Goal: Task Accomplishment & Management: Manage account settings

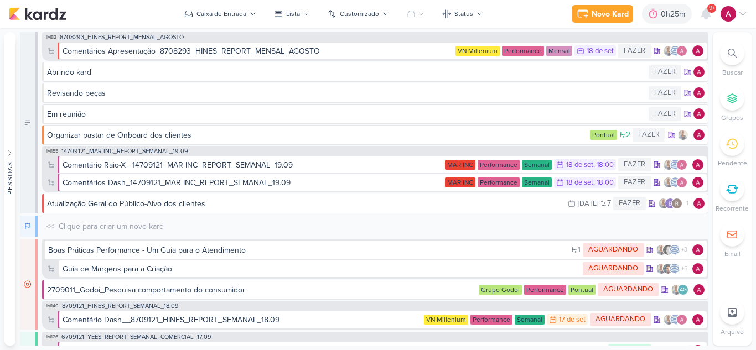
click at [234, 2] on div "Novo Kard Ctrl + k 0h25m Sessão desligada... Hoje 0h25m Semana 0h0m Mês 0h0m" at bounding box center [378, 14] width 738 height 28
click at [236, 11] on div "Caixa de Entrada" at bounding box center [221, 14] width 50 height 10
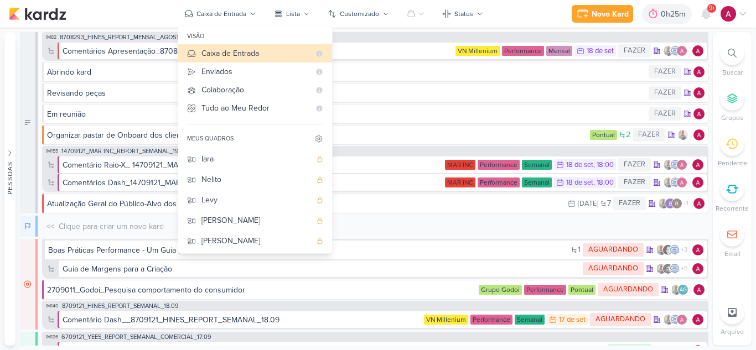
click at [227, 317] on div "[DEMOGRAPHIC_DATA]" at bounding box center [256, 323] width 110 height 12
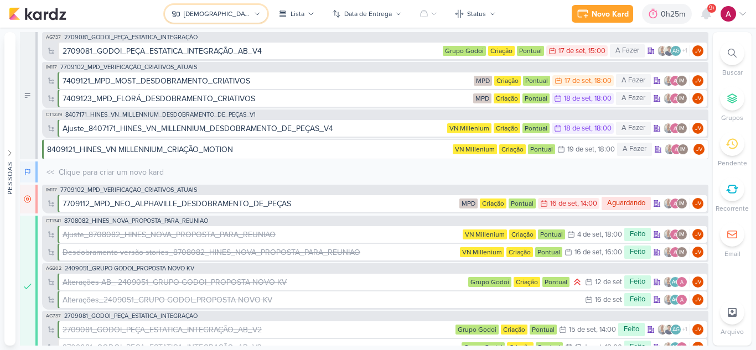
click at [254, 12] on icon at bounding box center [257, 14] width 7 height 7
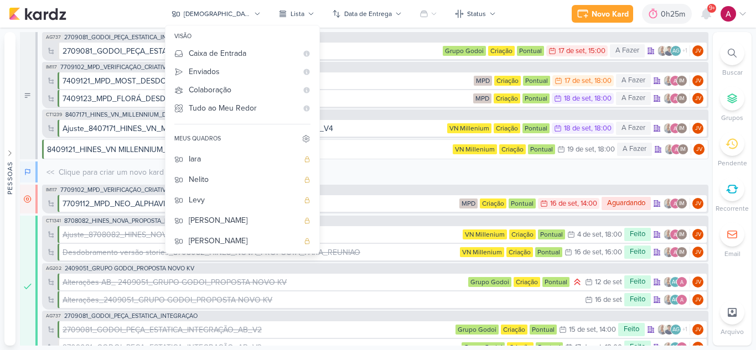
click at [238, 276] on div "Carol" at bounding box center [244, 282] width 110 height 12
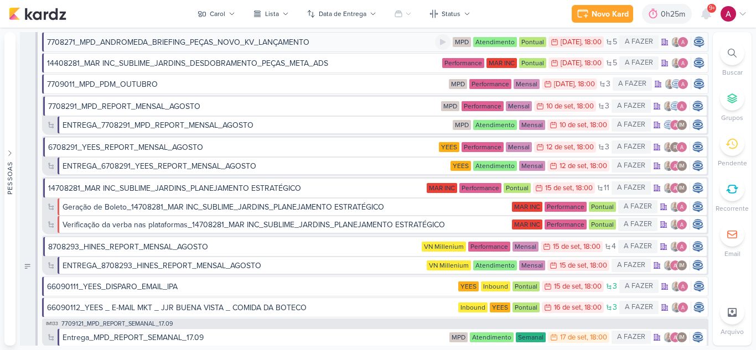
click at [179, 43] on div "7708271_MPD_ANDROMEDA_BRIEFING_PEÇAS_NOVO_KV_LANÇAMENTO" at bounding box center [178, 43] width 262 height 12
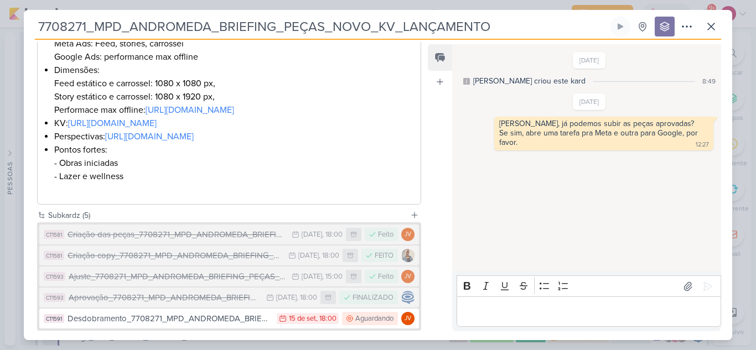
scroll to position [377, 0]
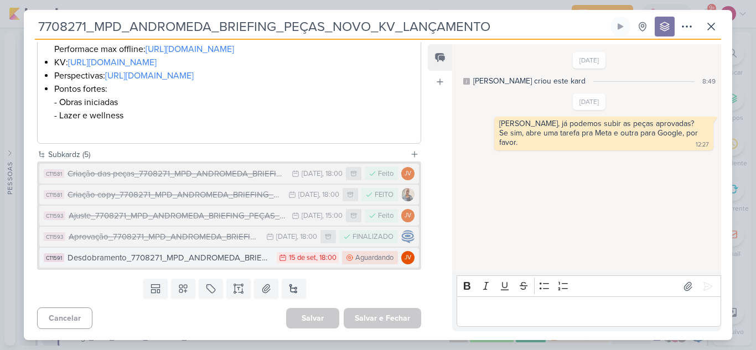
click at [184, 258] on div "Desdobramento_7708271_MPD_ANDROMEDA_BRIEFING_PEÇAS_NOVO_KV_LANÇAMENTO" at bounding box center [169, 258] width 204 height 13
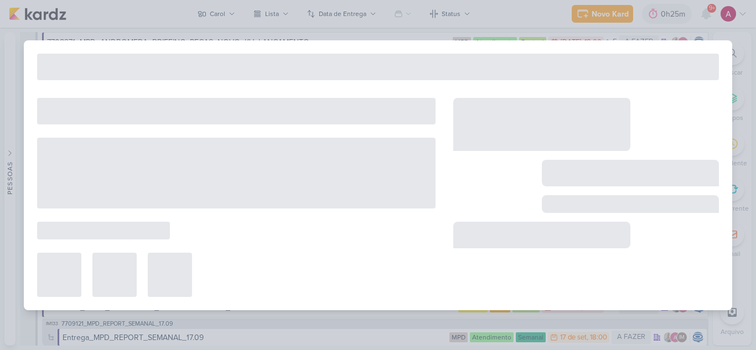
type input "Desdobramento_7708271_MPD_ANDROMEDA_BRIEFING_PEÇAS_NOVO_KV_LANÇAMENTO"
type input "[DATE] 18:00"
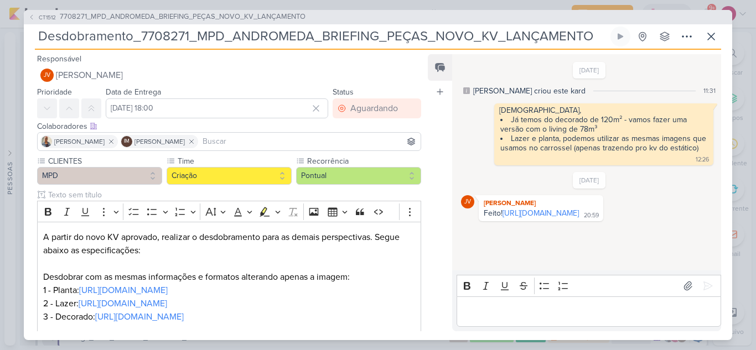
click at [506, 218] on link "[URL][DOMAIN_NAME]" at bounding box center [540, 213] width 76 height 9
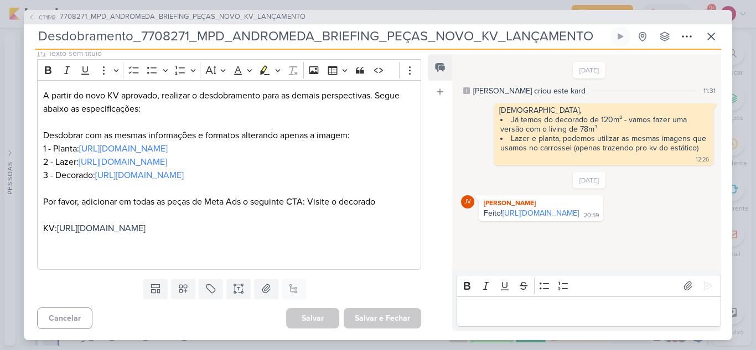
scroll to position [155, 0]
click at [507, 301] on div "Editor editing area: main" at bounding box center [588, 311] width 264 height 30
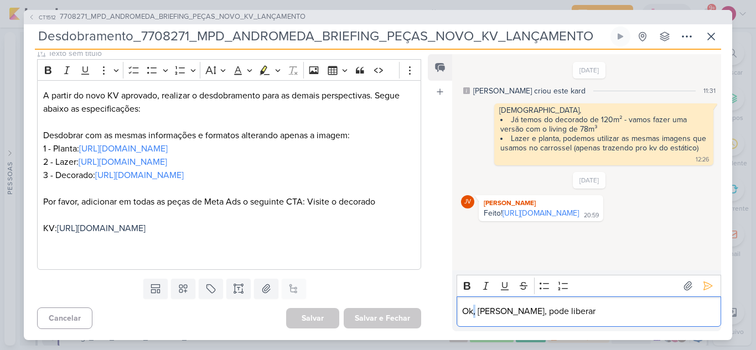
drag, startPoint x: 476, startPoint y: 310, endPoint x: 485, endPoint y: 314, distance: 10.0
click at [473, 311] on p "Ok, [PERSON_NAME], pode liberar" at bounding box center [588, 311] width 253 height 13
click at [704, 286] on icon at bounding box center [708, 286] width 8 height 8
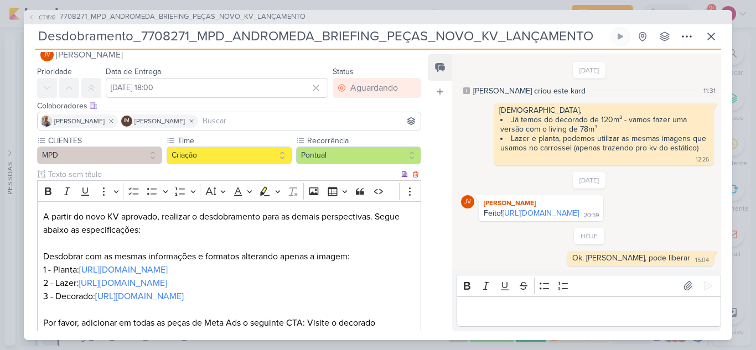
scroll to position [0, 0]
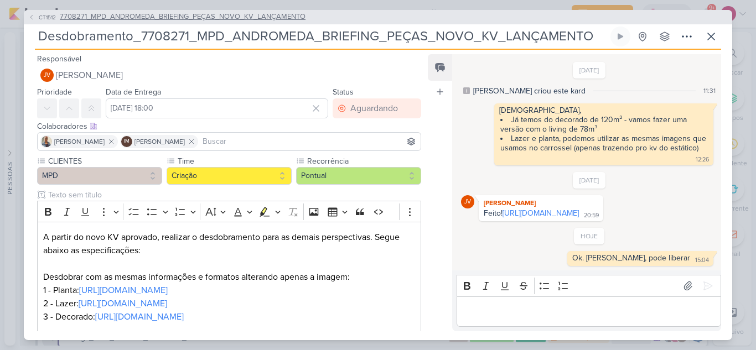
click at [49, 13] on span "CT1512" at bounding box center [47, 17] width 20 height 8
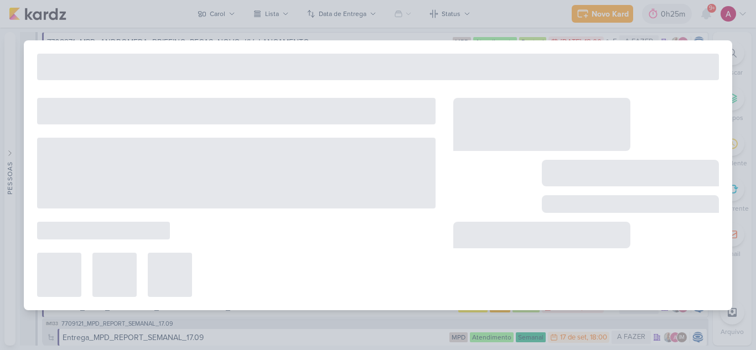
type input "7708271_MPD_ANDROMEDA_BRIEFING_PEÇAS_NOVO_KV_LANÇAMENTO"
type input "[DATE] 18:00"
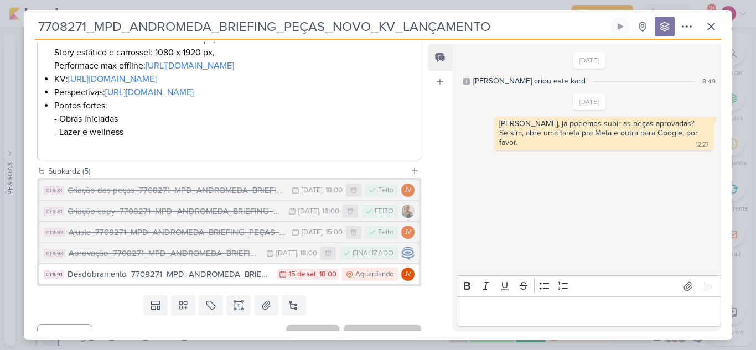
scroll to position [377, 0]
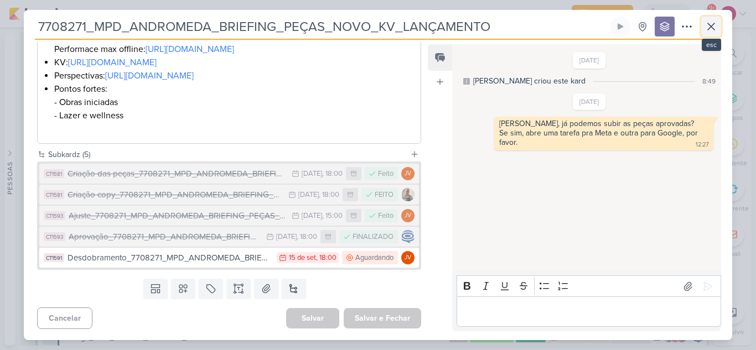
click at [712, 27] on icon at bounding box center [710, 26] width 13 height 13
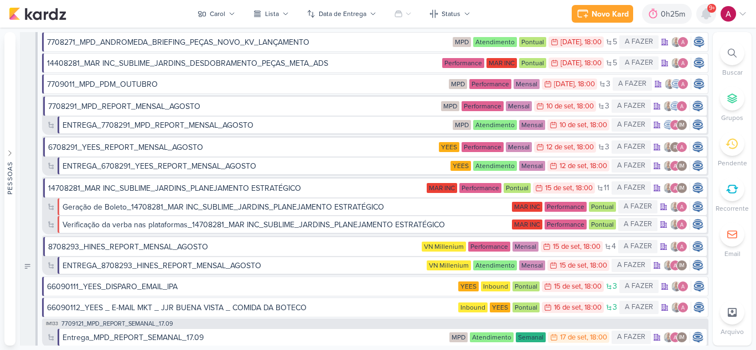
click at [705, 18] on icon at bounding box center [705, 14] width 9 height 10
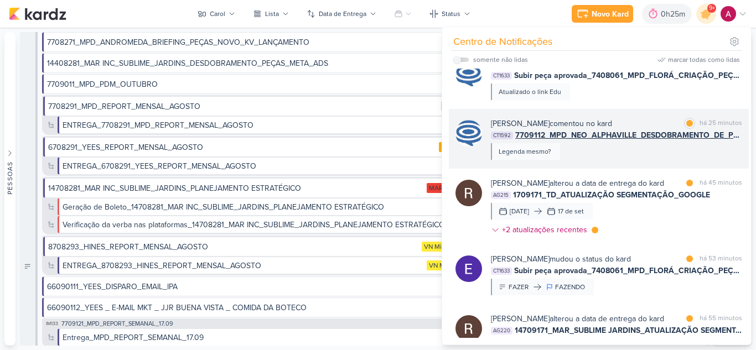
scroll to position [0, 0]
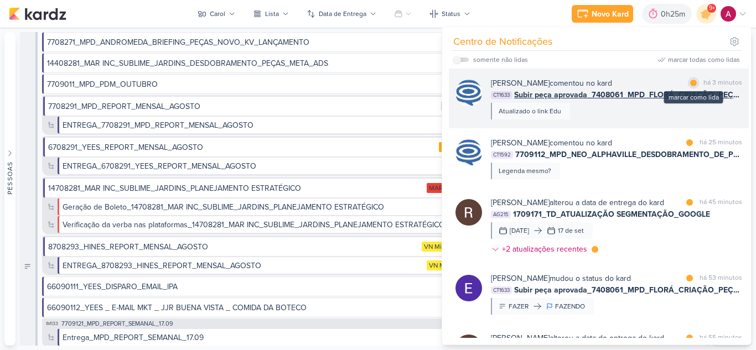
click at [690, 82] on div at bounding box center [693, 83] width 7 height 7
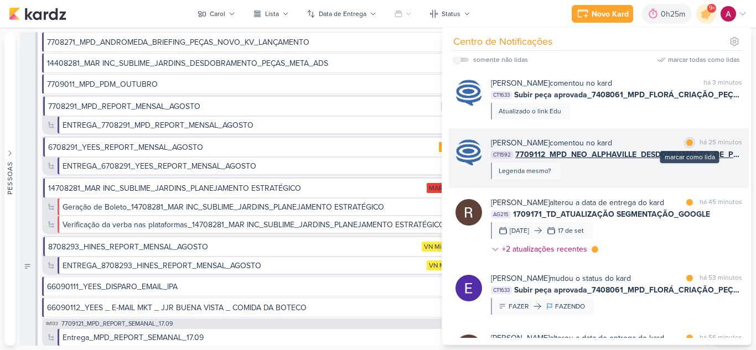
click at [684, 142] on div "marcar como lida" at bounding box center [689, 142] width 11 height 11
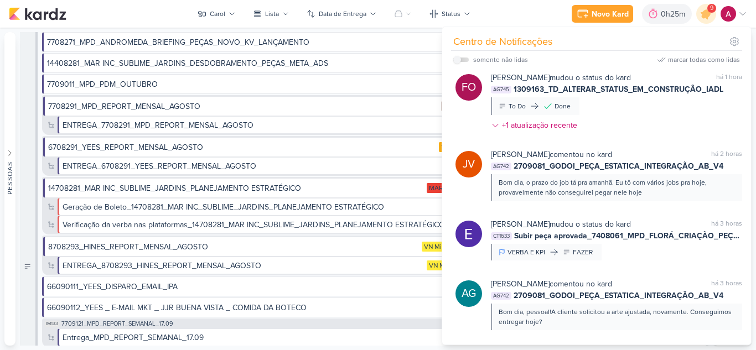
scroll to position [641, 0]
click at [460, 60] on input "checkbox" at bounding box center [457, 60] width 8 height 8
checkbox input "true"
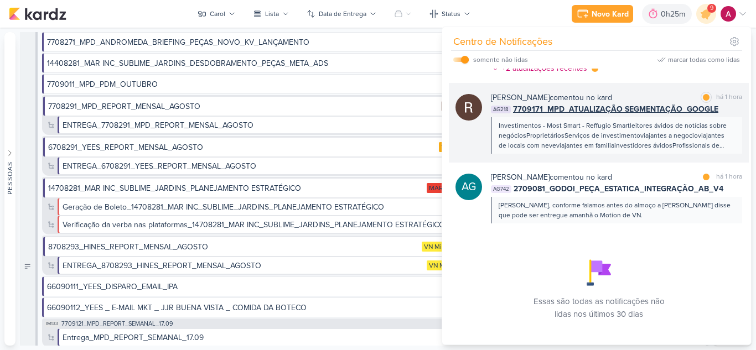
scroll to position [210, 0]
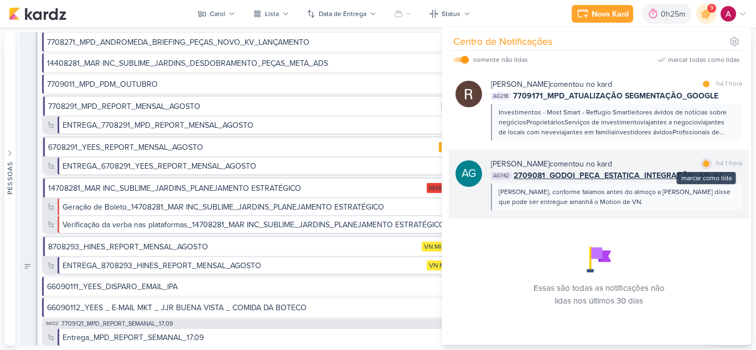
click at [702, 165] on div at bounding box center [705, 163] width 7 height 7
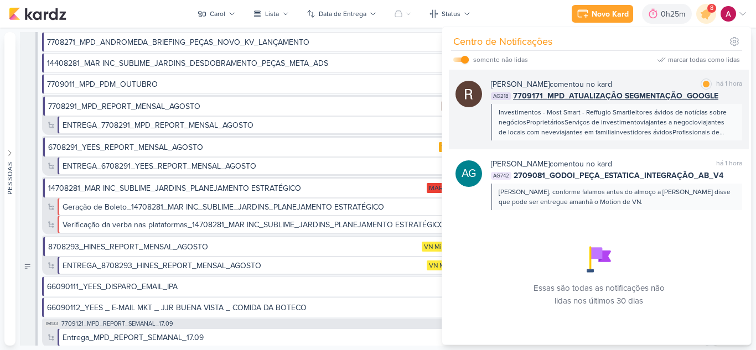
click at [642, 82] on div "[PERSON_NAME] comentou no kard marcar como lida há 1 hora" at bounding box center [616, 85] width 251 height 12
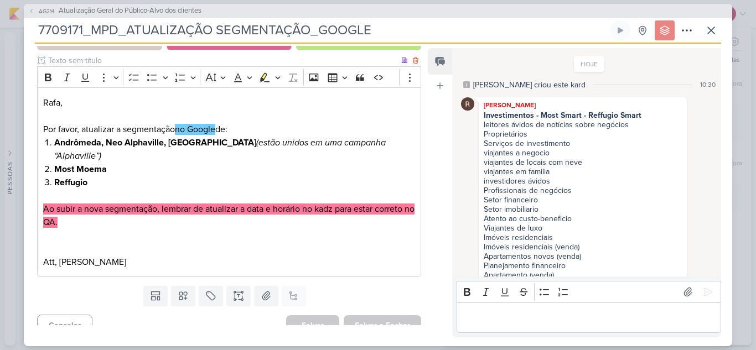
scroll to position [0, 0]
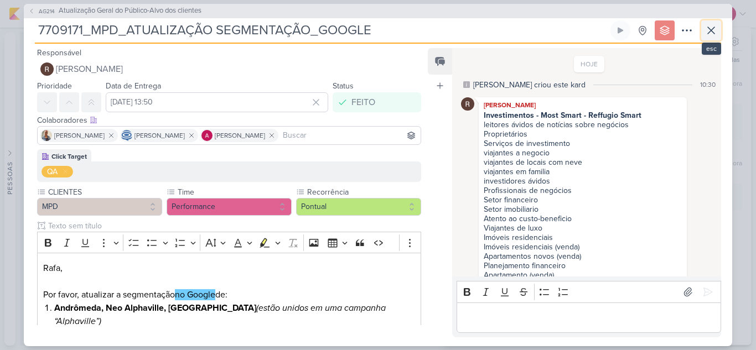
click at [710, 30] on icon at bounding box center [710, 30] width 7 height 7
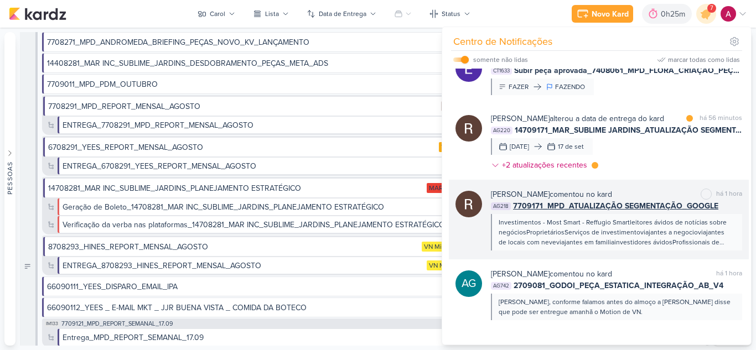
scroll to position [100, 0]
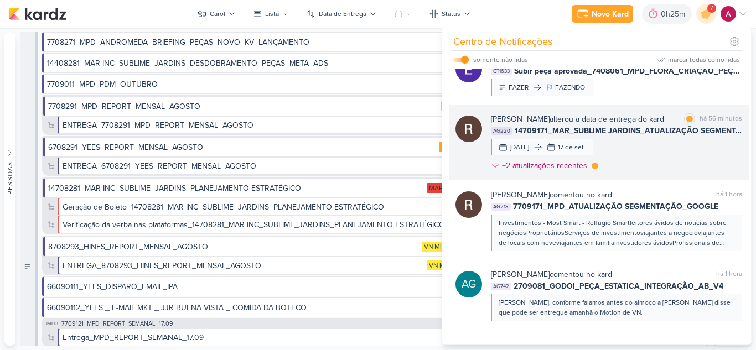
click at [644, 143] on div "[PERSON_NAME] alterou a data de entrega do kard marcar como lida há 56 minutos …" at bounding box center [616, 144] width 251 height 63
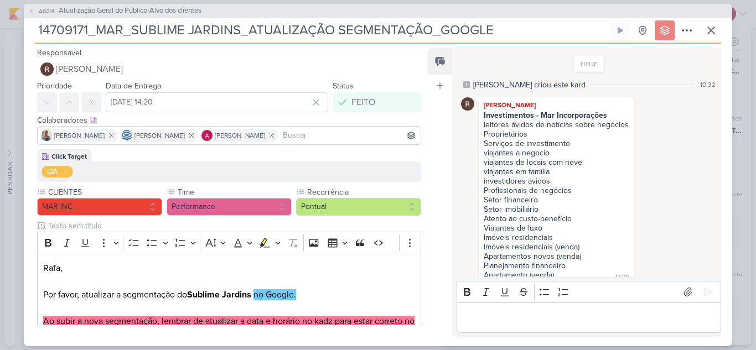
scroll to position [11, 0]
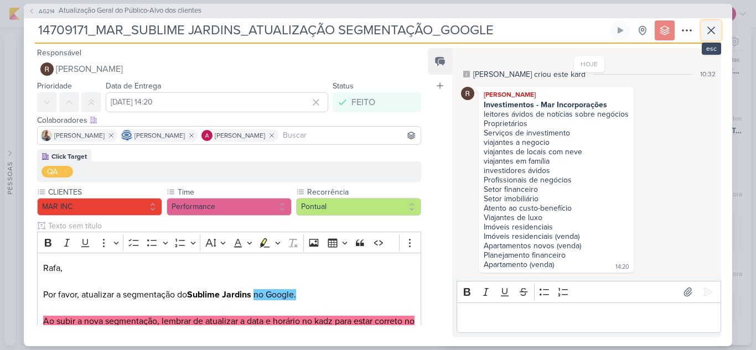
click at [714, 39] on button at bounding box center [711, 30] width 20 height 20
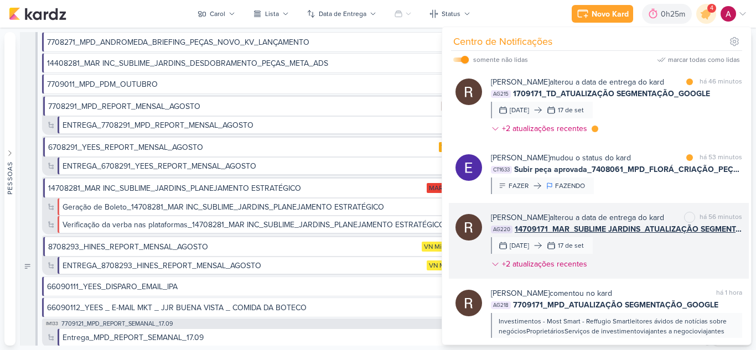
scroll to position [0, 0]
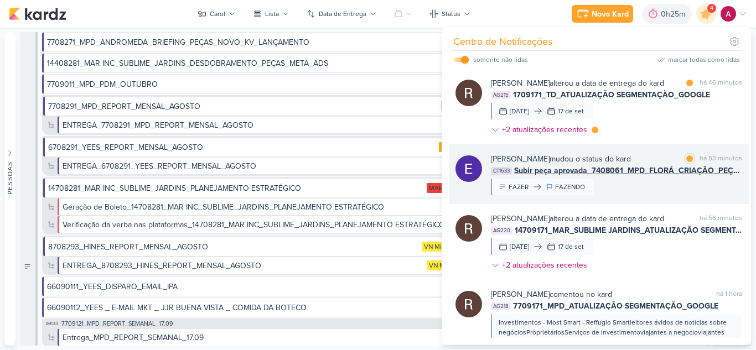
click at [636, 186] on div "[PERSON_NAME] mudou o status do kard marcar como lida há 53 minutos CT1633 Subi…" at bounding box center [616, 174] width 251 height 42
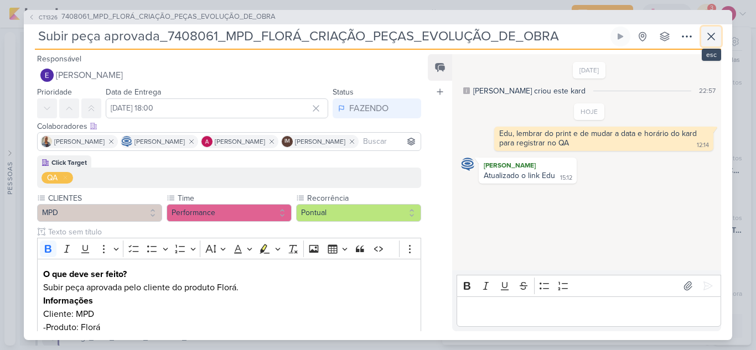
click at [708, 43] on button at bounding box center [711, 37] width 20 height 20
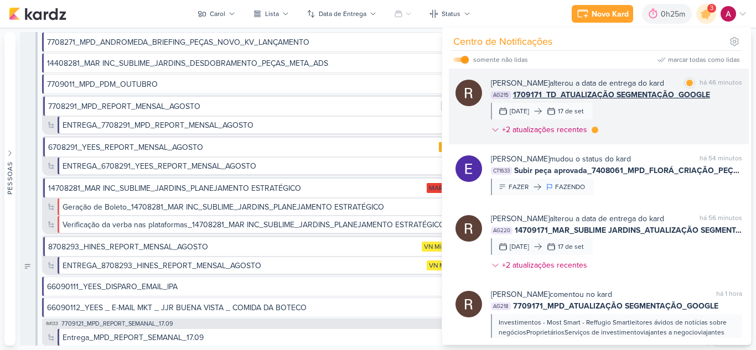
click at [631, 123] on div "[PERSON_NAME] alterou a data de entrega do kard marcar como lida há 46 minutos …" at bounding box center [616, 108] width 251 height 63
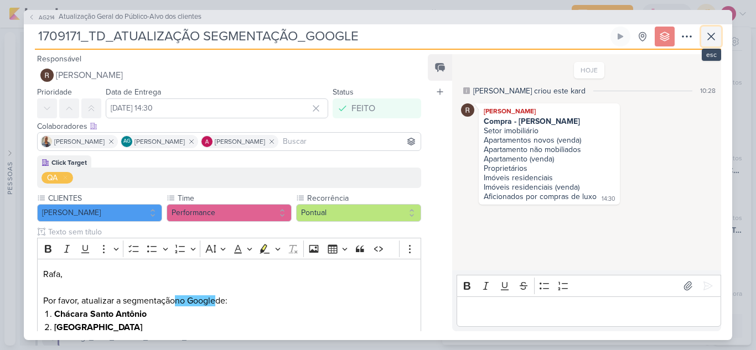
click at [713, 39] on icon at bounding box center [710, 36] width 7 height 7
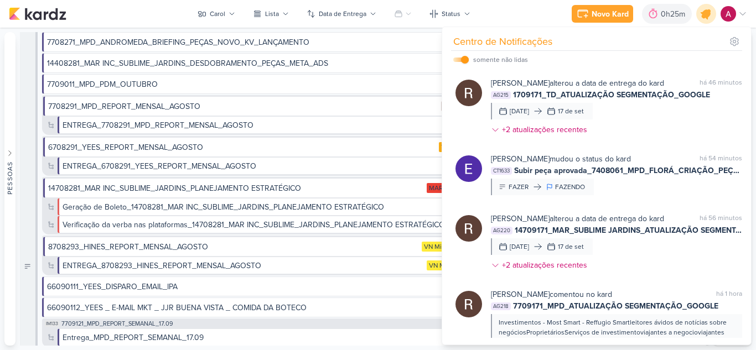
click at [709, 18] on icon at bounding box center [705, 13] width 19 height 19
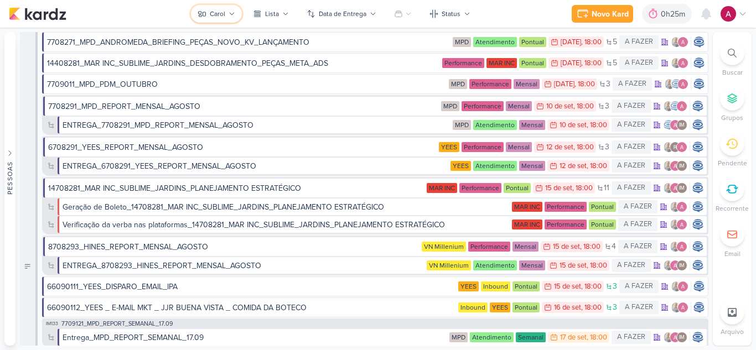
click at [213, 6] on button "Carol" at bounding box center [216, 14] width 51 height 18
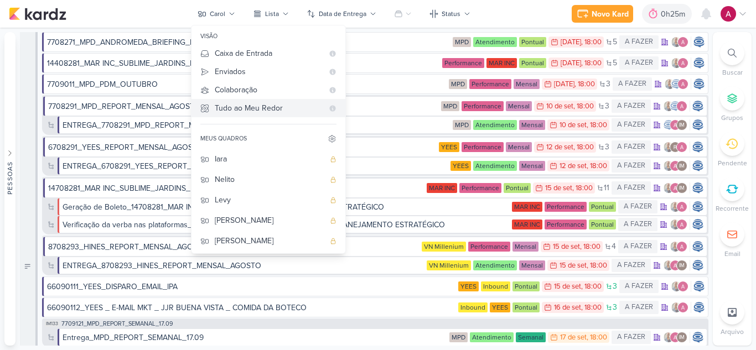
click at [241, 107] on div "Tudo ao Meu Redor" at bounding box center [269, 108] width 108 height 12
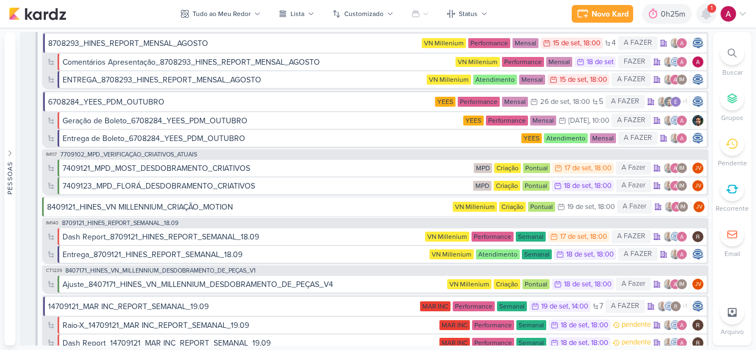
click at [706, 22] on div at bounding box center [706, 14] width 20 height 20
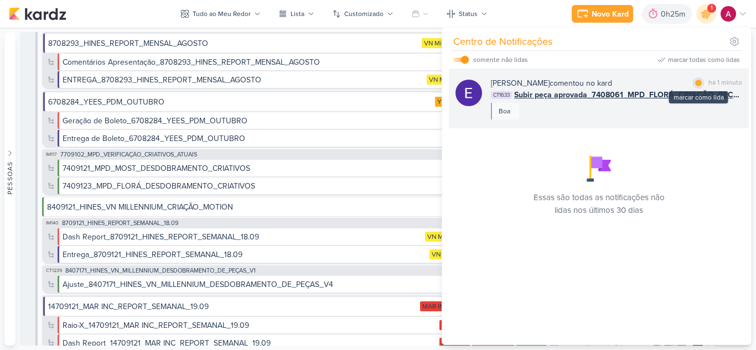
click at [695, 85] on div at bounding box center [698, 83] width 7 height 7
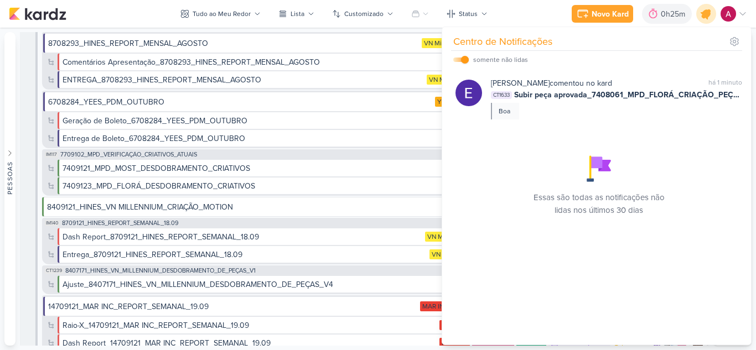
click at [709, 12] on icon at bounding box center [705, 13] width 13 height 13
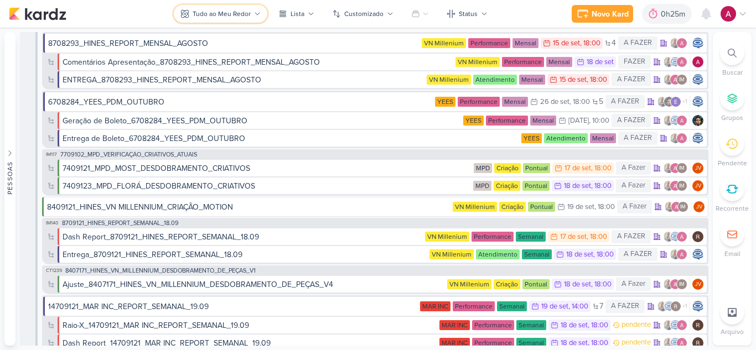
click at [246, 16] on div "Tudo ao Meu Redor" at bounding box center [221, 14] width 58 height 10
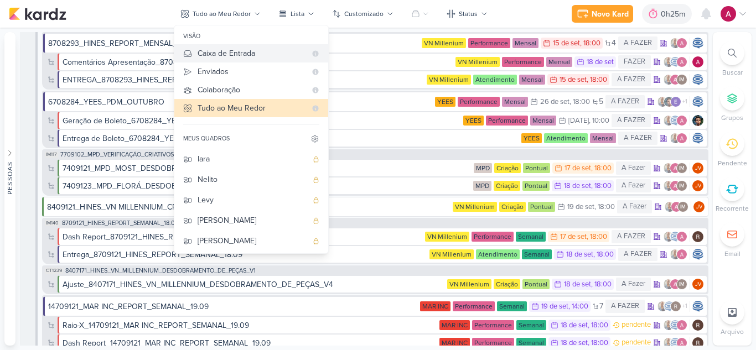
click at [249, 51] on div "Caixa de Entrada" at bounding box center [251, 54] width 108 height 12
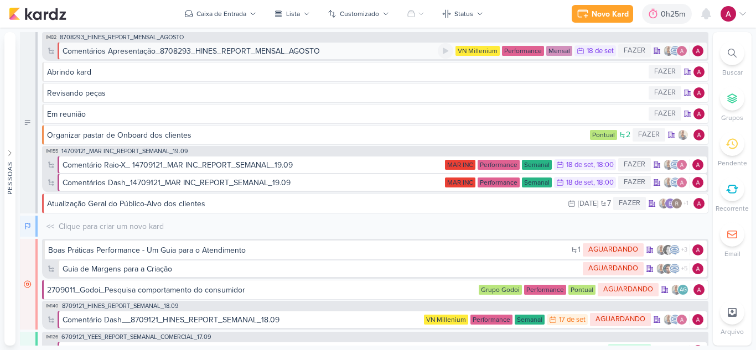
click at [248, 50] on div "Comentários Apresentação_8708293_HINES_REPORT_MENSAL_AGOSTO" at bounding box center [191, 51] width 257 height 12
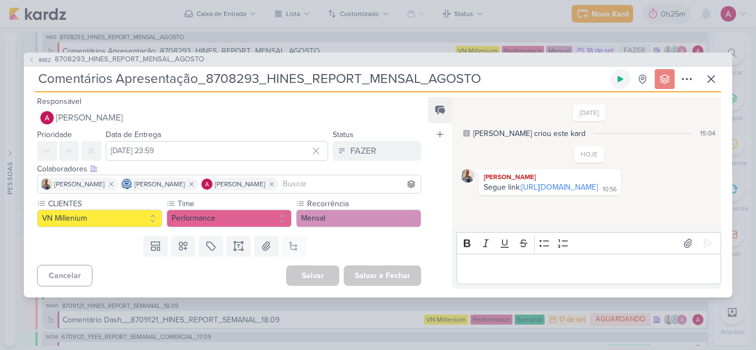
click at [621, 85] on button at bounding box center [620, 79] width 20 height 20
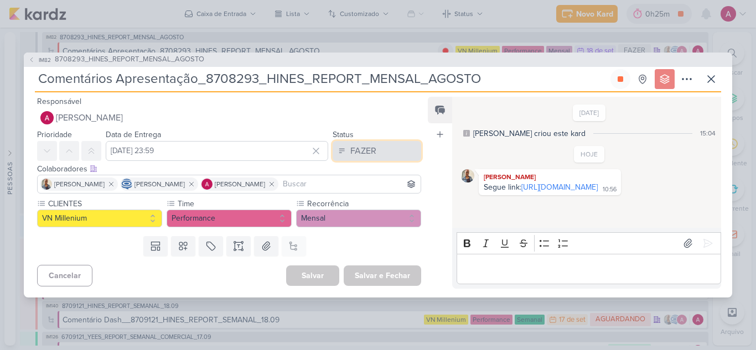
click at [353, 155] on div "FAZER" at bounding box center [363, 150] width 26 height 13
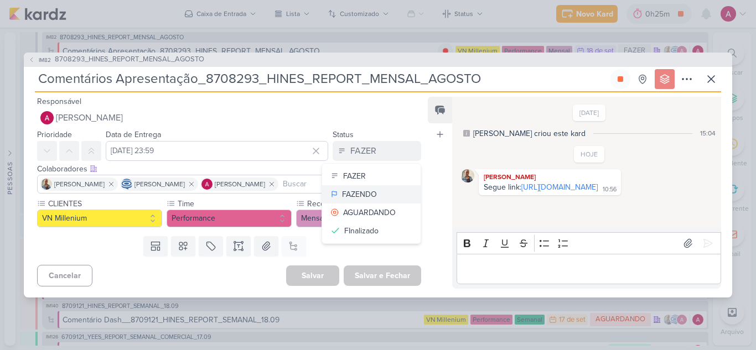
click at [355, 192] on div "FAZENDO" at bounding box center [359, 195] width 35 height 12
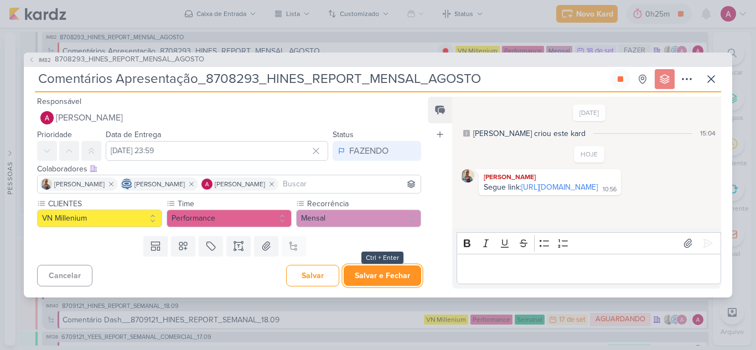
click at [363, 273] on button "Salvar e Fechar" at bounding box center [382, 276] width 77 height 20
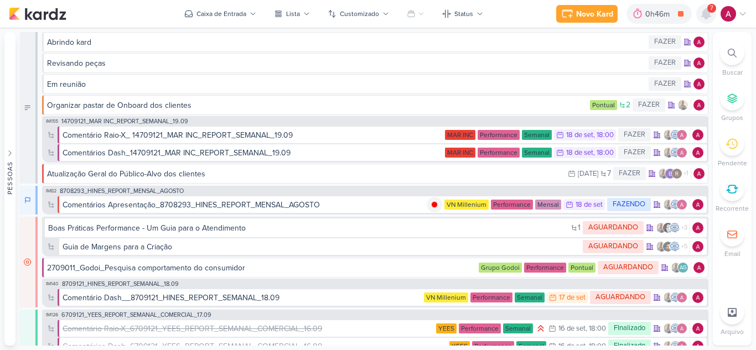
click at [704, 23] on div at bounding box center [706, 14] width 20 height 20
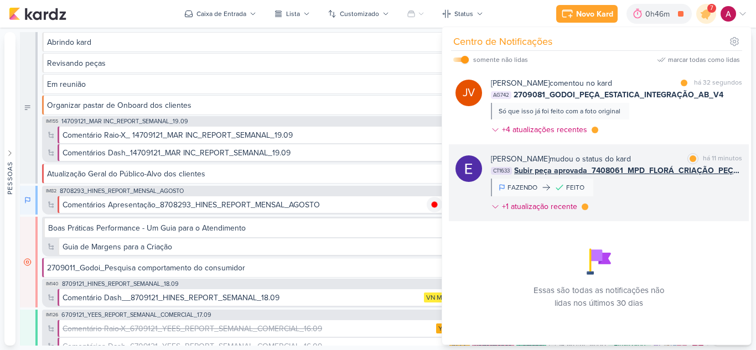
click at [666, 192] on div "[PERSON_NAME] mudou o status do kard marcar como lida há 11 minutos CT1633 Subi…" at bounding box center [616, 185] width 251 height 64
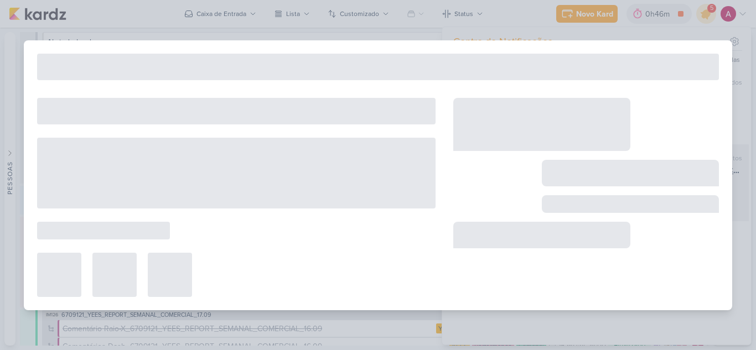
type input "Subir peça aprovada_7408061_MPD_FLORÁ_CRIAÇÃO_PEÇAS_EVOLUÇÃO_DE_OBRA"
type input "[DATE] 15:30"
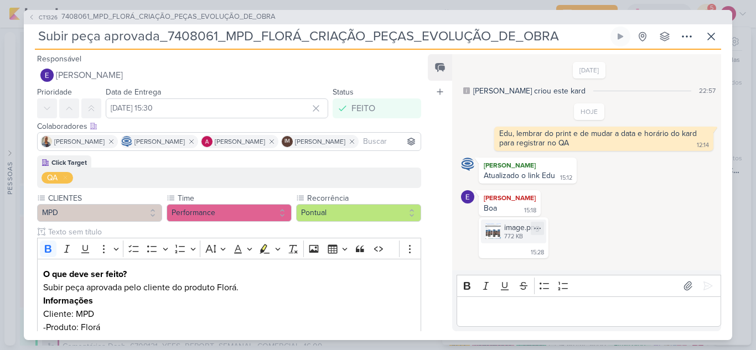
click at [507, 231] on div "image.png" at bounding box center [521, 228] width 35 height 12
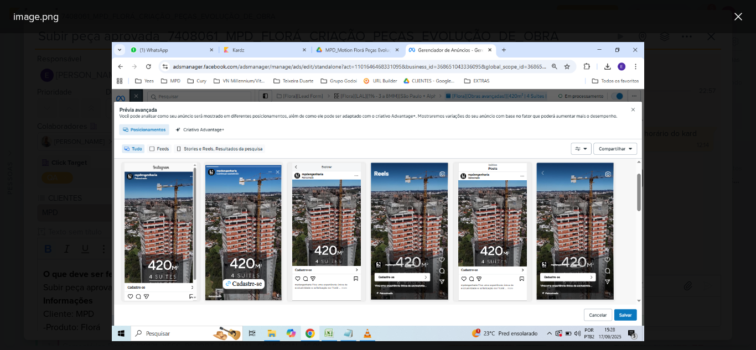
click at [687, 221] on div at bounding box center [378, 191] width 756 height 317
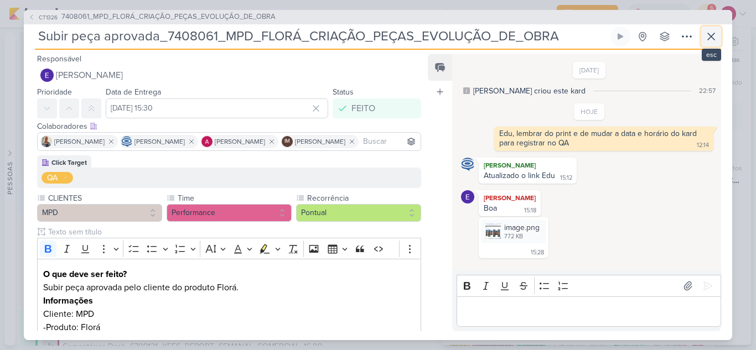
click at [718, 40] on button at bounding box center [711, 37] width 20 height 20
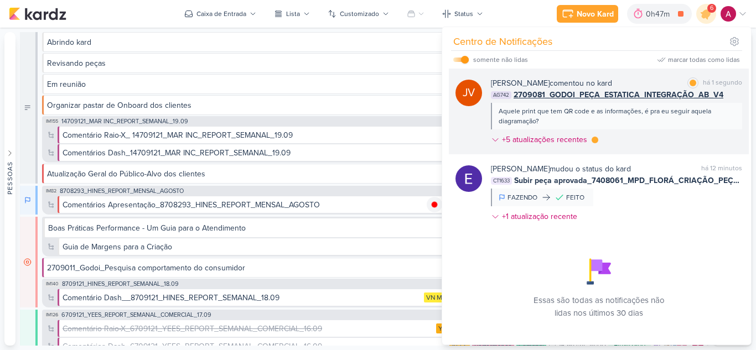
click at [655, 140] on div "[PERSON_NAME] comentou no kard marcar como lida há 1 segundo AG742 2709081_GODO…" at bounding box center [616, 113] width 251 height 72
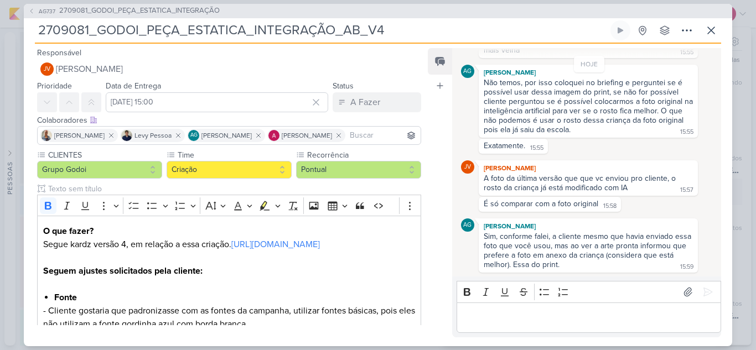
scroll to position [1351, 0]
click at [706, 27] on icon at bounding box center [710, 30] width 13 height 13
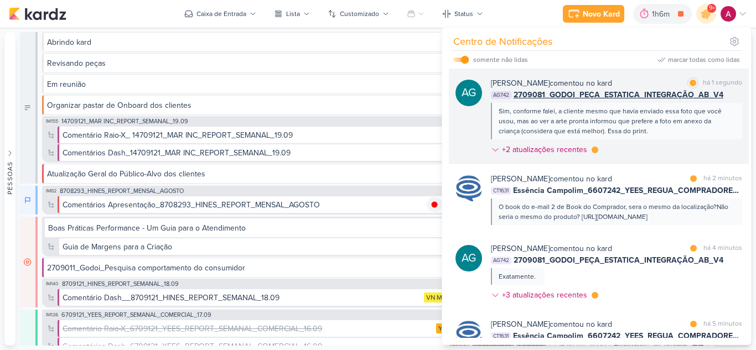
click at [690, 149] on div "[PERSON_NAME] comentou no kard marcar como lida há 1 segundo AG742 2709081_GODO…" at bounding box center [616, 118] width 251 height 82
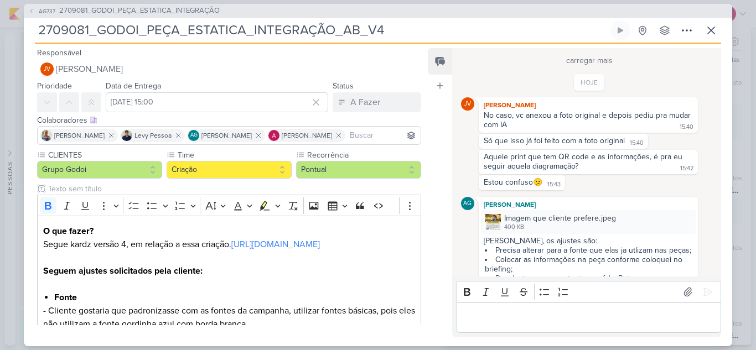
scroll to position [883, 0]
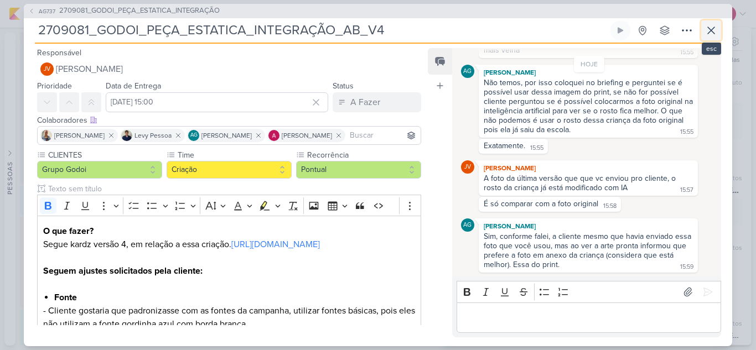
click at [714, 29] on icon at bounding box center [710, 30] width 13 height 13
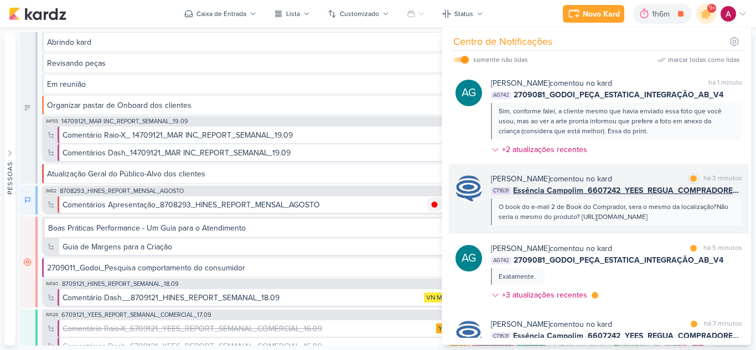
click at [620, 215] on div "O book do e-mail 2 de Book do Comprador, sera o mesmo da localização?Não seria …" at bounding box center [615, 212] width 235 height 20
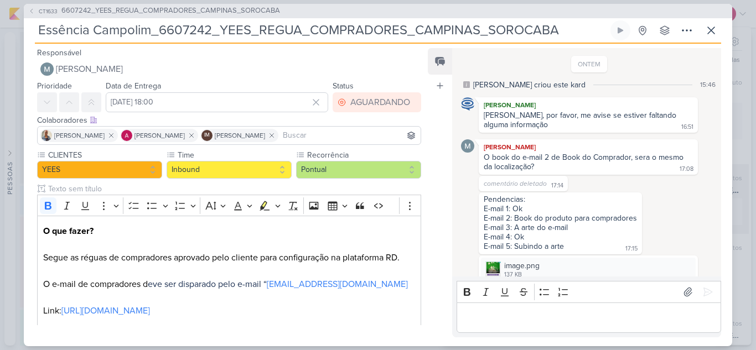
scroll to position [240, 0]
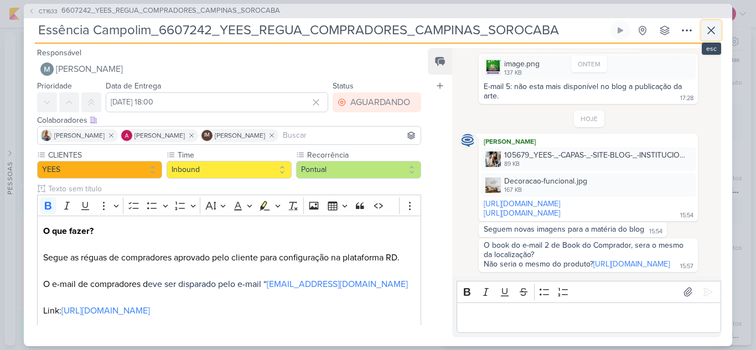
click at [703, 32] on button at bounding box center [711, 30] width 20 height 20
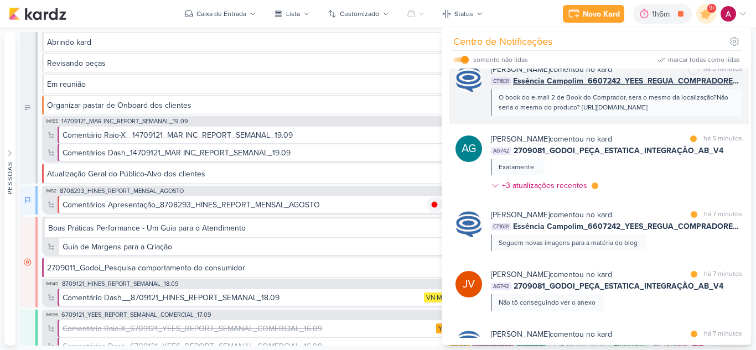
scroll to position [111, 0]
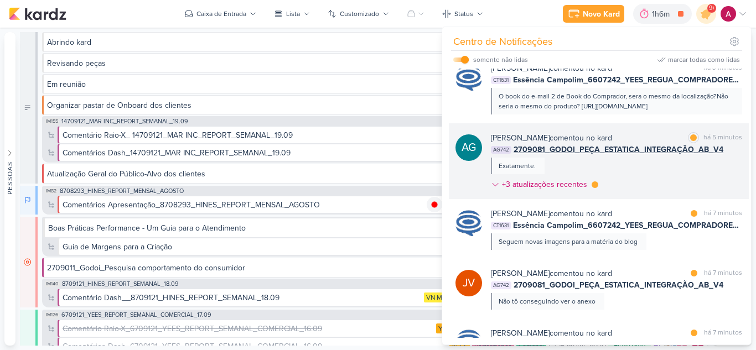
click at [644, 177] on div "[PERSON_NAME] comentou no kard marcar como lida há 5 minutos AG742 2709081_GODO…" at bounding box center [616, 163] width 251 height 63
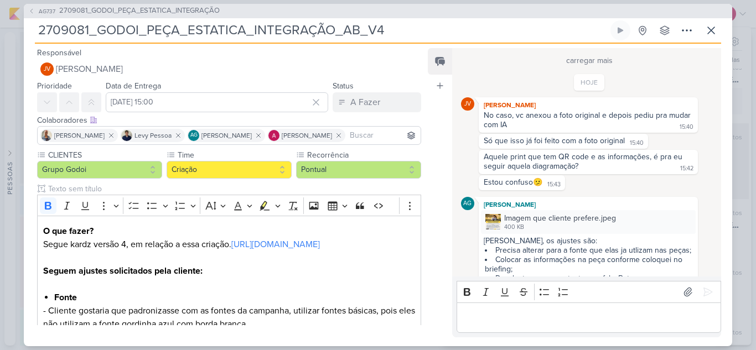
scroll to position [883, 0]
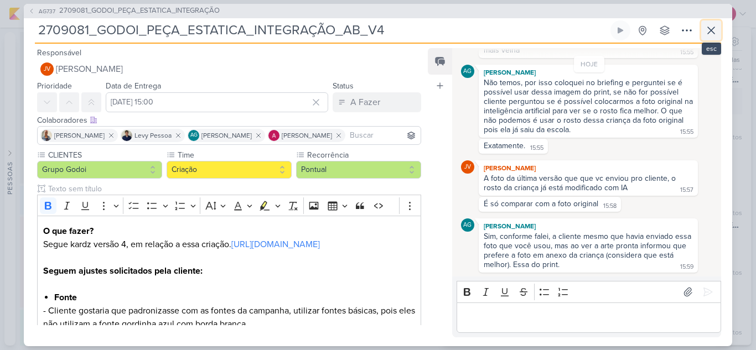
click at [708, 33] on icon at bounding box center [710, 30] width 7 height 7
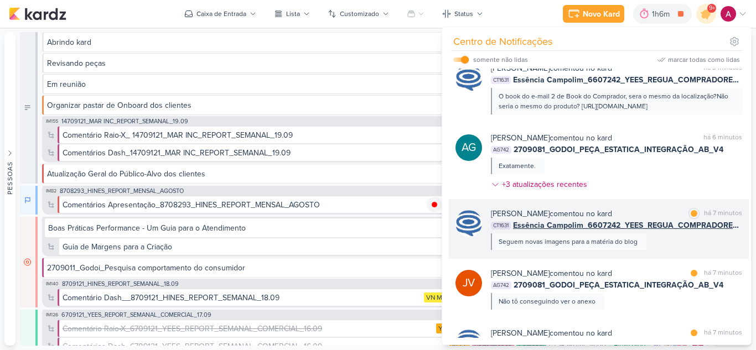
scroll to position [221, 0]
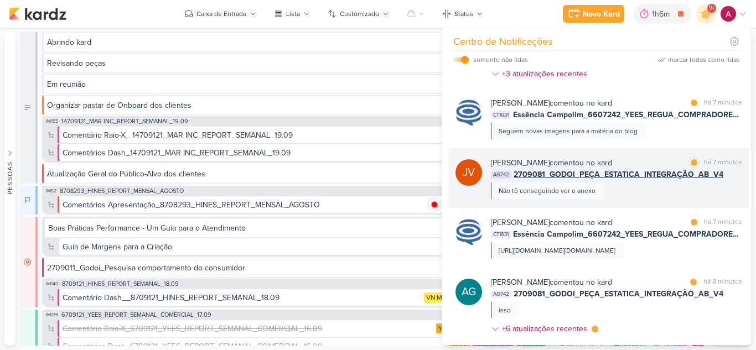
click at [631, 199] on div "[PERSON_NAME] comentou no kard marcar como lida há 7 minutos AG742 2709081_GODO…" at bounding box center [616, 178] width 251 height 42
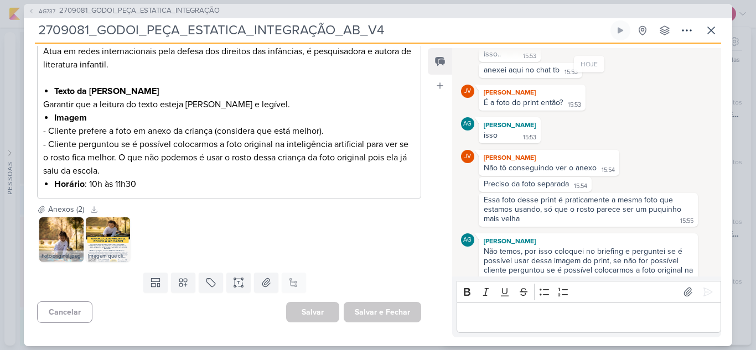
scroll to position [883, 0]
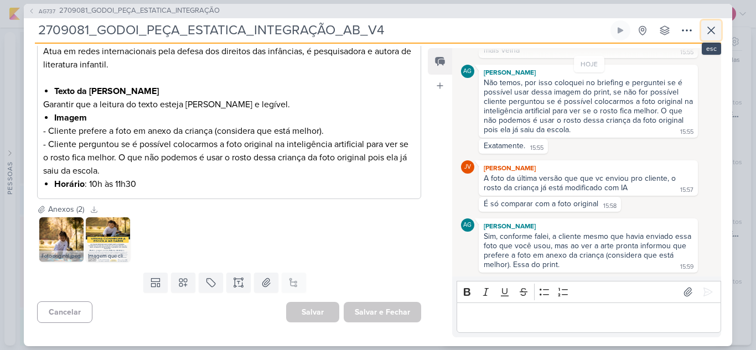
click at [714, 29] on icon at bounding box center [710, 30] width 13 height 13
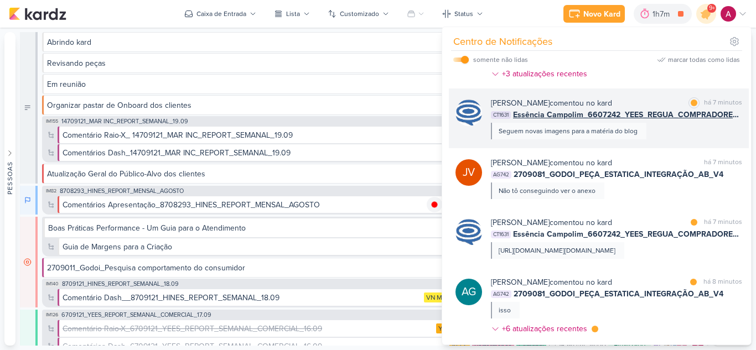
click at [672, 139] on div "[PERSON_NAME] comentou no kard marcar como lida há 7 minutos CT1631 Essência Ca…" at bounding box center [616, 118] width 251 height 42
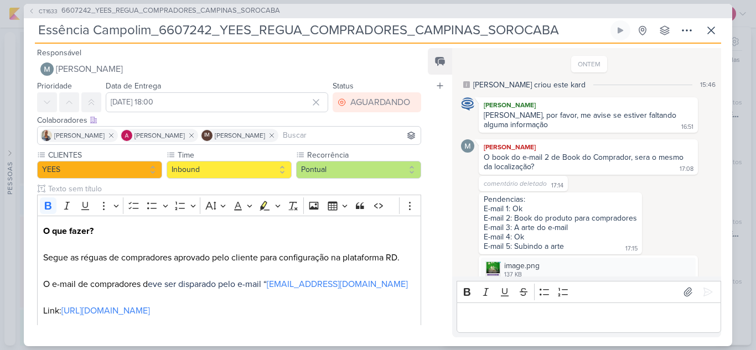
scroll to position [240, 0]
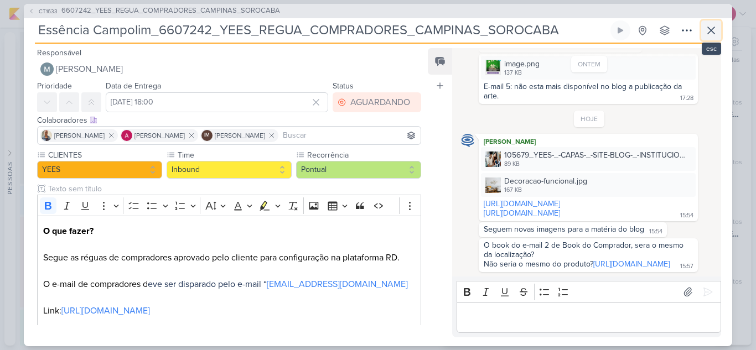
click at [709, 27] on icon at bounding box center [710, 30] width 13 height 13
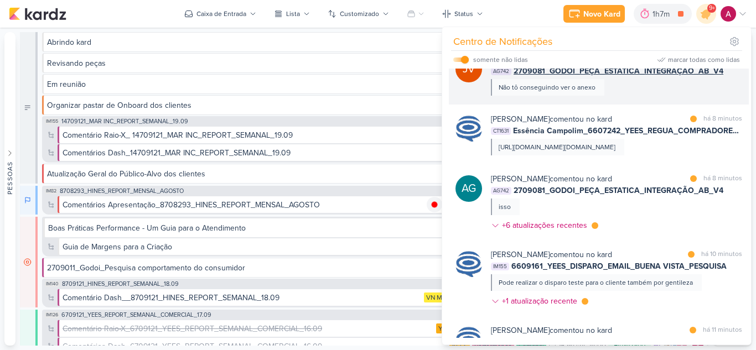
scroll to position [332, 0]
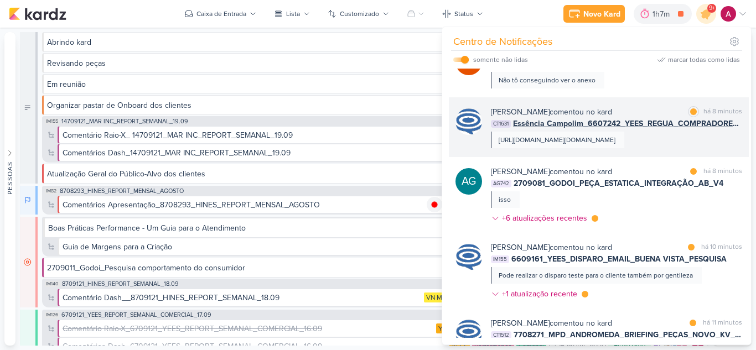
click at [671, 157] on div "[PERSON_NAME] comentou no kard marcar como lida há 8 minutos CT1631 Essência Ca…" at bounding box center [599, 127] width 300 height 60
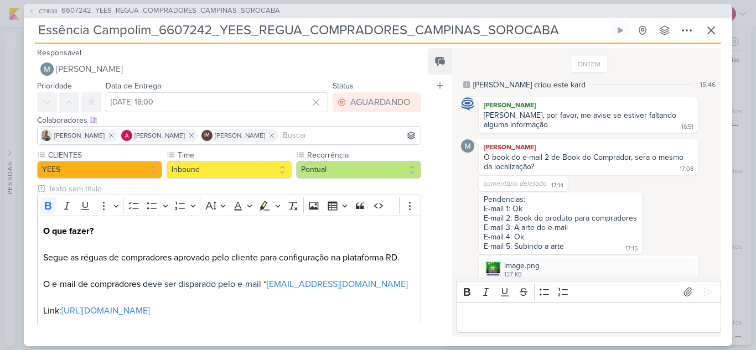
scroll to position [240, 0]
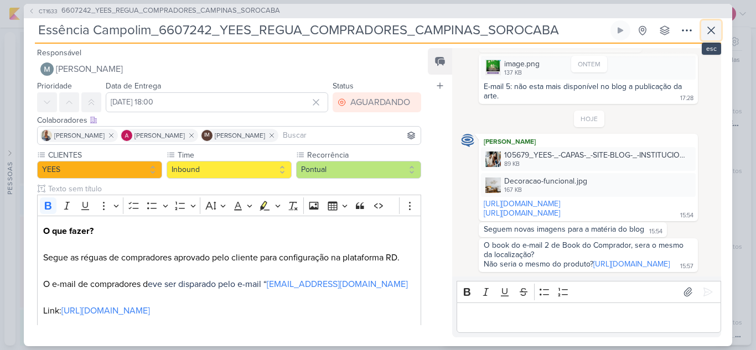
click at [704, 32] on icon at bounding box center [710, 30] width 13 height 13
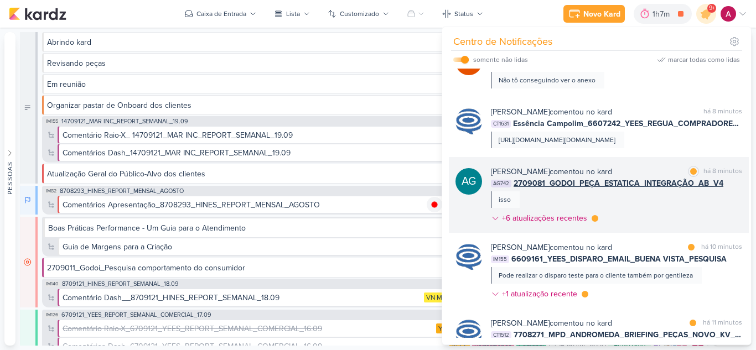
click at [626, 225] on div "[PERSON_NAME] comentou no kard marcar como lida há 8 minutos AG742 2709081_GODO…" at bounding box center [616, 197] width 251 height 63
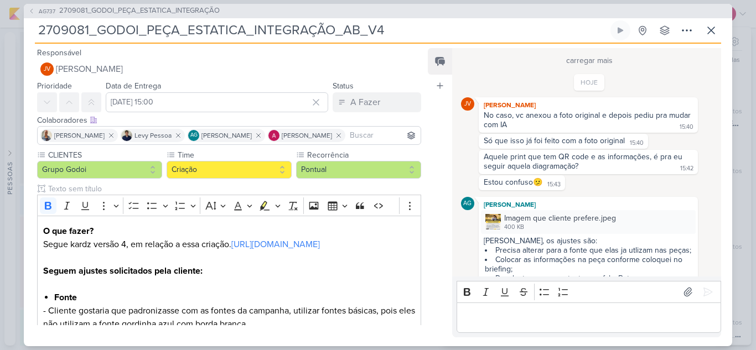
scroll to position [883, 0]
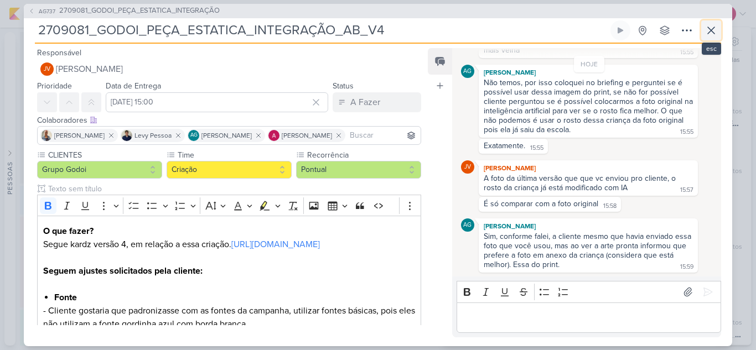
click at [711, 34] on icon at bounding box center [710, 30] width 13 height 13
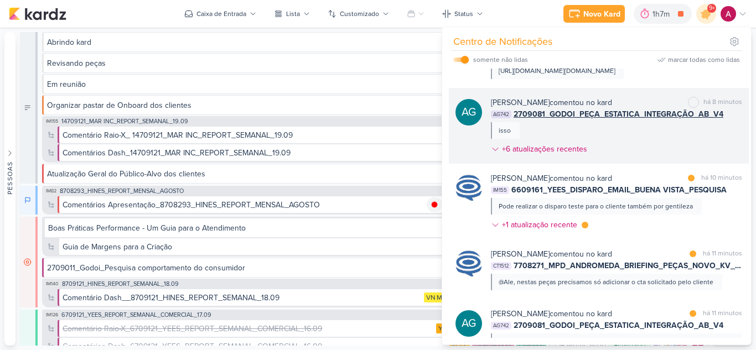
scroll to position [443, 0]
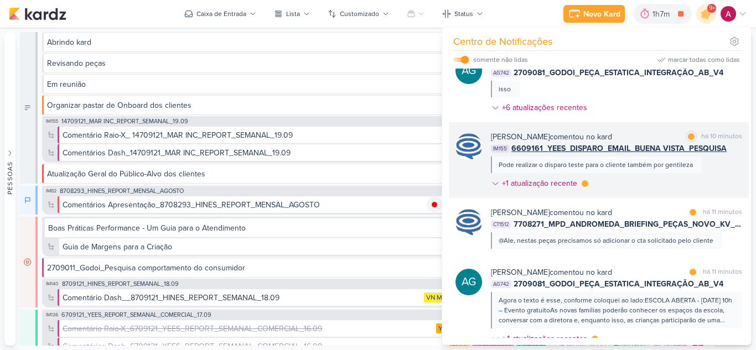
click at [660, 194] on div "[PERSON_NAME] comentou no kard marcar como lida há 10 minutos IM155 6609161_YEE…" at bounding box center [616, 162] width 251 height 63
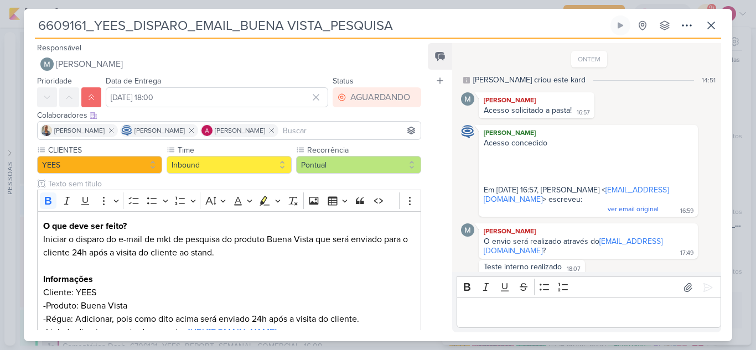
scroll to position [89, 0]
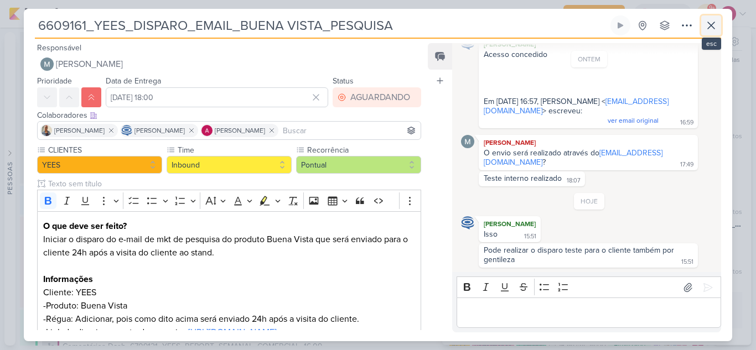
click at [705, 30] on icon at bounding box center [710, 25] width 13 height 13
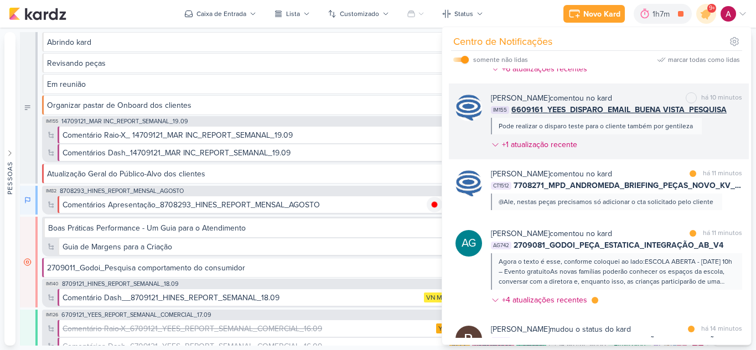
scroll to position [498, 0]
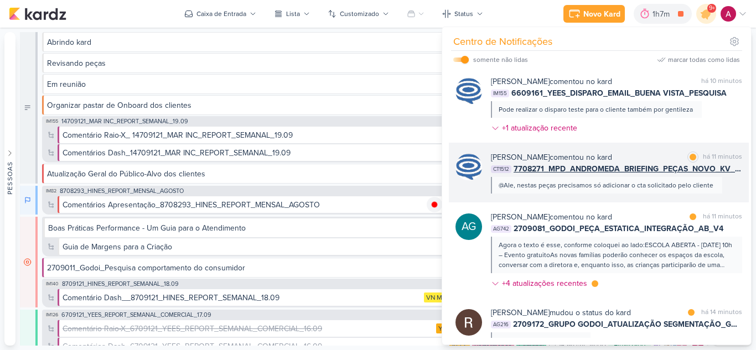
click at [577, 202] on div "[PERSON_NAME] comentou no kard marcar como lida há 11 minutos CT1512 7708271_MP…" at bounding box center [599, 173] width 300 height 60
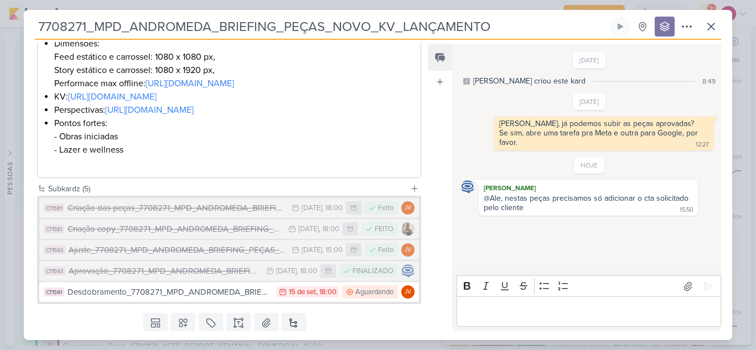
scroll to position [377, 0]
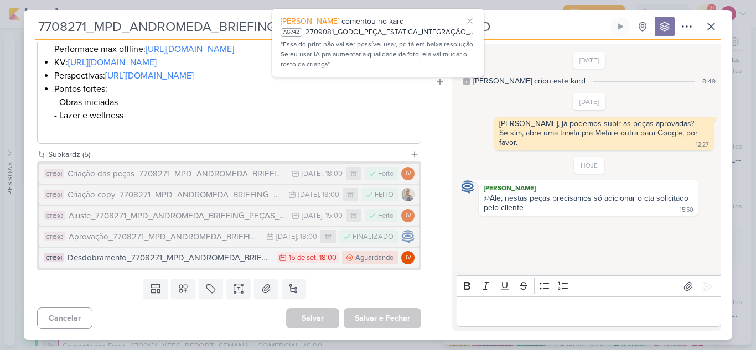
click at [225, 257] on div "Desdobramento_7708271_MPD_ANDROMEDA_BRIEFING_PEÇAS_NOVO_KV_LANÇAMENTO" at bounding box center [169, 258] width 204 height 13
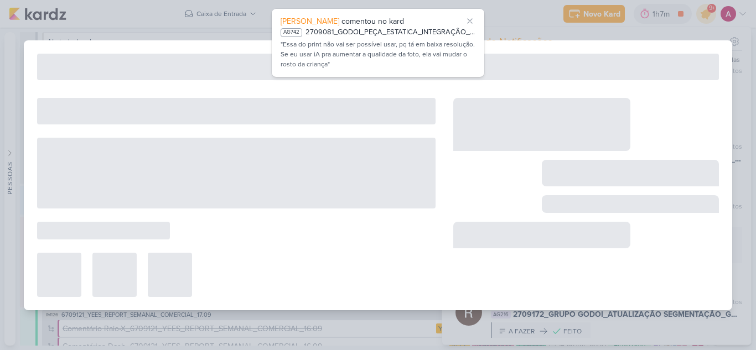
type input "Desdobramento_7708271_MPD_ANDROMEDA_BRIEFING_PEÇAS_NOVO_KV_LANÇAMENTO"
type input "[DATE] 18:00"
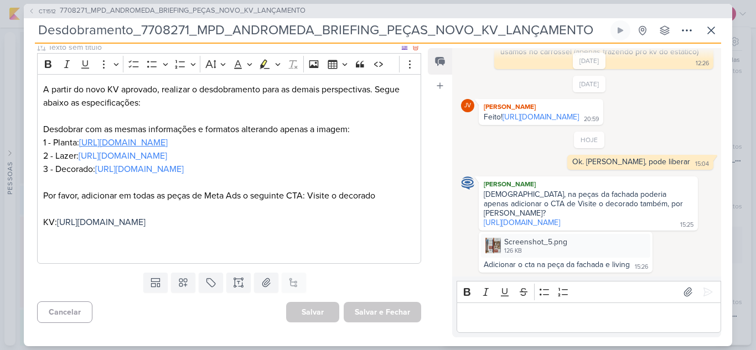
scroll to position [155, 0]
click at [710, 30] on icon at bounding box center [710, 30] width 7 height 7
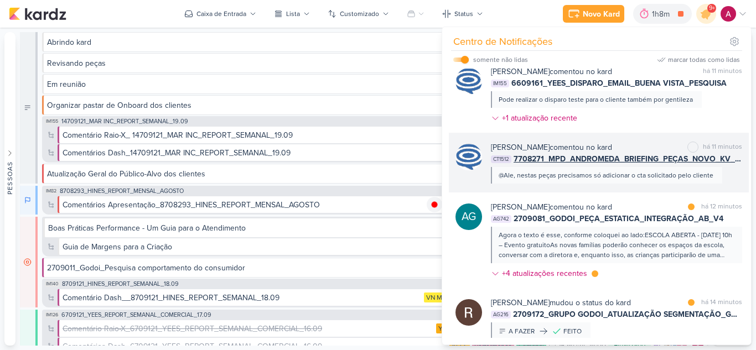
click at [629, 192] on div "[PERSON_NAME] comentou no kard marcar como não lida há 11 minutos CT1512 770827…" at bounding box center [599, 163] width 300 height 60
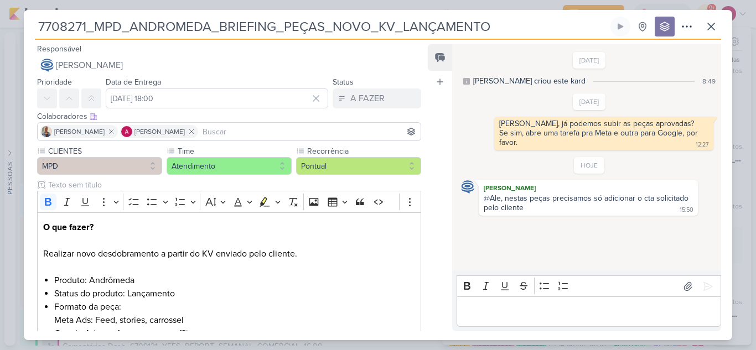
click at [503, 307] on p "Editor editing area: main" at bounding box center [588, 311] width 253 height 13
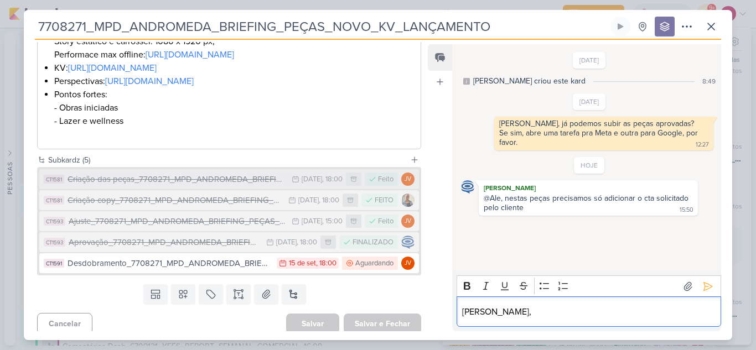
scroll to position [377, 0]
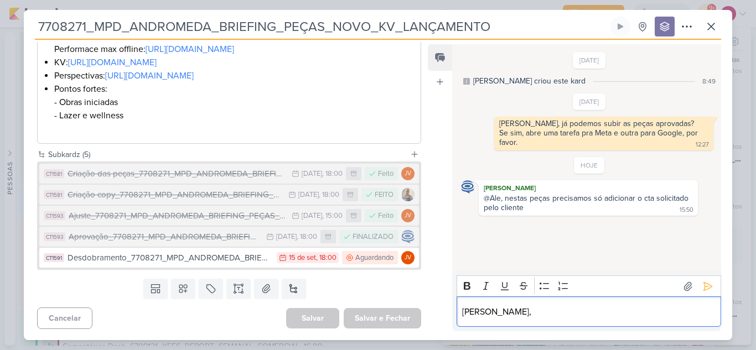
click at [528, 307] on p "[PERSON_NAME]," at bounding box center [588, 311] width 253 height 13
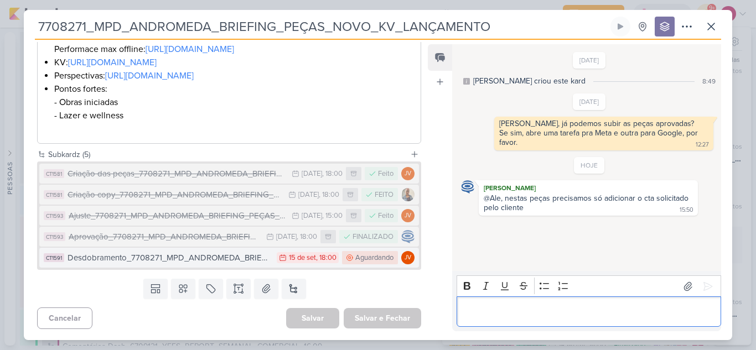
click at [214, 263] on div "Desdobramento_7708271_MPD_ANDROMEDA_BRIEFING_PEÇAS_NOVO_KV_LANÇAMENTO" at bounding box center [169, 258] width 204 height 13
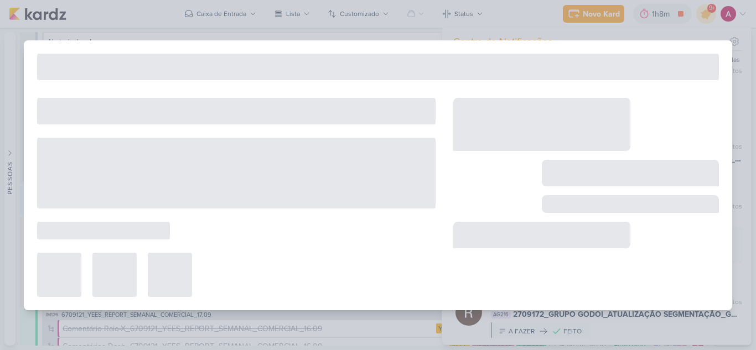
type input "Desdobramento_7708271_MPD_ANDROMEDA_BRIEFING_PEÇAS_NOVO_KV_LANÇAMENTO"
type input "[DATE] 18:00"
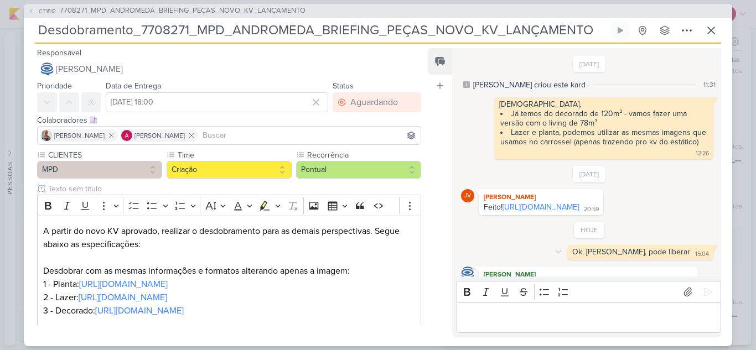
scroll to position [109, 0]
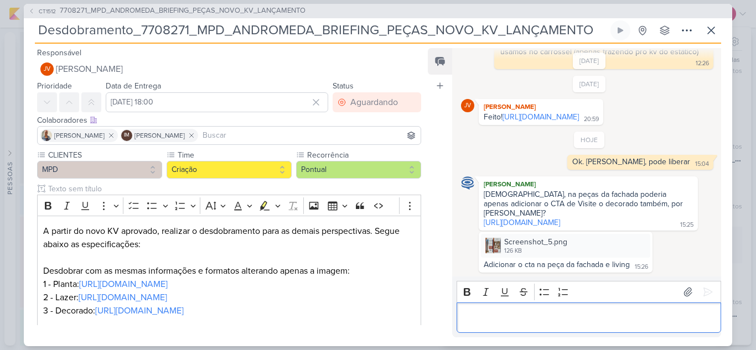
click at [518, 315] on p "Editor editing area: main" at bounding box center [588, 317] width 253 height 13
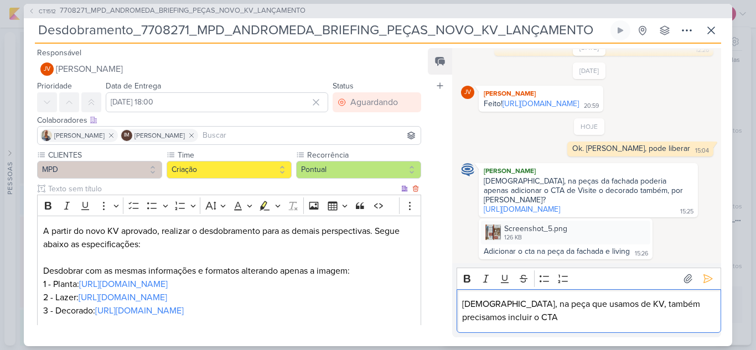
scroll to position [111, 0]
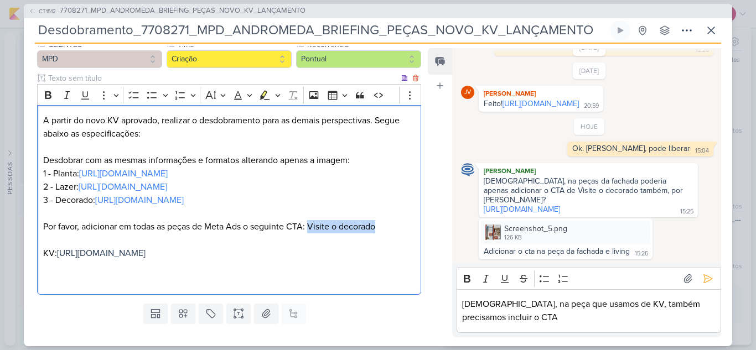
drag, startPoint x: 322, startPoint y: 226, endPoint x: 381, endPoint y: 225, distance: 59.2
click at [381, 225] on p "1 - Planta: [URL][DOMAIN_NAME] 2 - Lazer: [URL][DOMAIN_NAME] 3 - Decorado: [URL…" at bounding box center [229, 226] width 372 height 119
copy p "Visite o decorado"
click at [496, 314] on p "[DEMOGRAPHIC_DATA], na peça que usamos de KV, também precisamos incluir o CTA" at bounding box center [588, 311] width 253 height 27
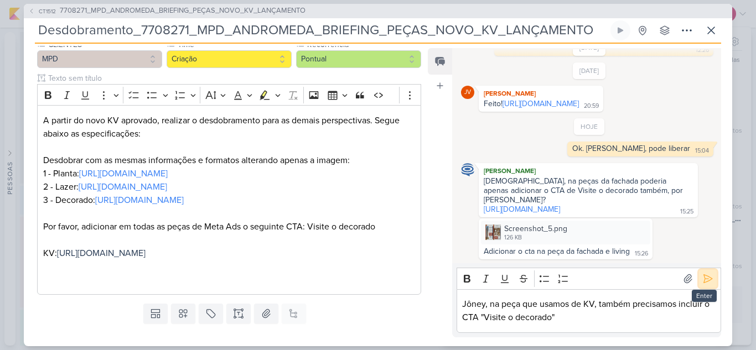
click at [702, 282] on icon at bounding box center [707, 278] width 11 height 11
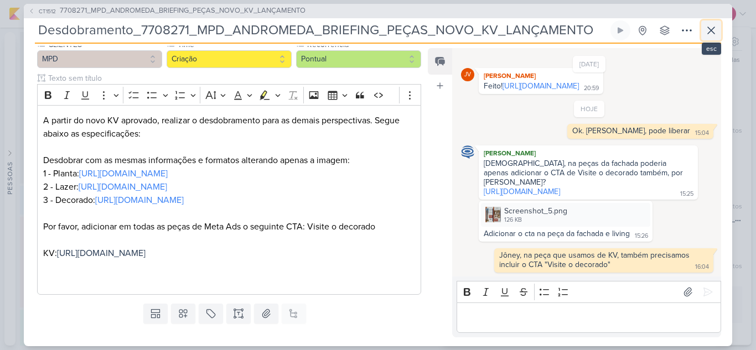
click at [714, 27] on icon at bounding box center [710, 30] width 7 height 7
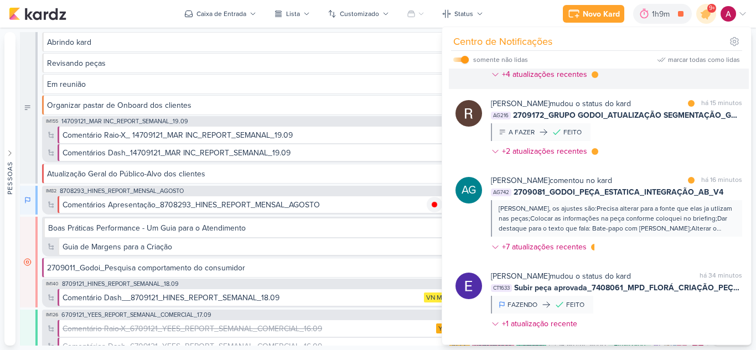
scroll to position [774, 0]
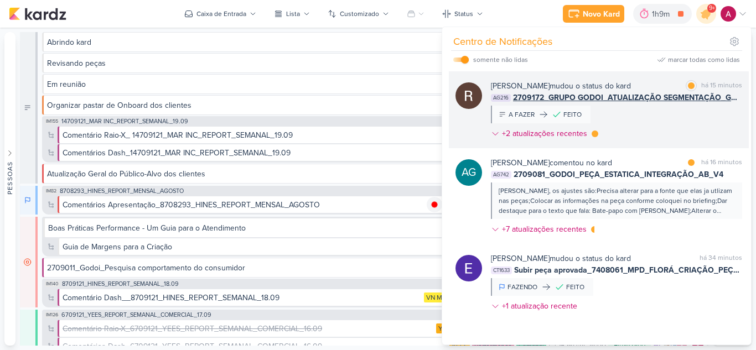
click at [647, 144] on div "[PERSON_NAME] mudou o status do kard marcar como lida há 15 minutos AG216 27091…" at bounding box center [616, 112] width 251 height 64
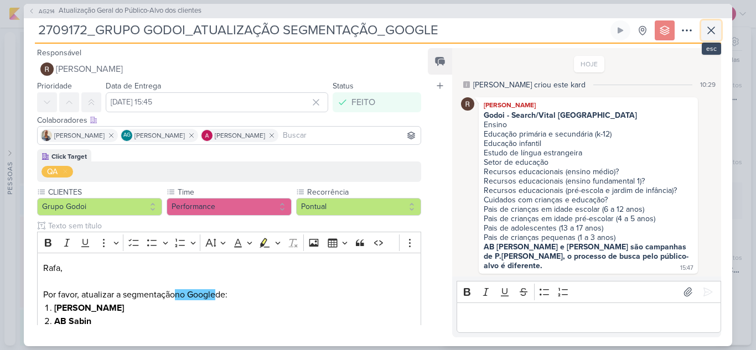
click at [711, 32] on icon at bounding box center [710, 30] width 13 height 13
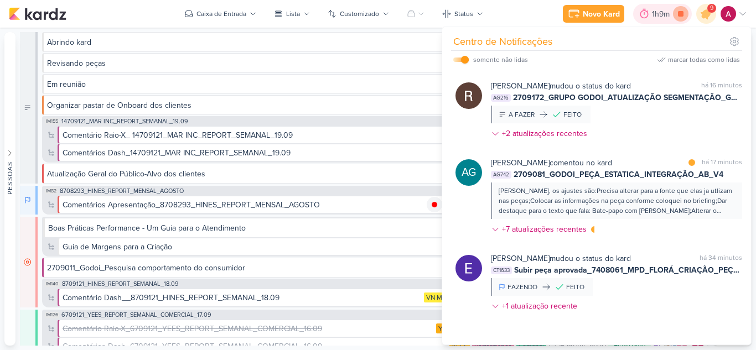
click at [676, 12] on icon at bounding box center [680, 13] width 15 height 15
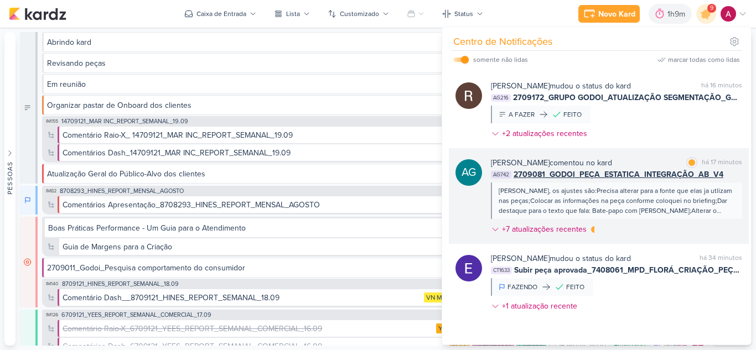
click at [667, 240] on div "[PERSON_NAME] comentou no kard marcar como lida há 17 minutos AG742 2709081_GOD…" at bounding box center [616, 198] width 251 height 82
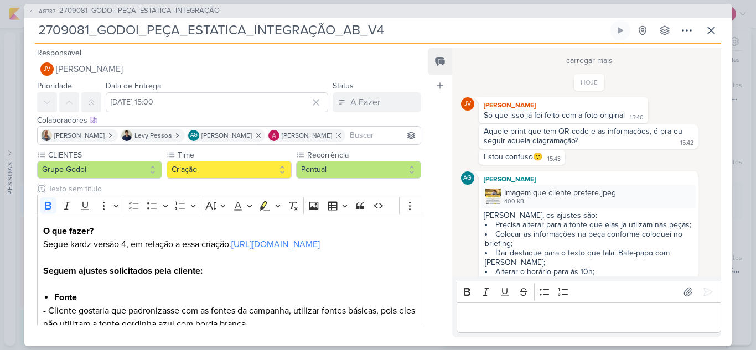
scroll to position [909, 0]
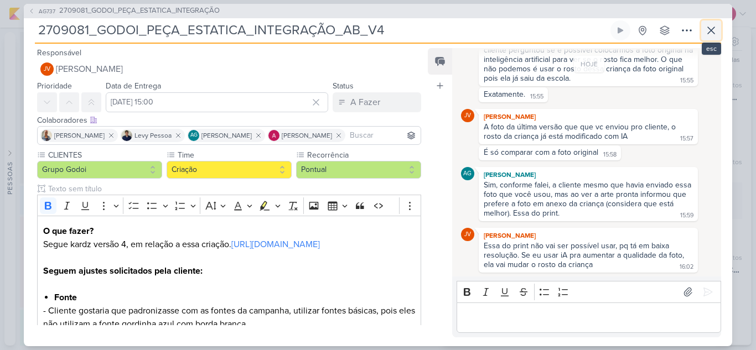
click at [709, 30] on icon at bounding box center [710, 30] width 13 height 13
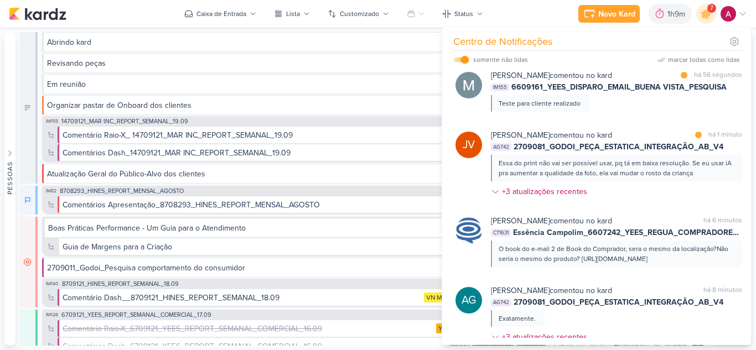
scroll to position [0, 0]
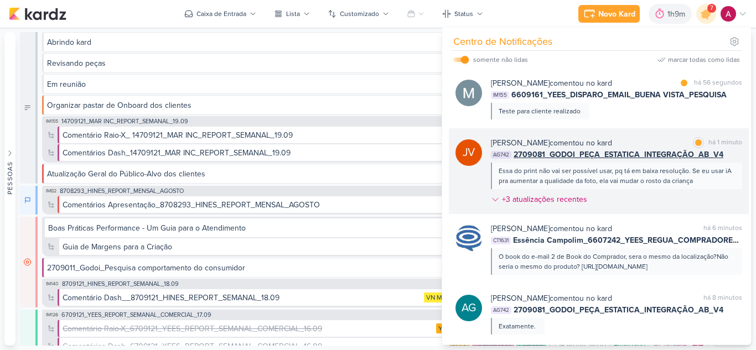
click at [628, 143] on div "[PERSON_NAME] comentou no kard marcar como lida há 1 minuto" at bounding box center [616, 143] width 251 height 12
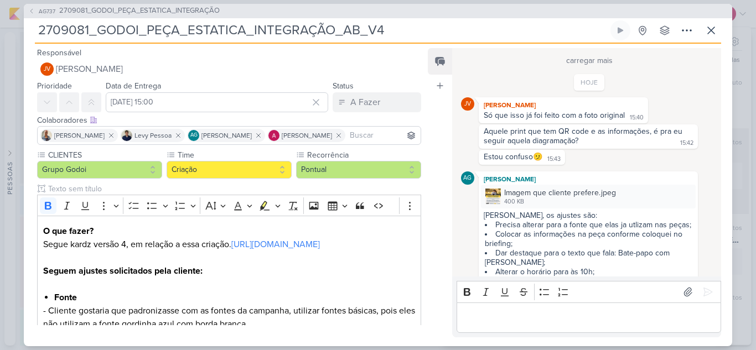
scroll to position [909, 0]
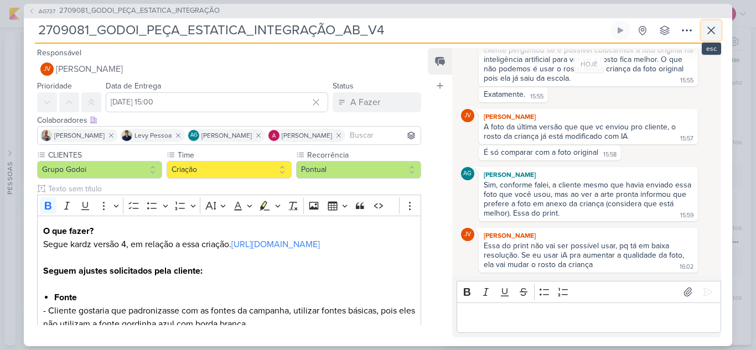
click at [710, 33] on icon at bounding box center [710, 30] width 13 height 13
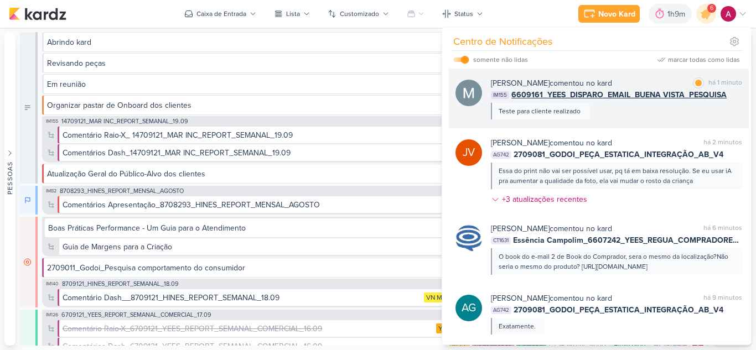
click at [650, 118] on div "[PERSON_NAME] comentou no kard marcar como lida há 1 minuto IM155 6609161_YEES_…" at bounding box center [616, 98] width 251 height 42
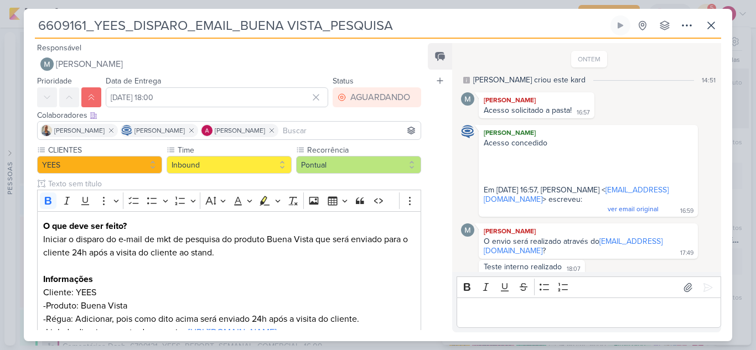
scroll to position [121, 0]
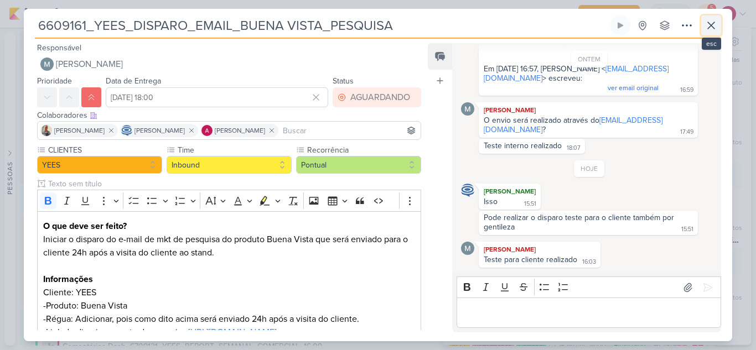
click at [703, 32] on button at bounding box center [711, 25] width 20 height 20
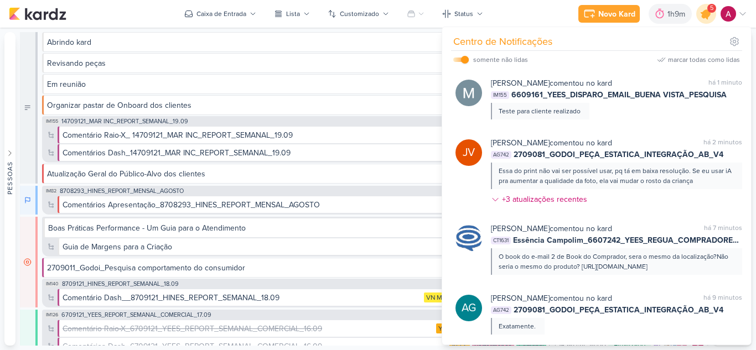
click at [702, 21] on div at bounding box center [706, 14] width 28 height 28
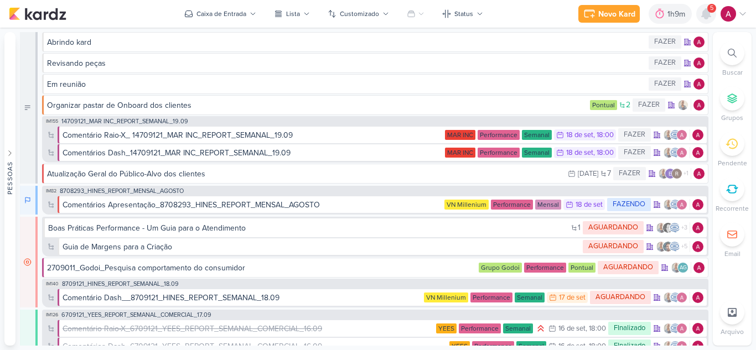
click at [704, 15] on icon at bounding box center [705, 14] width 9 height 10
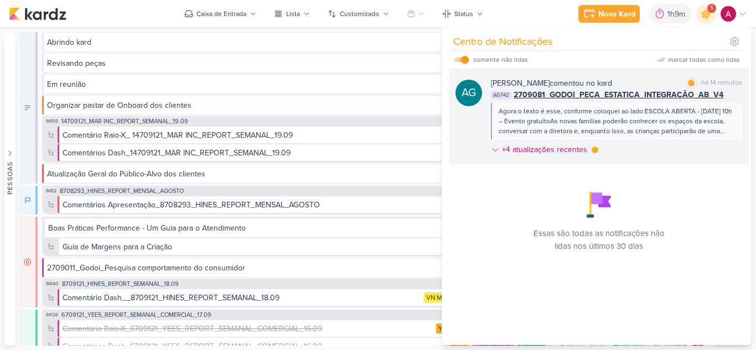
click at [655, 154] on div "[PERSON_NAME] comentou no kard marcar como lida há 14 minutos AG742 2709081_GOD…" at bounding box center [616, 118] width 251 height 82
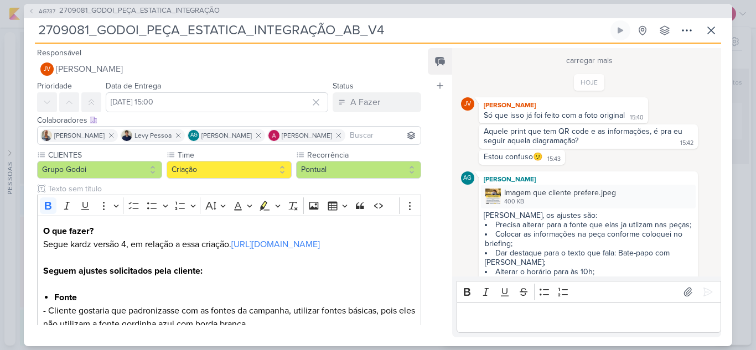
scroll to position [909, 0]
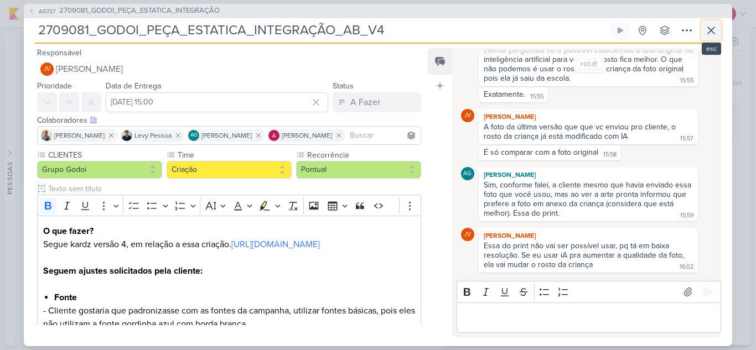
click at [710, 27] on icon at bounding box center [710, 30] width 13 height 13
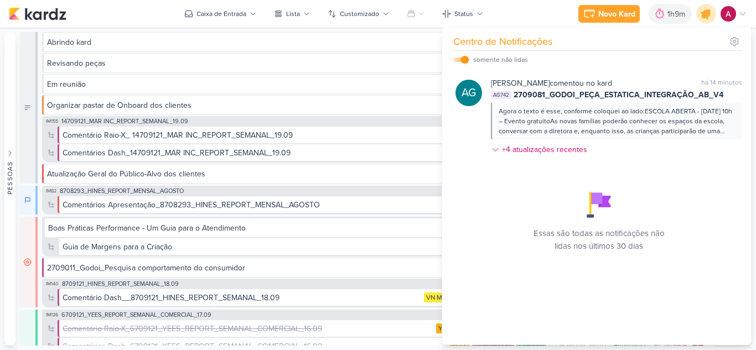
click at [708, 19] on icon at bounding box center [705, 13] width 19 height 19
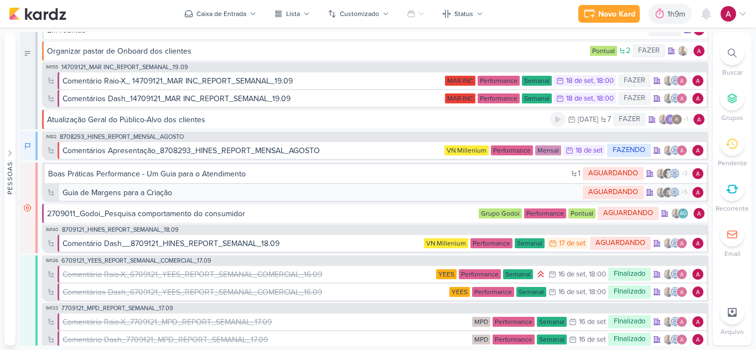
scroll to position [0, 0]
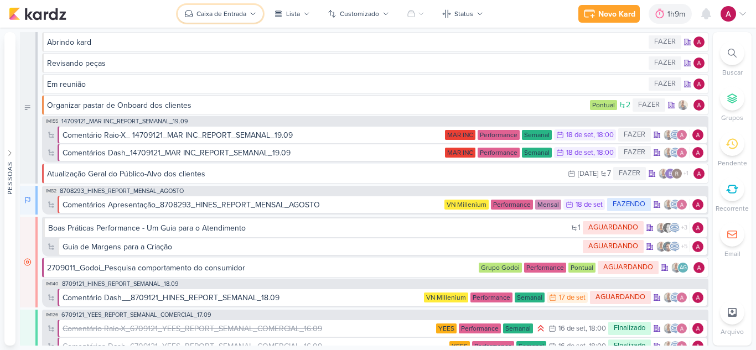
click at [230, 11] on div "Caixa de Entrada" at bounding box center [221, 14] width 50 height 10
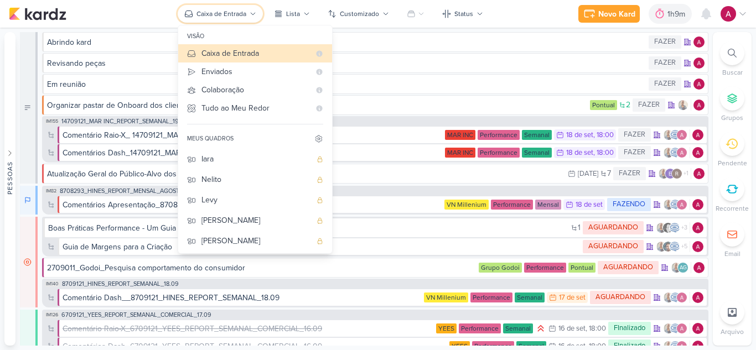
click at [230, 11] on div "Caixa de Entrada" at bounding box center [221, 14] width 50 height 10
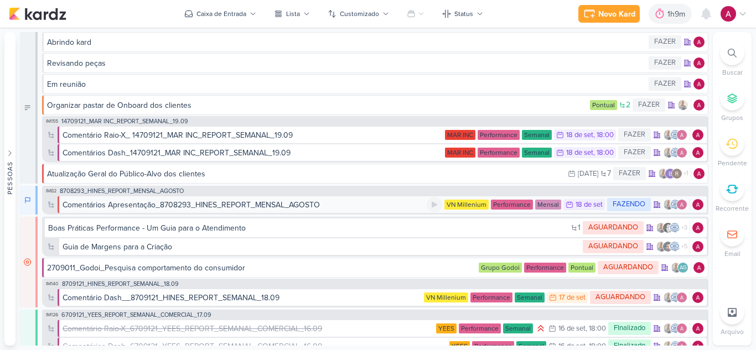
click at [168, 205] on div "Comentários Apresentação_8708293_HINES_REPORT_MENSAL_AGOSTO" at bounding box center [191, 205] width 257 height 12
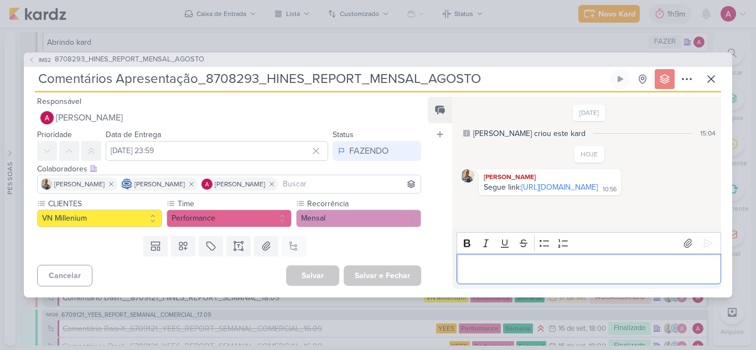
click at [495, 274] on p "Editor editing area: main" at bounding box center [588, 268] width 253 height 13
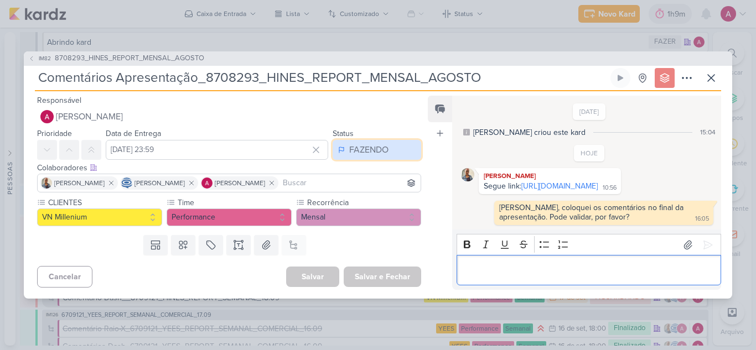
click at [377, 143] on div "FAZENDO" at bounding box center [368, 149] width 39 height 13
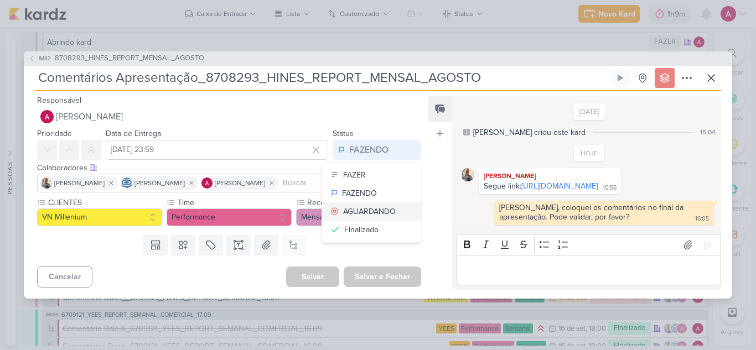
click at [358, 206] on div "AGUARDANDO" at bounding box center [369, 212] width 53 height 12
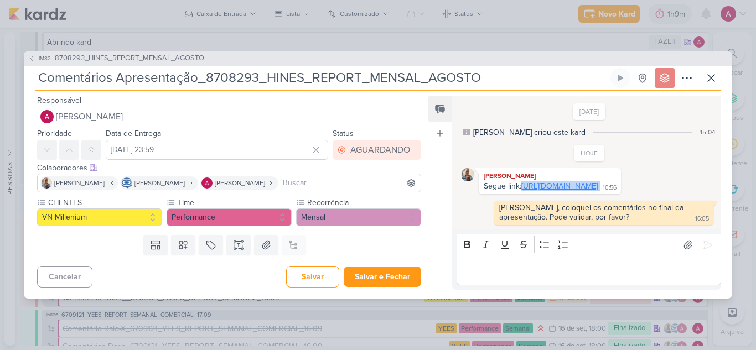
drag, startPoint x: 575, startPoint y: 197, endPoint x: 483, endPoint y: 188, distance: 92.9
click at [483, 188] on div "Segue link: [URL][DOMAIN_NAME] 10:56" at bounding box center [550, 186] width 138 height 11
copy div "[URL][DOMAIN_NAME]"
click at [692, 71] on icon at bounding box center [686, 77] width 13 height 13
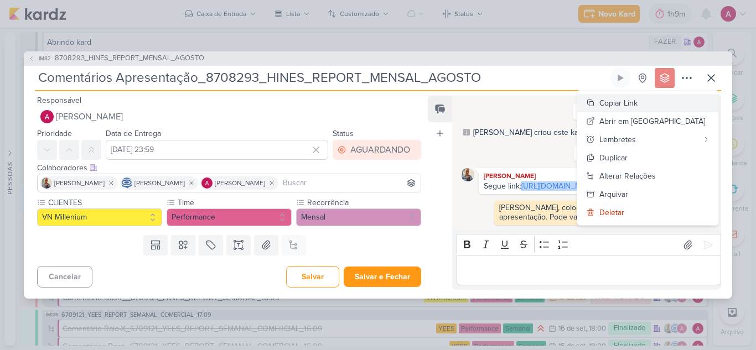
click at [637, 97] on div "Copiar Link" at bounding box center [618, 103] width 38 height 12
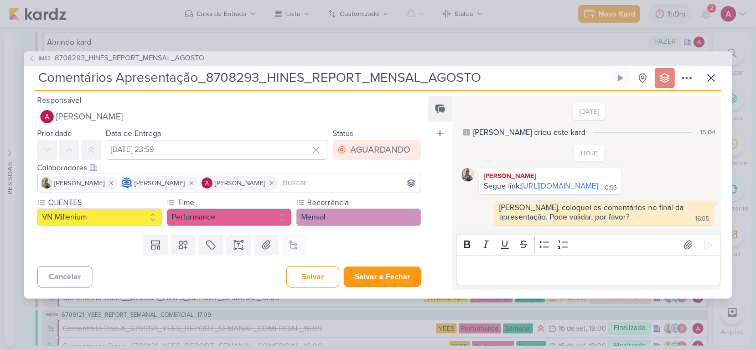
click at [347, 29] on div "IM82 8708293_HINES_REPORT_MENSAL_AGOSTO Comentários Apresentação_8708293_HINES_…" at bounding box center [378, 175] width 756 height 350
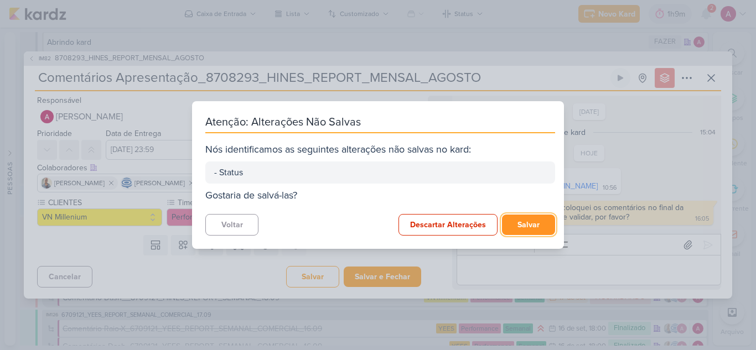
click at [520, 215] on button "Salvar" at bounding box center [528, 225] width 53 height 20
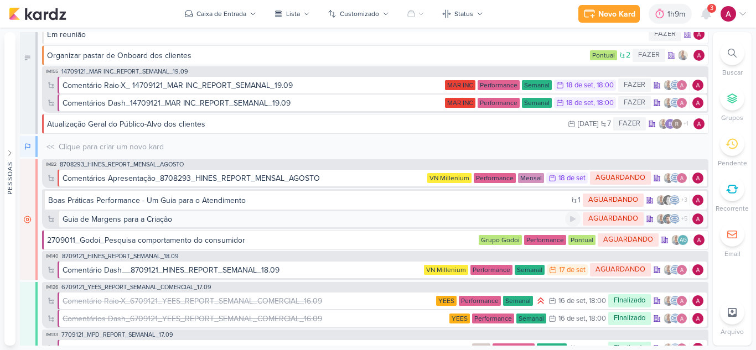
scroll to position [50, 0]
click at [700, 17] on icon at bounding box center [705, 13] width 13 height 13
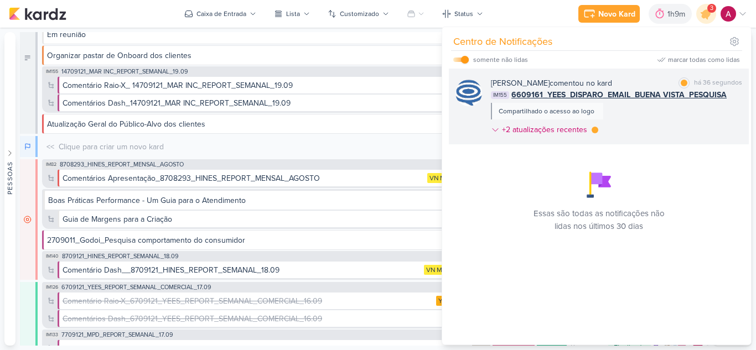
click at [656, 126] on div "[PERSON_NAME] comentou no kard marcar como lida há 36 segundos IM155 6609161_YE…" at bounding box center [616, 108] width 251 height 63
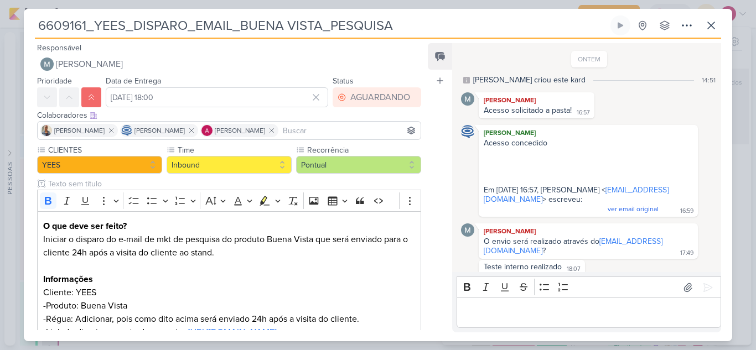
scroll to position [322, 0]
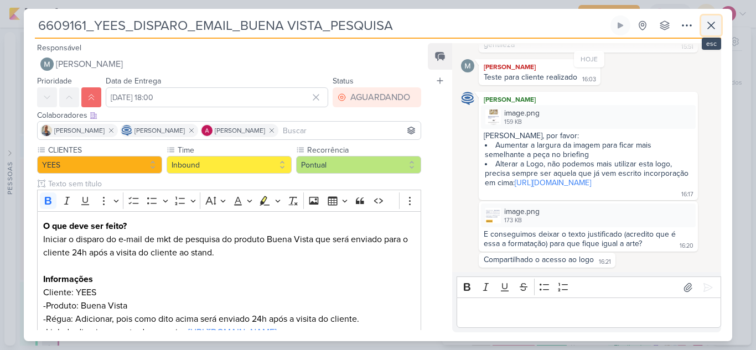
click at [716, 25] on icon at bounding box center [710, 25] width 13 height 13
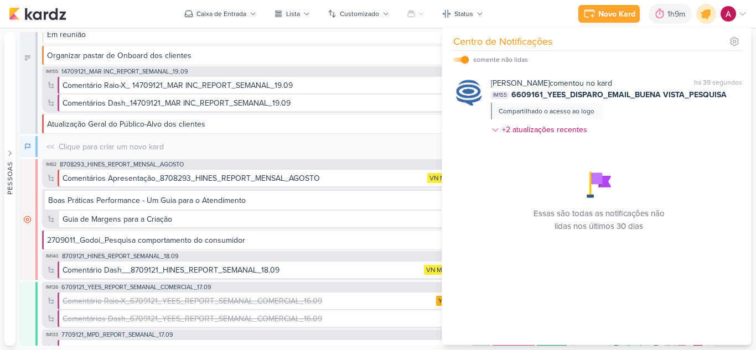
click at [702, 10] on icon at bounding box center [705, 13] width 19 height 19
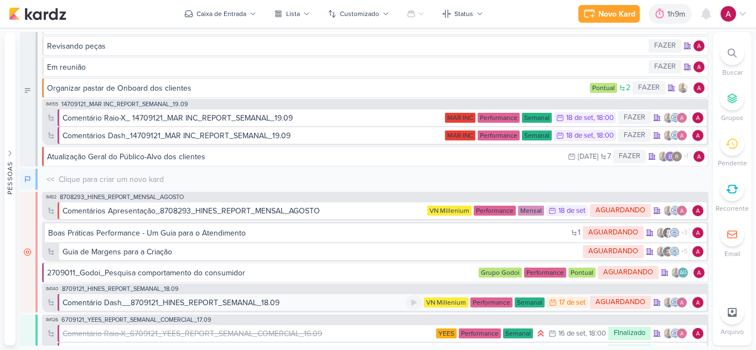
scroll to position [0, 0]
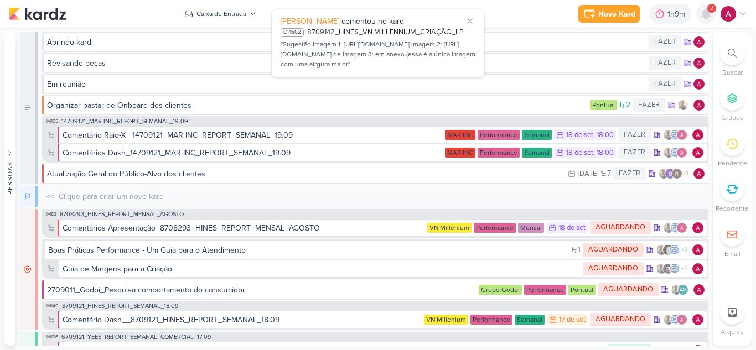
click at [704, 14] on icon at bounding box center [705, 14] width 9 height 10
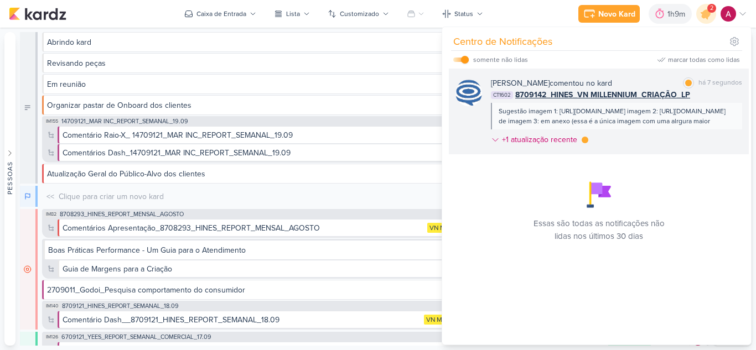
click at [642, 140] on div "[PERSON_NAME] comentou no kard marcar como lida há 7 segundos CT1602 8709142_HI…" at bounding box center [616, 113] width 251 height 72
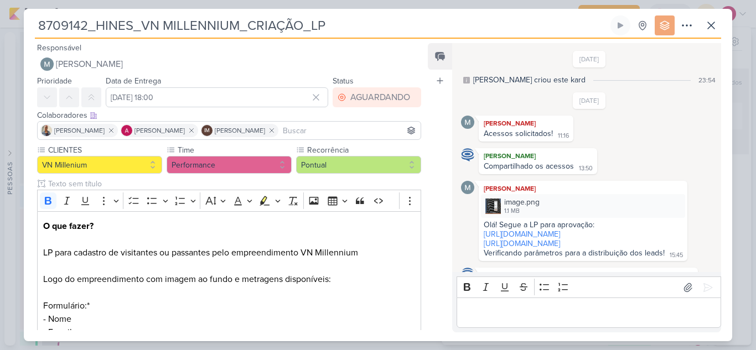
scroll to position [583, 0]
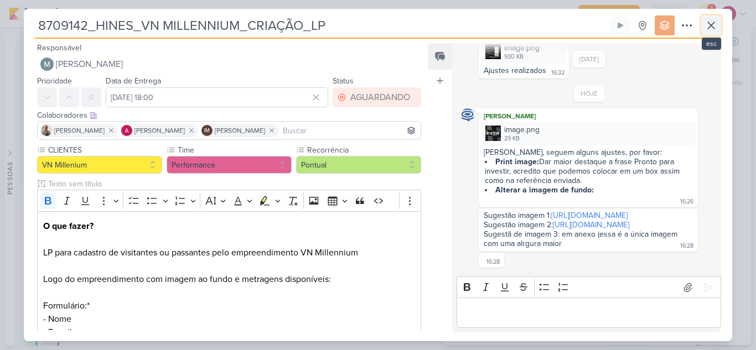
click at [717, 29] on button at bounding box center [711, 25] width 20 height 20
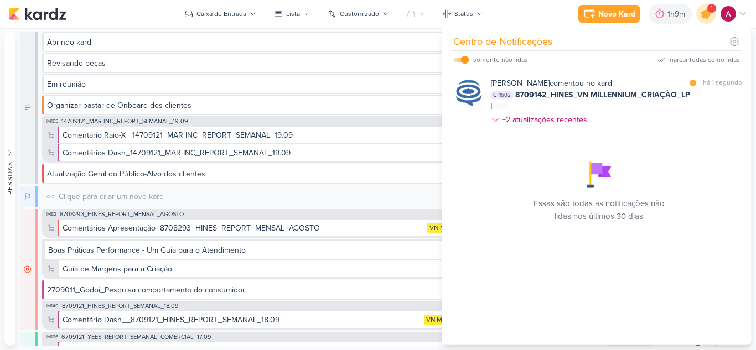
click at [706, 18] on icon at bounding box center [705, 13] width 13 height 13
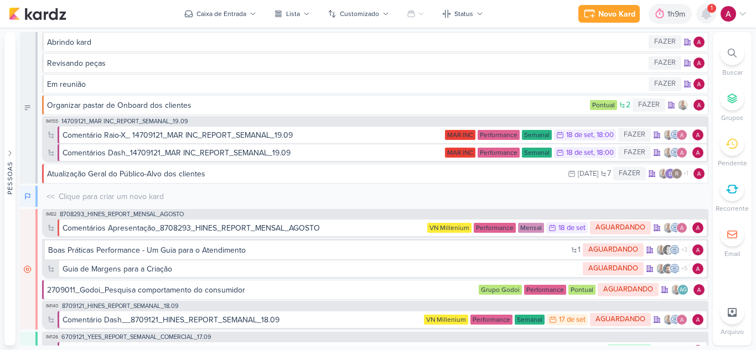
click at [706, 18] on icon at bounding box center [705, 14] width 9 height 10
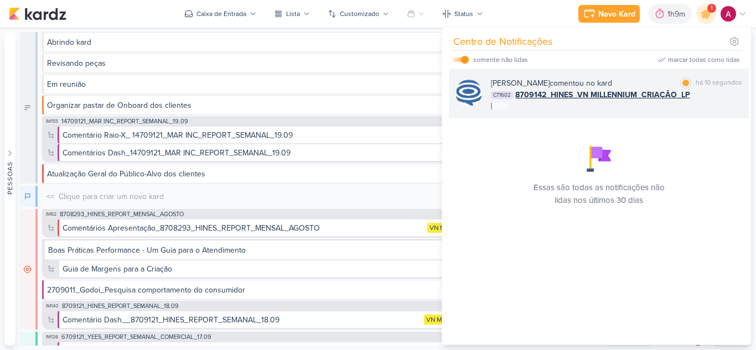
click at [696, 100] on div "CT1602 8709142_HINES_VN MILLENNIUM_CRIAÇÃO_LP" at bounding box center [616, 95] width 251 height 12
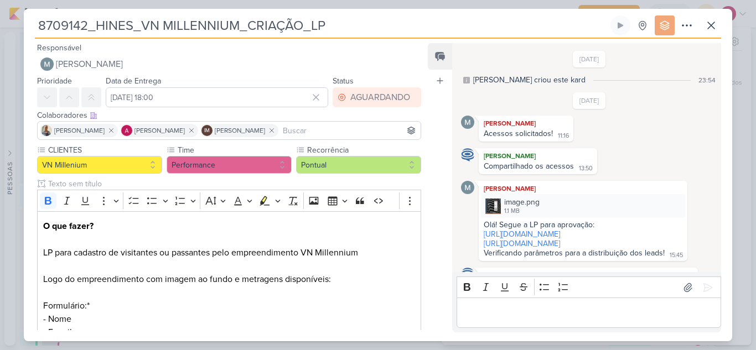
scroll to position [609, 0]
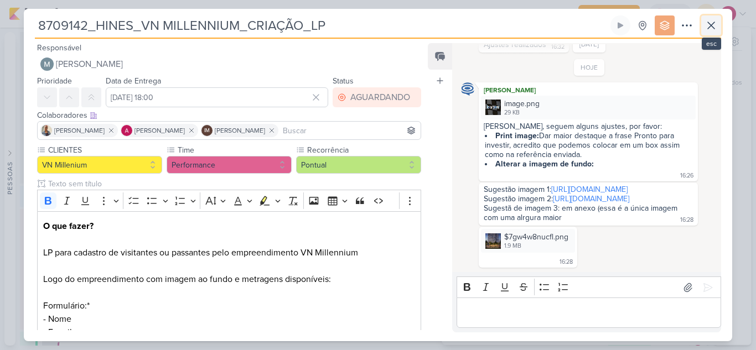
click at [714, 28] on icon at bounding box center [710, 25] width 13 height 13
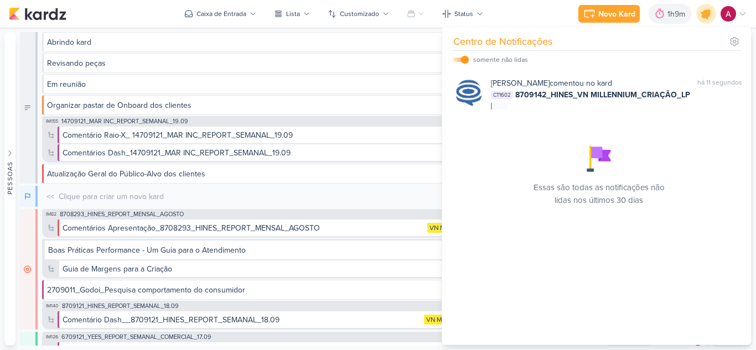
click at [701, 16] on icon at bounding box center [705, 13] width 19 height 19
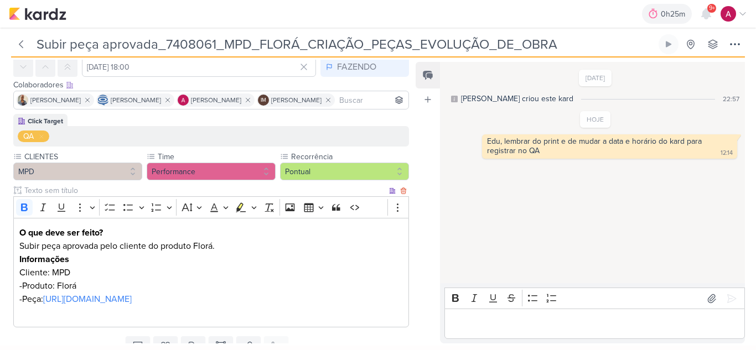
scroll to position [109, 0]
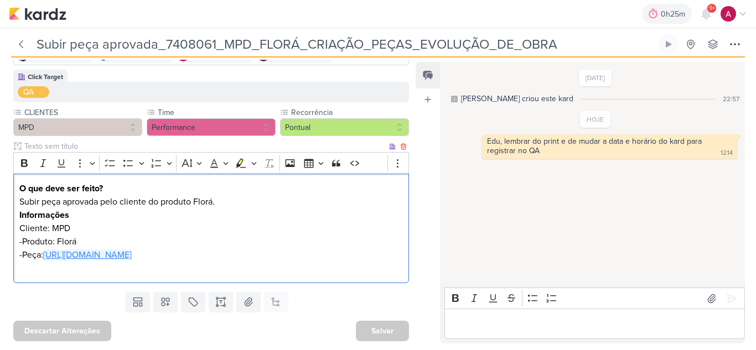
click at [82, 256] on link "https://drive.google.com/drive/folders/1JK190q9bP-y3pNrFLsfUwZ0-RVJXOb5a" at bounding box center [87, 254] width 89 height 11
click at [25, 41] on icon at bounding box center [20, 44] width 11 height 11
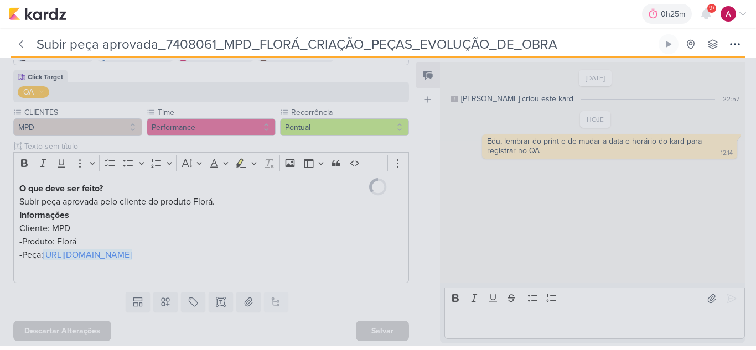
type input "7408061_MPD_FLORÁ_CRIAÇÃO_PEÇAS_EVOLUÇÃO_DE_OBRA"
type input "26 de agosto de 2025 às 18:00"
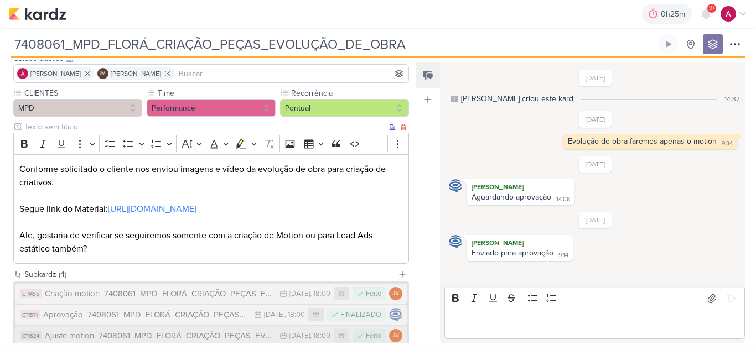
scroll to position [175, 0]
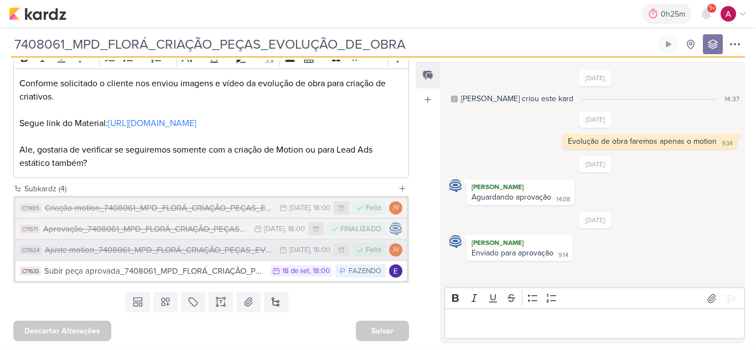
click at [171, 253] on div "Ajuste motion_7408061_MPD_FLORÁ_CRIAÇÃO_PEÇAS_EVOLUÇÃO_DE_OBRA_V2" at bounding box center [159, 250] width 229 height 13
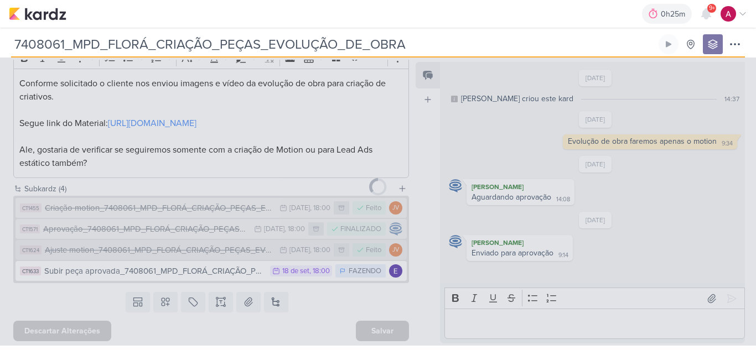
type input "Ajuste motion_7408061_MPD_FLORÁ_CRIAÇÃO_PEÇAS_EVOLUÇÃO_DE_OBRA_V2"
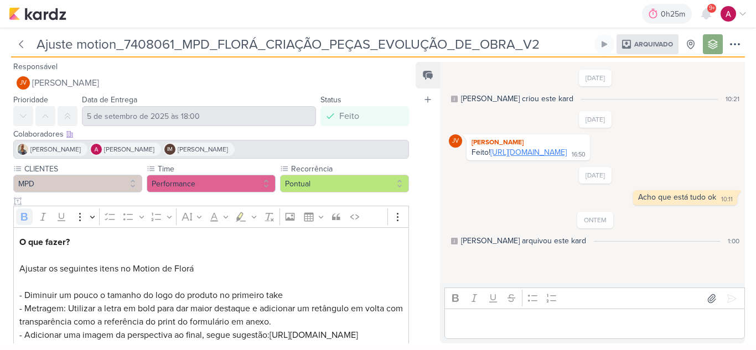
click at [540, 157] on link "https://drive.google.com/drive/folders/1CtKl3kc2pmbCgIuvpygz5Q-Qe3WDs0G1?usp=sh…" at bounding box center [528, 152] width 76 height 9
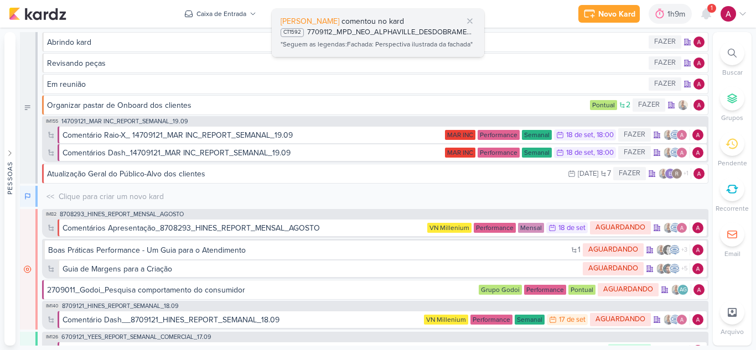
click at [364, 49] on div ""Seguem as legendas:Fachada: Perspectiva ilustrada da fachada"" at bounding box center [377, 44] width 195 height 11
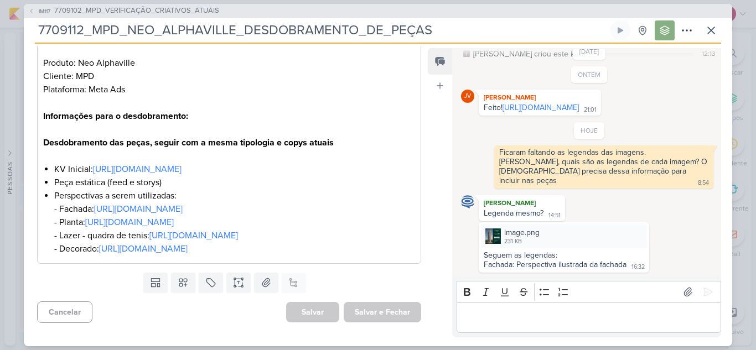
scroll to position [261, 0]
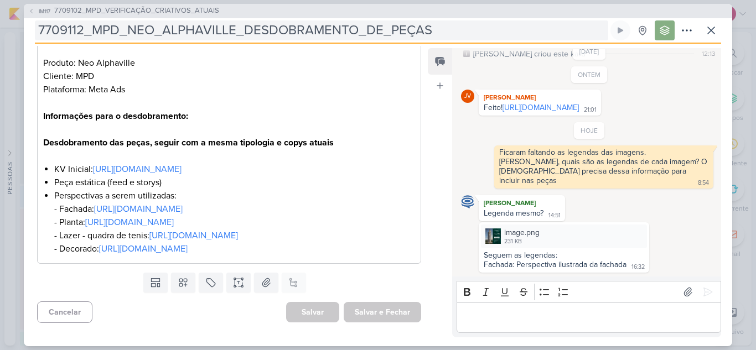
click at [538, 36] on input "7709112_MPD_NEO_ALPHAVILLE_DESDOBRAMENTO_DE_PEÇAS" at bounding box center [321, 30] width 573 height 20
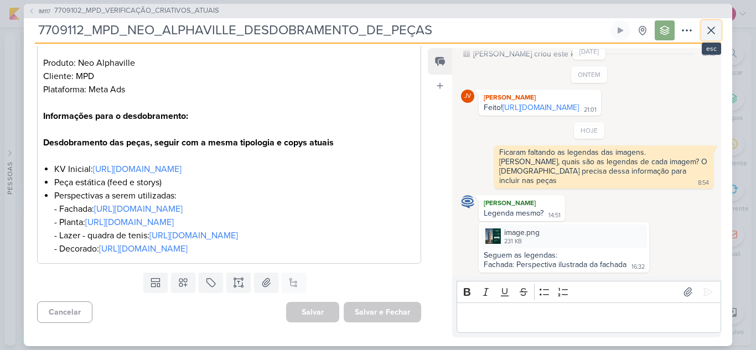
click at [707, 24] on icon at bounding box center [710, 30] width 13 height 13
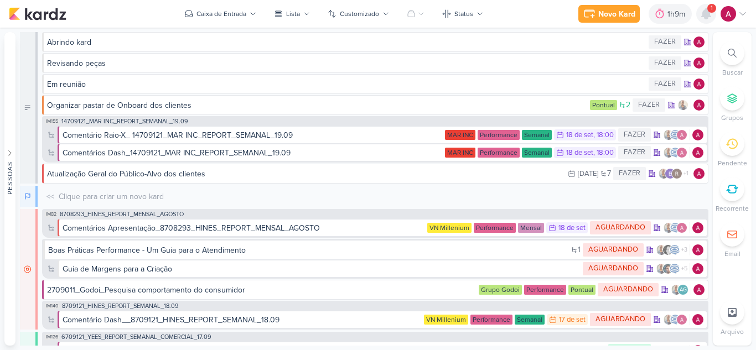
click at [704, 17] on icon at bounding box center [705, 14] width 9 height 10
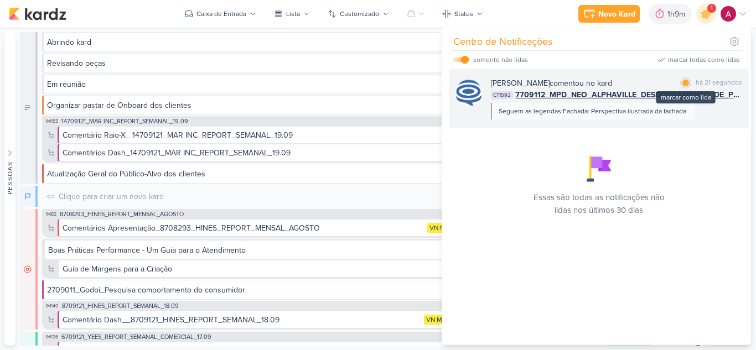
click at [684, 86] on div "marcar como lida" at bounding box center [685, 82] width 11 height 11
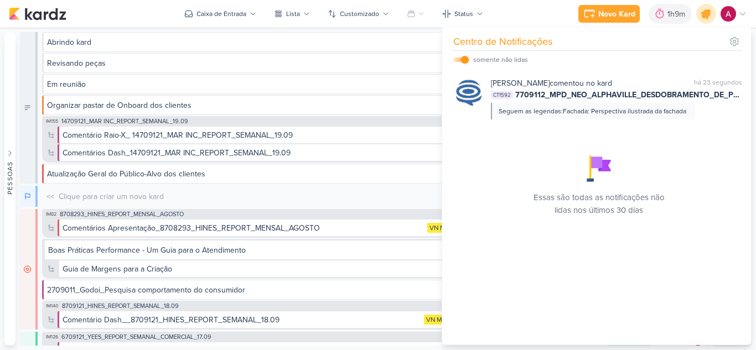
click at [711, 22] on div at bounding box center [706, 14] width 28 height 28
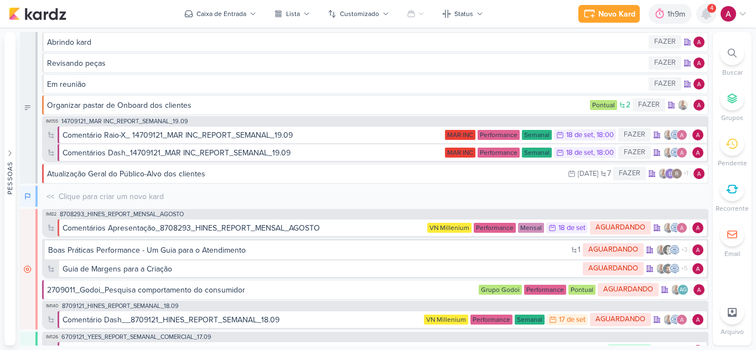
click at [703, 14] on icon at bounding box center [705, 14] width 9 height 10
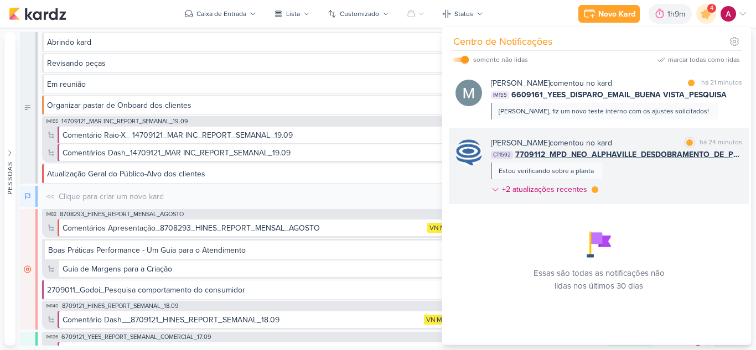
click at [642, 172] on div "Caroline Traven De Andrade comentou no kard marcar como lida há 24 minutos CT15…" at bounding box center [616, 168] width 251 height 63
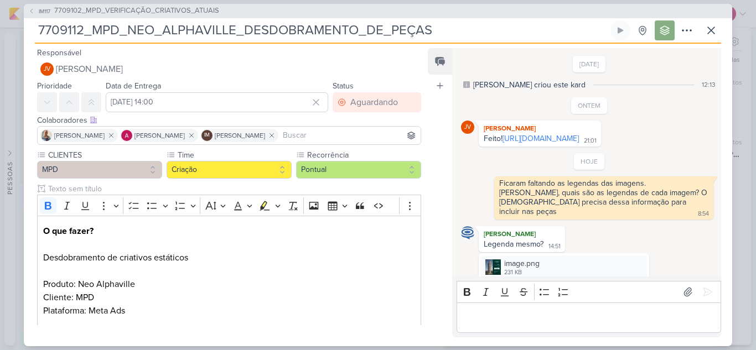
scroll to position [141, 0]
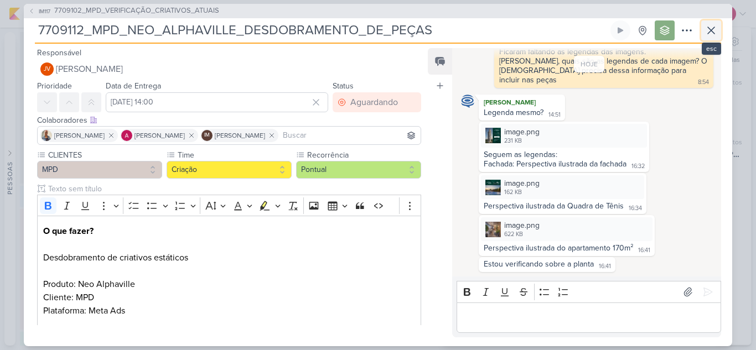
click at [715, 39] on button at bounding box center [711, 30] width 20 height 20
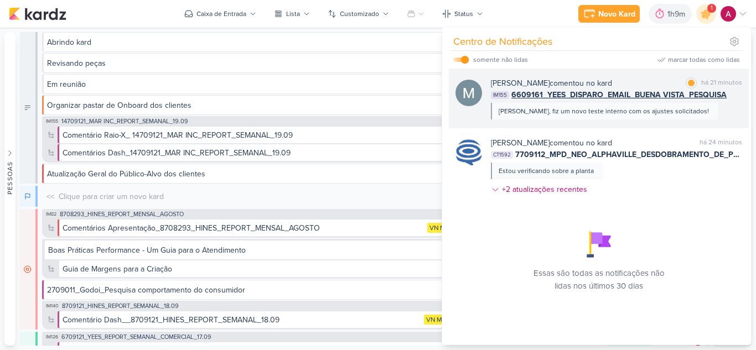
click at [640, 116] on div "Carol, fiz um novo teste interno com os ajustes solicitados!" at bounding box center [603, 111] width 210 height 10
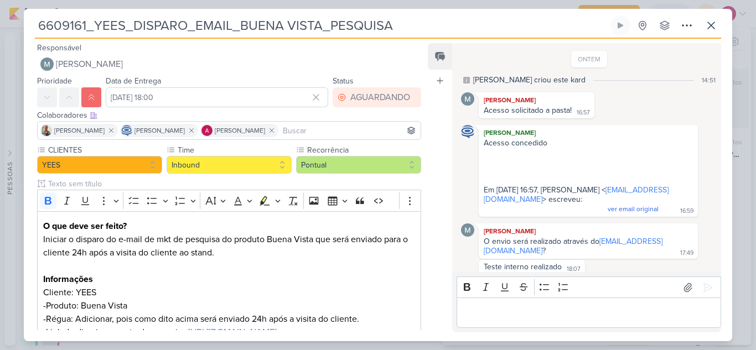
scroll to position [365, 0]
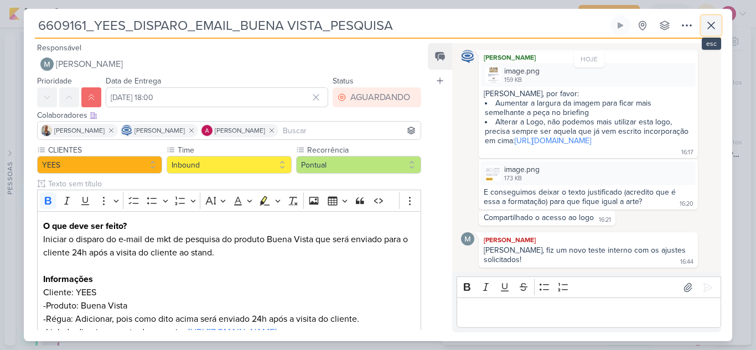
click at [712, 27] on icon at bounding box center [710, 25] width 7 height 7
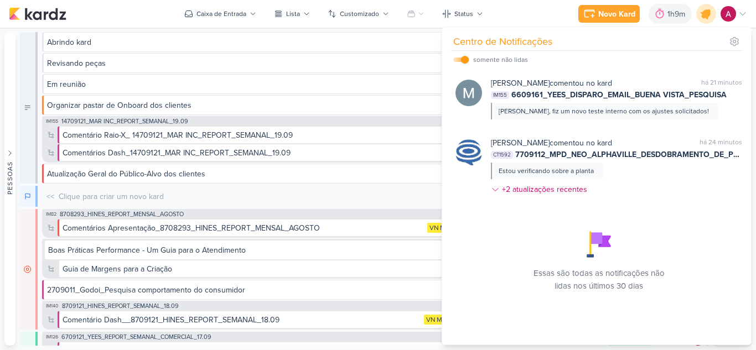
click at [705, 20] on icon at bounding box center [705, 13] width 19 height 19
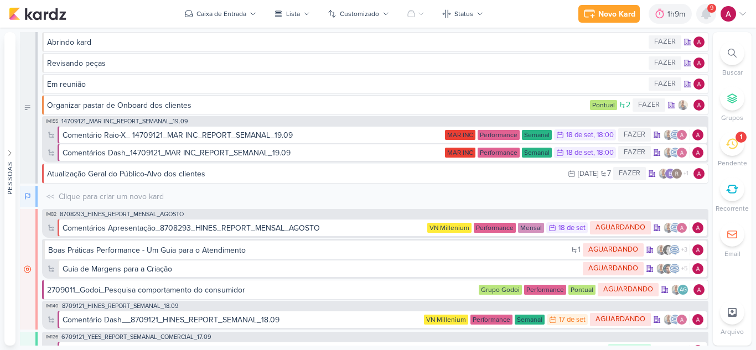
click at [700, 11] on icon at bounding box center [705, 13] width 13 height 13
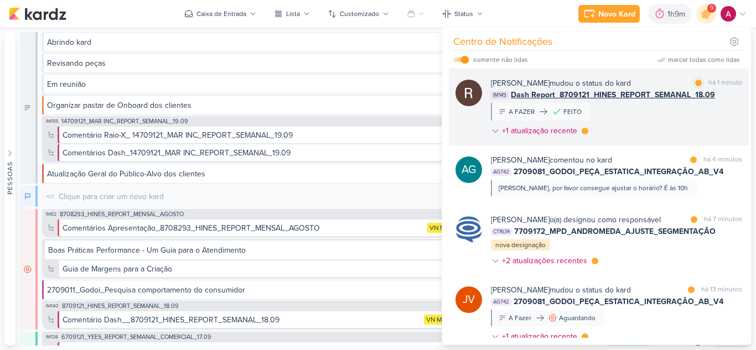
click at [649, 114] on div "Rafael Dornelles mudou o status do kard marcar como lida há 1 minuto IM145 Dash…" at bounding box center [616, 109] width 251 height 64
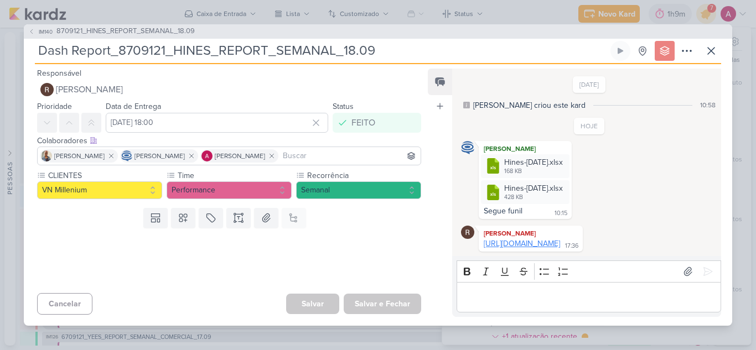
click at [560, 239] on link "https://lookerstudio.google.com/u/0/reporting/07257316-f2c0-4e51-9bc6-9c63a9bba…" at bounding box center [521, 243] width 76 height 9
click at [42, 28] on span "IM140" at bounding box center [45, 32] width 17 height 8
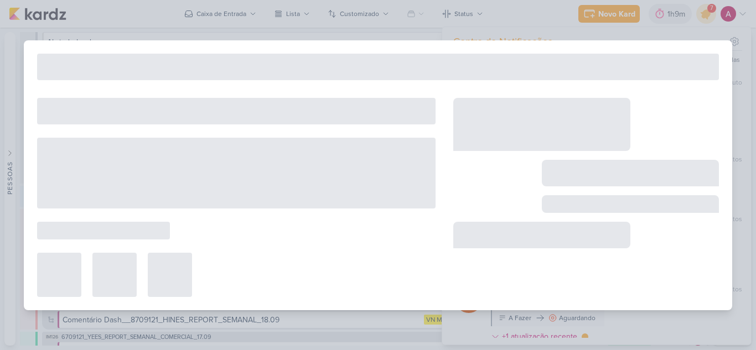
type input "8709121_HINES_REPORT_SEMANAL_18.09"
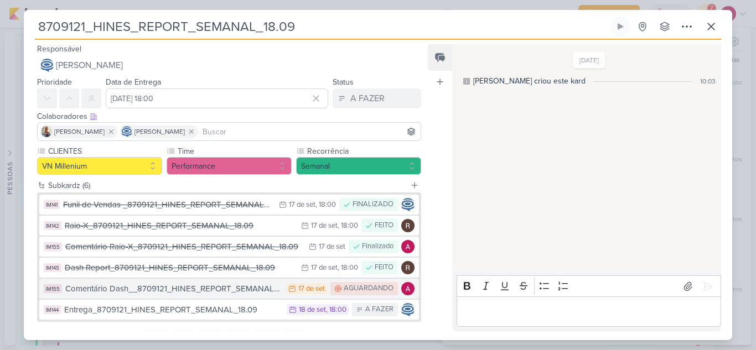
click at [228, 292] on div "Comentário Dash__8709121_HINES_REPORT_SEMANAL_18.09" at bounding box center [172, 289] width 215 height 13
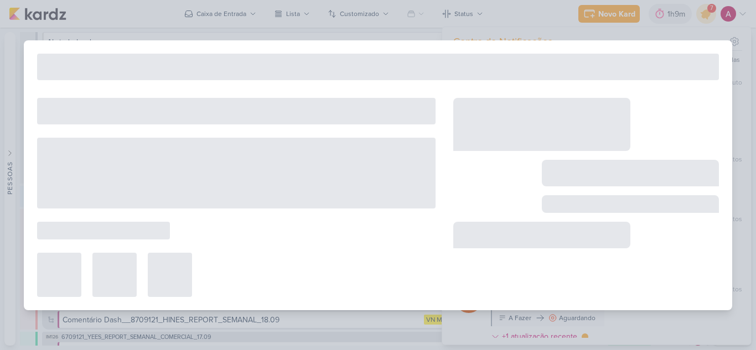
type input "Comentário Dash__8709121_HINES_REPORT_SEMANAL_18.09"
type input "17 de setembro de 2025 às 23:59"
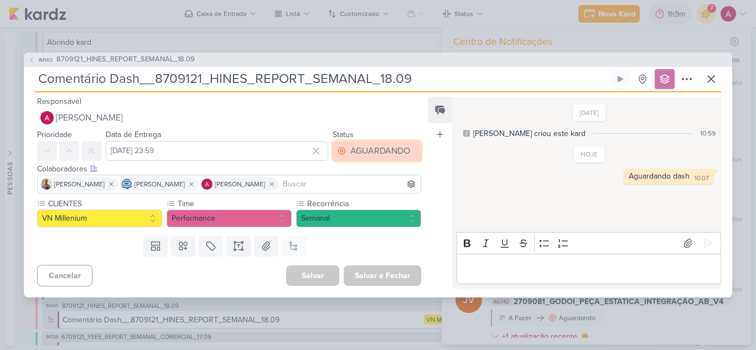
click at [381, 144] on div "AGUARDANDO" at bounding box center [380, 150] width 60 height 13
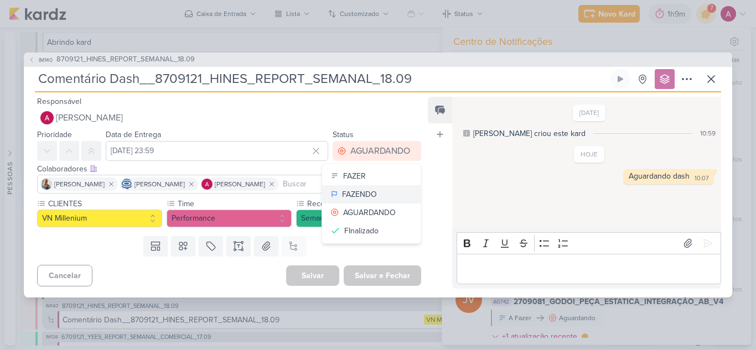
click at [365, 191] on div "FAZENDO" at bounding box center [359, 195] width 35 height 12
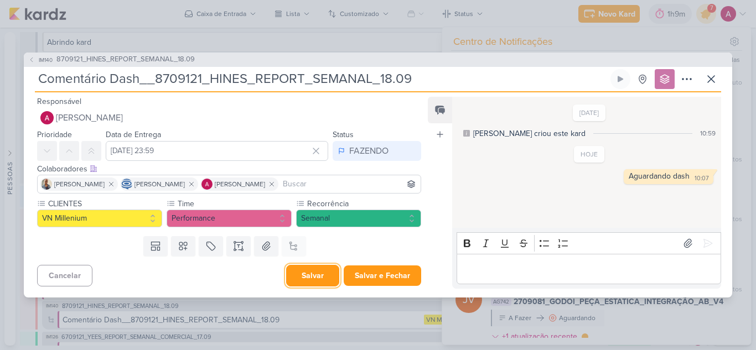
click at [313, 272] on button "Salvar" at bounding box center [312, 276] width 53 height 22
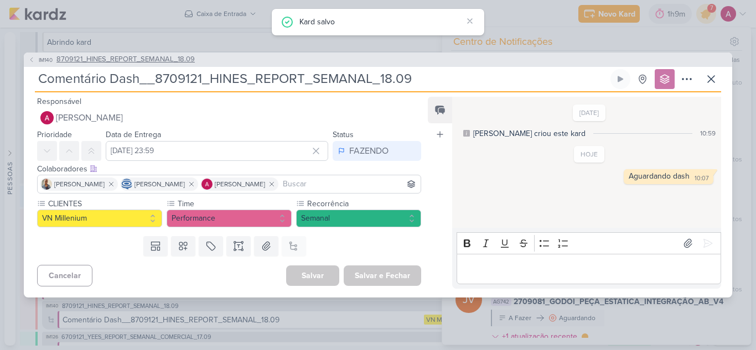
click at [42, 59] on span "IM140" at bounding box center [45, 60] width 17 height 8
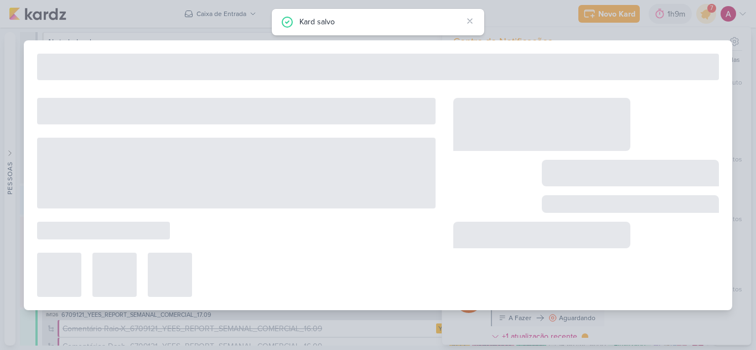
type input "8709121_HINES_REPORT_SEMANAL_18.09"
type input "17 de setembro de 2025 às 18:00"
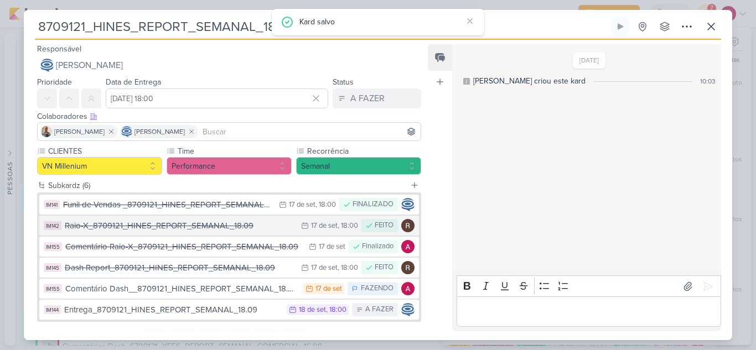
scroll to position [52, 0]
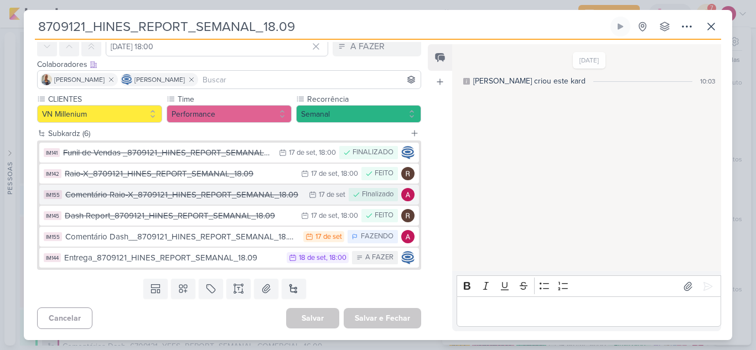
click at [216, 199] on div "Comentário Raio-X_8709121_HINES_REPORT_SEMANAL_18.09" at bounding box center [184, 195] width 238 height 13
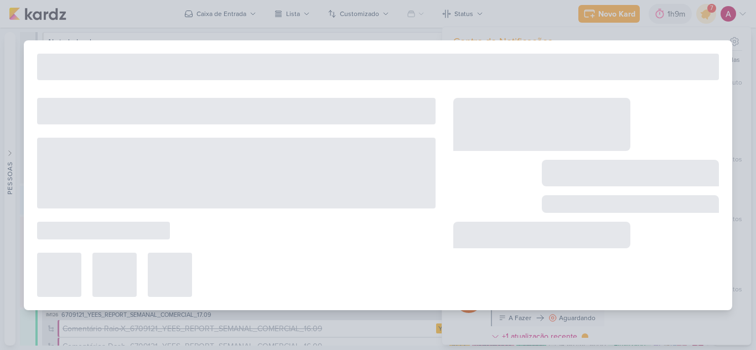
type input "Comentário Raio-X_8709121_HINES_REPORT_SEMANAL_18.09"
type input "17 de setembro de 2025 às 23:59"
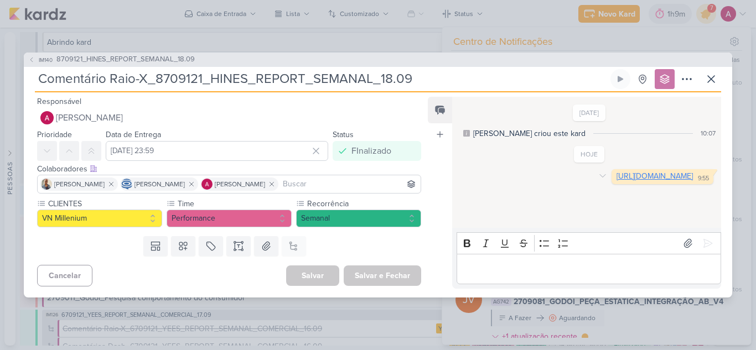
click at [616, 181] on link "https://docs.google.com/spreadsheets/d/1H-2fA0Qm2hhGv3JET4nRflNCDi_sKb1S8cL9iIq…" at bounding box center [654, 175] width 76 height 9
click at [716, 85] on icon at bounding box center [710, 78] width 13 height 13
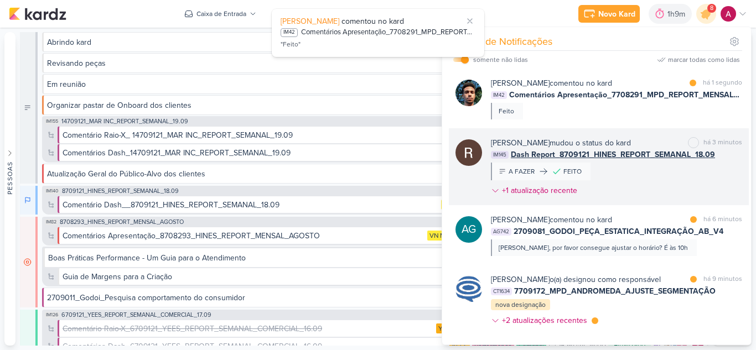
scroll to position [55, 0]
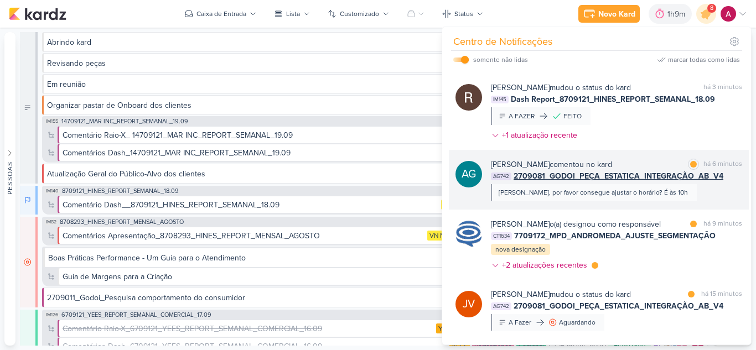
click at [702, 190] on div "Aline Gimenez Graciano comentou no kard marcar como lida há 6 minutos AG742 270…" at bounding box center [616, 180] width 251 height 42
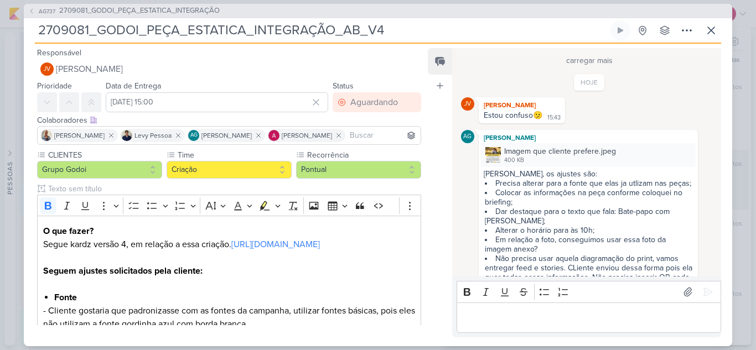
scroll to position [944, 0]
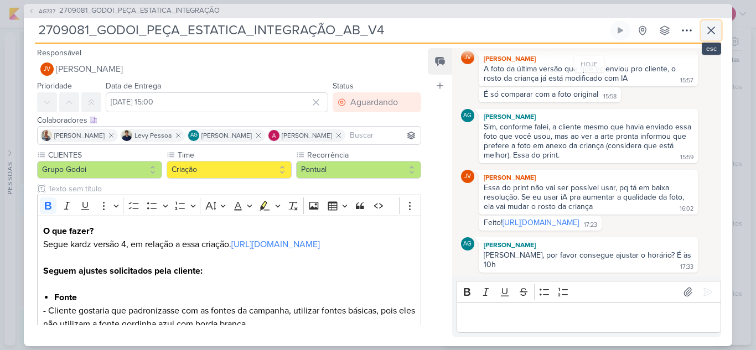
click at [720, 31] on button at bounding box center [711, 30] width 20 height 20
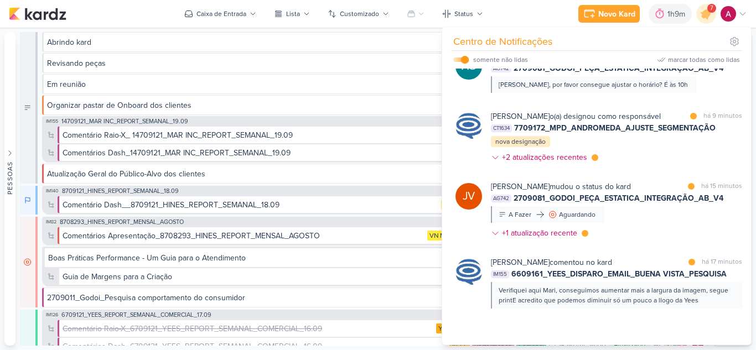
scroll to position [166, 0]
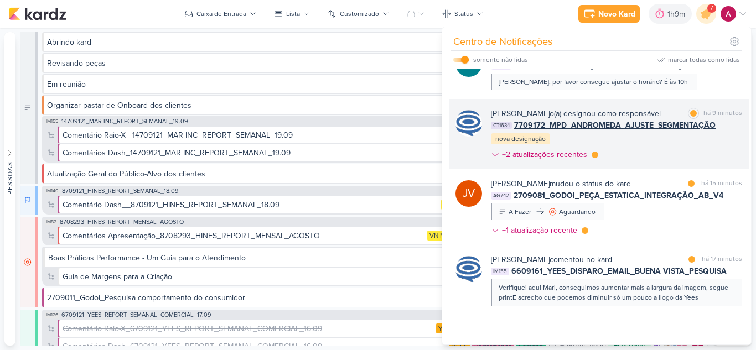
click at [675, 165] on div "Caroline Traven De Andrade o(a) designou como responsável marcar como lida há 9…" at bounding box center [616, 136] width 251 height 57
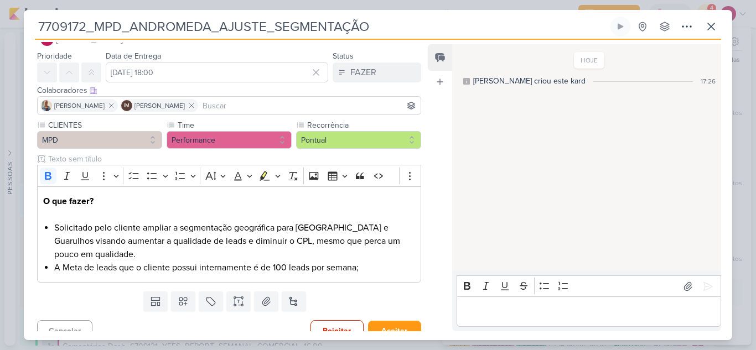
scroll to position [39, 0]
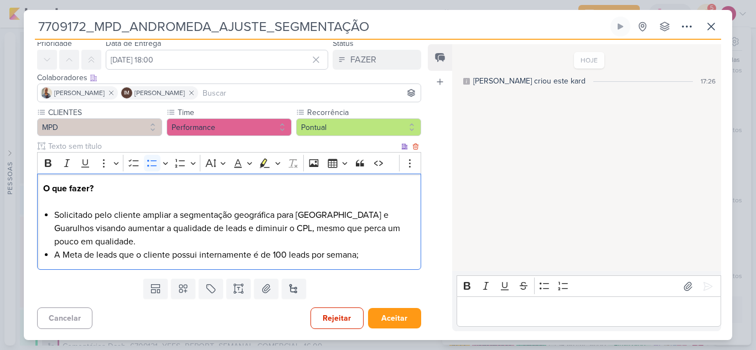
click at [117, 228] on li "Solicitado pelo cliente ampliar a segmentação geográfica para Butantã e Guarulh…" at bounding box center [234, 229] width 361 height 40
click at [429, 237] on div "Feed Atrelar email Solte o email para atrelar ao kard" at bounding box center [440, 187] width 24 height 287
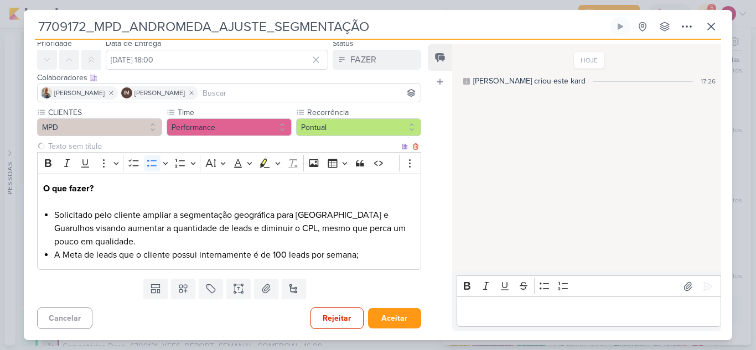
scroll to position [0, 0]
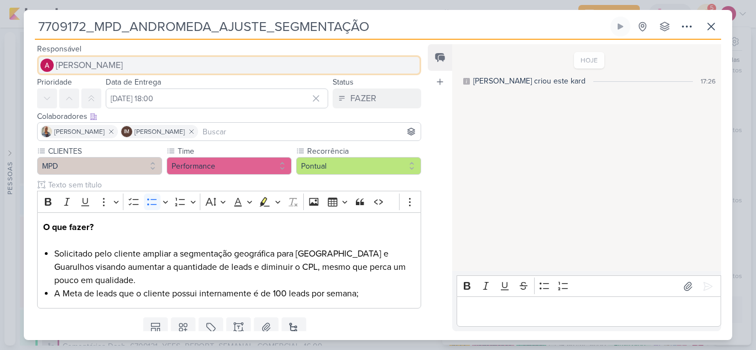
click at [115, 69] on span "[PERSON_NAME]" at bounding box center [89, 65] width 67 height 13
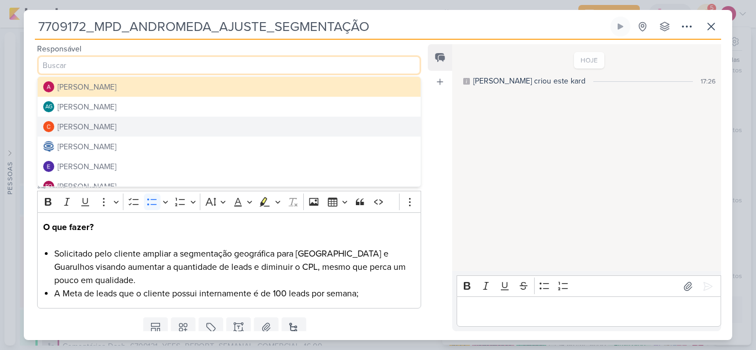
scroll to position [55, 0]
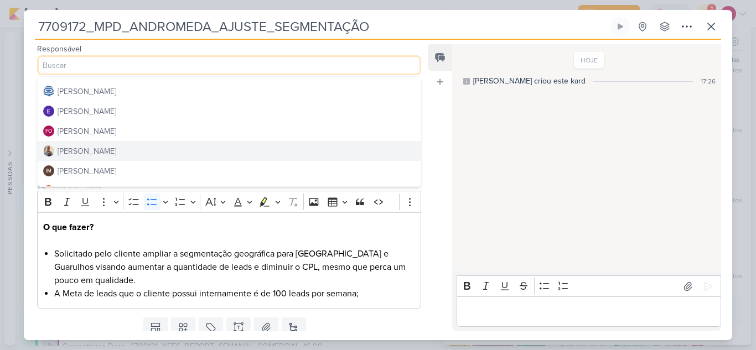
click at [93, 154] on div "[PERSON_NAME]" at bounding box center [87, 151] width 59 height 12
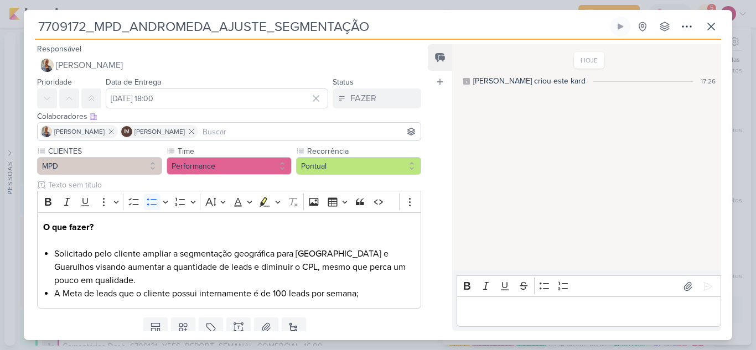
click at [244, 133] on input at bounding box center [309, 131] width 218 height 13
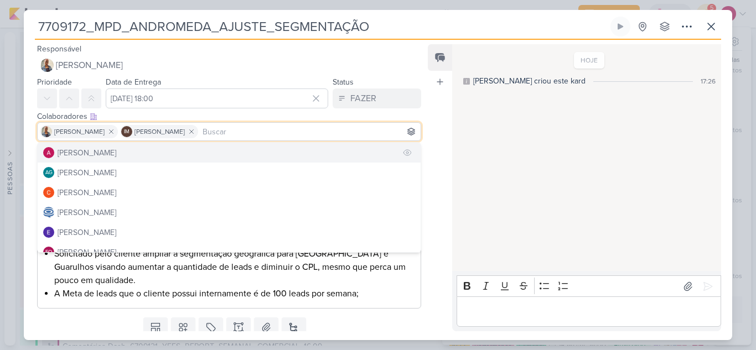
click at [159, 154] on button "[PERSON_NAME]" at bounding box center [229, 153] width 383 height 20
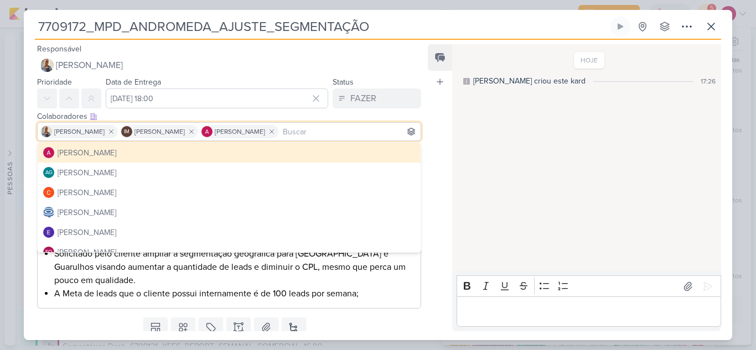
click at [435, 158] on div "Feed Atrelar email Solte o email para atrelar ao kard" at bounding box center [440, 187] width 24 height 287
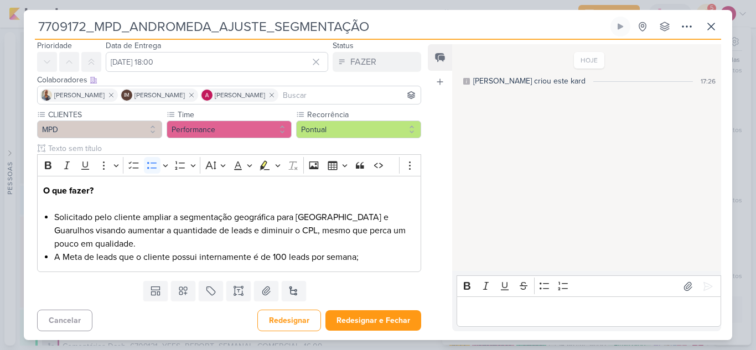
scroll to position [39, 0]
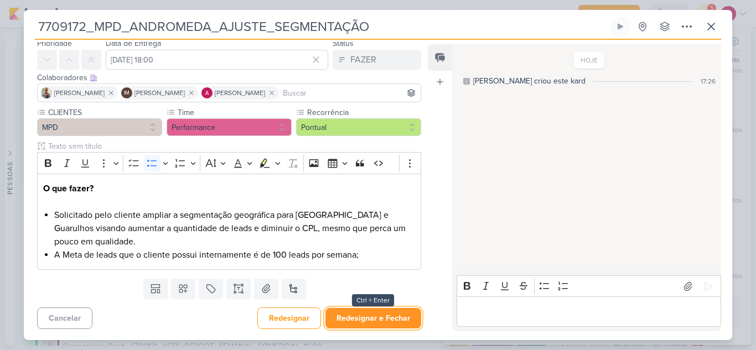
click at [367, 313] on button "Redesignar e Fechar" at bounding box center [373, 318] width 96 height 20
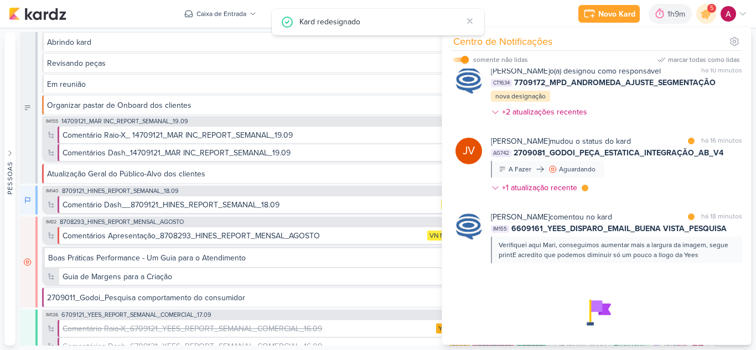
scroll to position [221, 0]
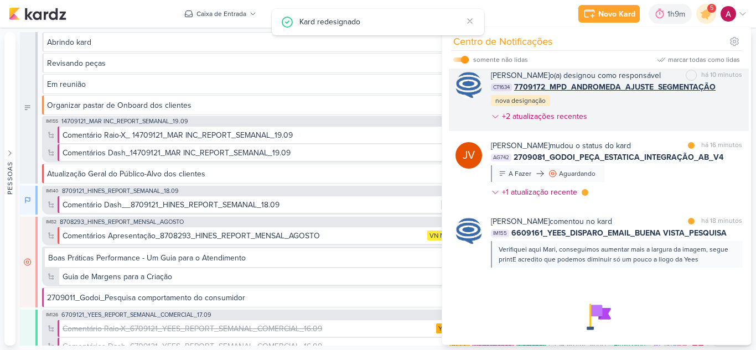
click at [628, 124] on div "Caroline Traven De Andrade o(a) designou como responsável marcar como não lida …" at bounding box center [616, 98] width 251 height 57
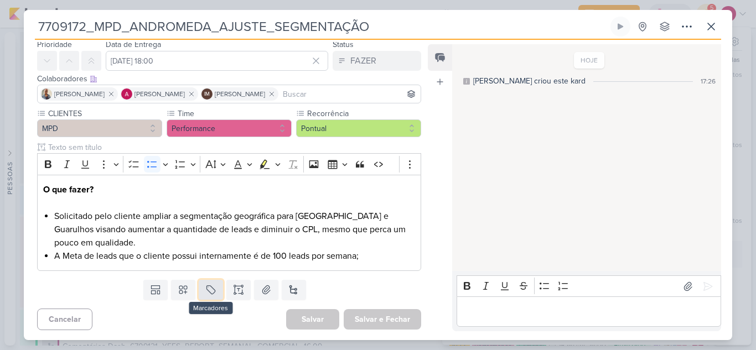
click at [205, 293] on icon at bounding box center [210, 289] width 11 height 11
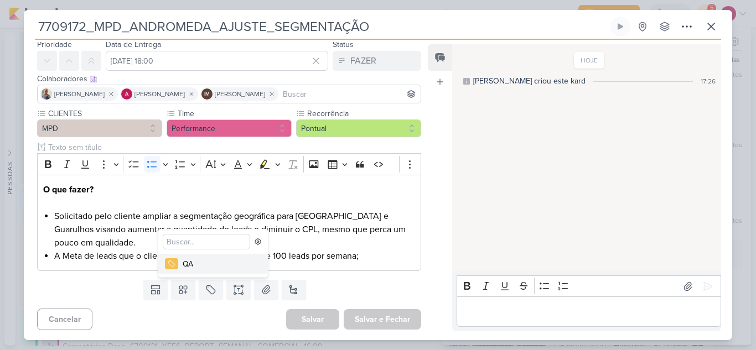
click at [202, 260] on div "QA" at bounding box center [219, 264] width 72 height 12
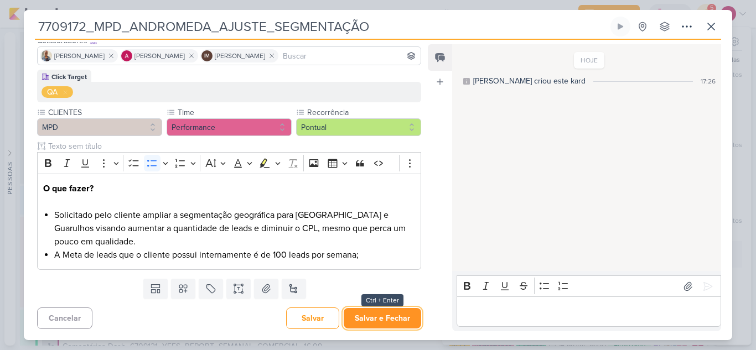
click at [376, 315] on button "Salvar e Fechar" at bounding box center [382, 318] width 77 height 20
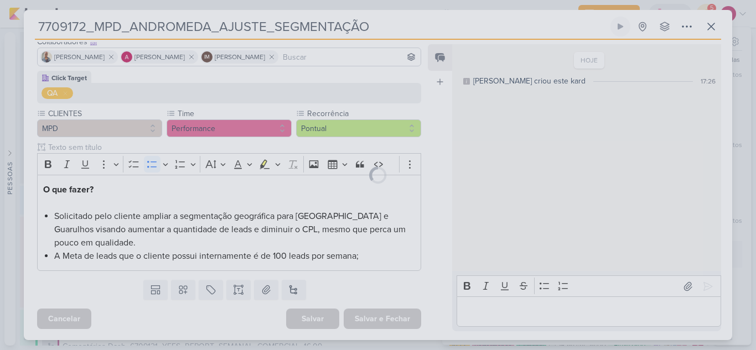
scroll to position [75, 0]
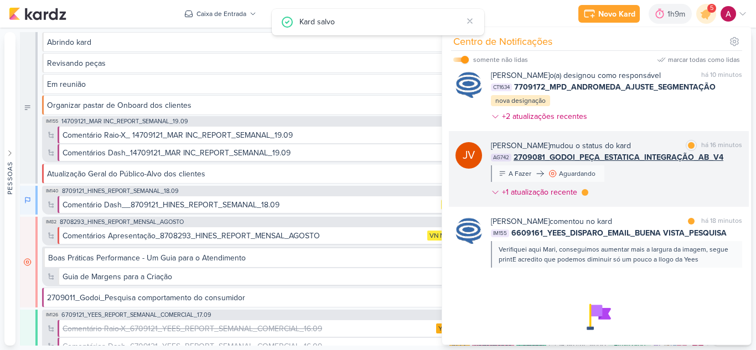
click at [653, 186] on div "Joney Viana mudou o status do kard marcar como lida há 16 minutos AG742 2709081…" at bounding box center [616, 171] width 251 height 63
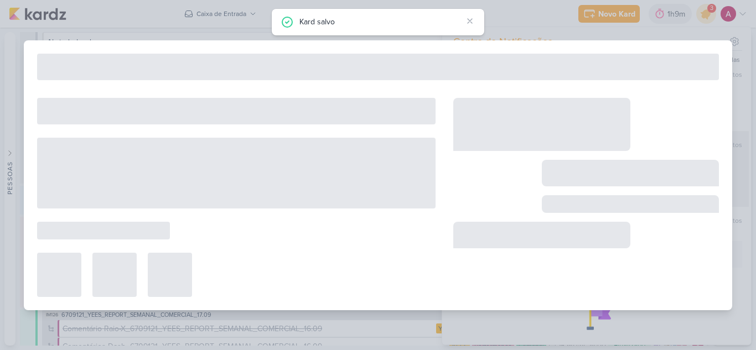
type input "2709081_GODOI_PEÇA_ESTATICA_INTEGRAÇÃO_AB_V4"
type input "[DATE] 15:00"
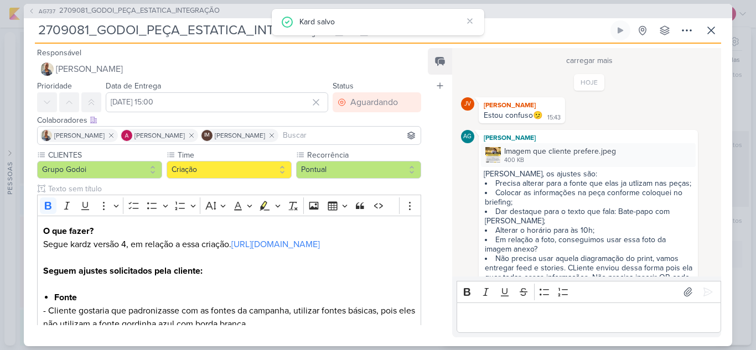
scroll to position [944, 0]
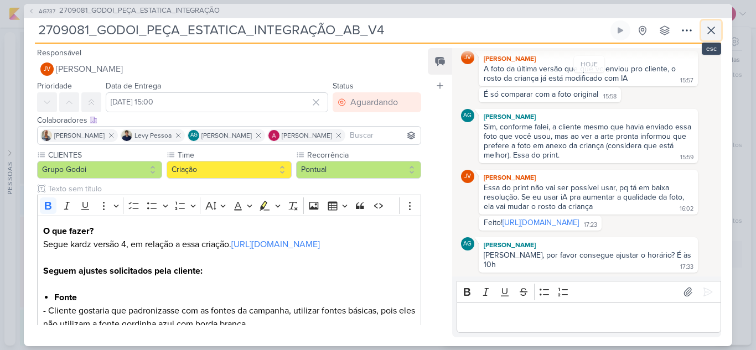
click at [709, 38] on button at bounding box center [711, 30] width 20 height 20
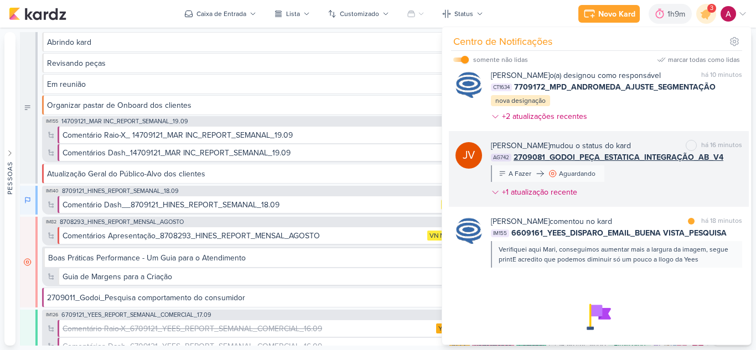
click at [638, 185] on div "Joney Viana mudou o status do kard marcar como não lida há 16 minutos AG742 270…" at bounding box center [616, 171] width 251 height 63
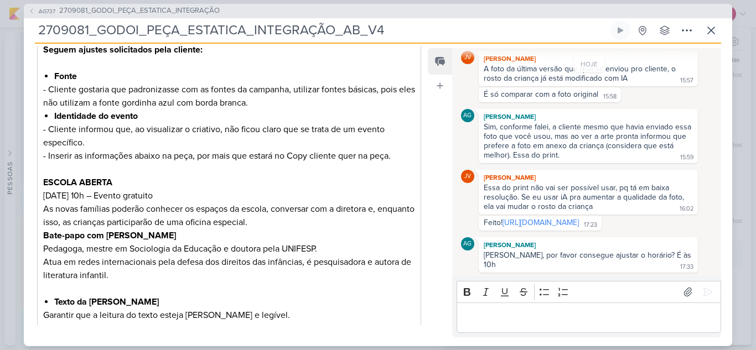
scroll to position [277, 0]
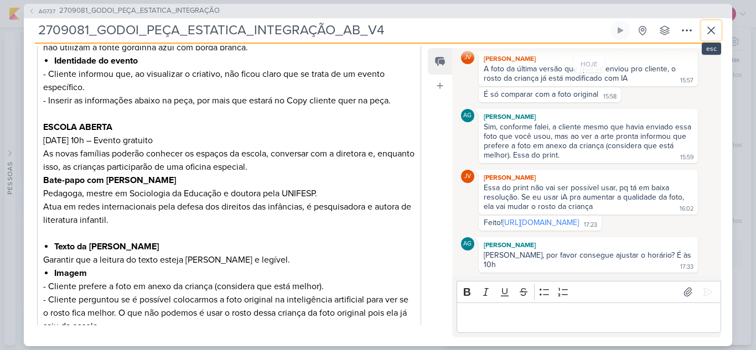
click at [710, 38] on button at bounding box center [711, 30] width 20 height 20
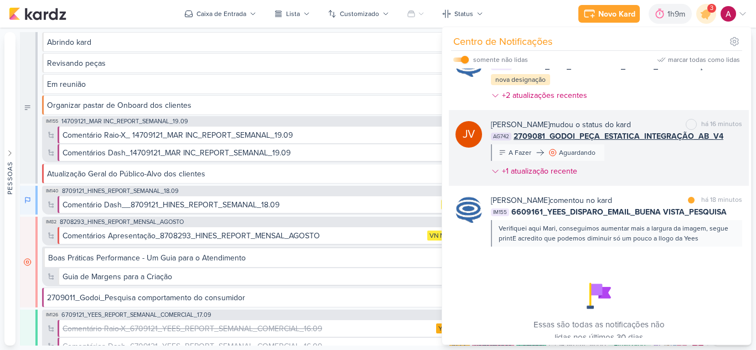
scroll to position [290, 0]
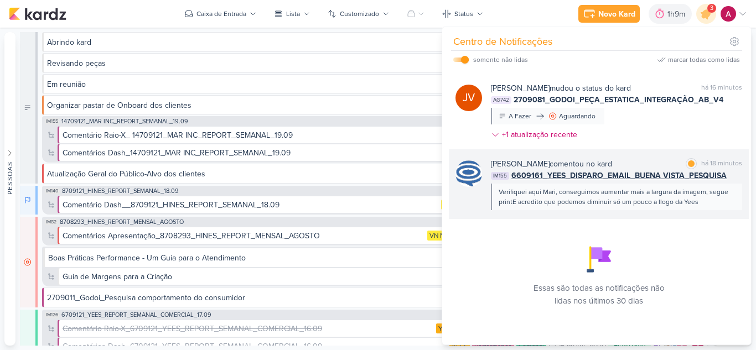
click at [702, 205] on div "Verifiquei aqui Mari, conseguimos aumentar mais a largura da imagem, segue prin…" at bounding box center [615, 197] width 235 height 20
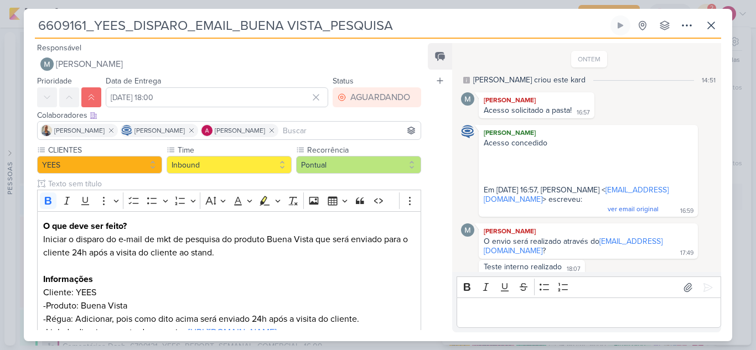
scroll to position [452, 0]
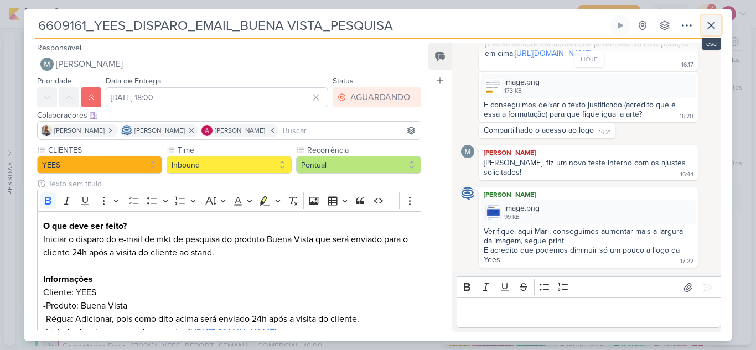
click at [707, 27] on icon at bounding box center [710, 25] width 13 height 13
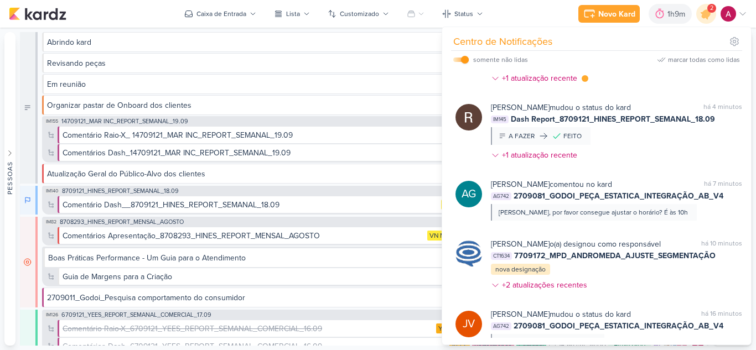
scroll to position [0, 0]
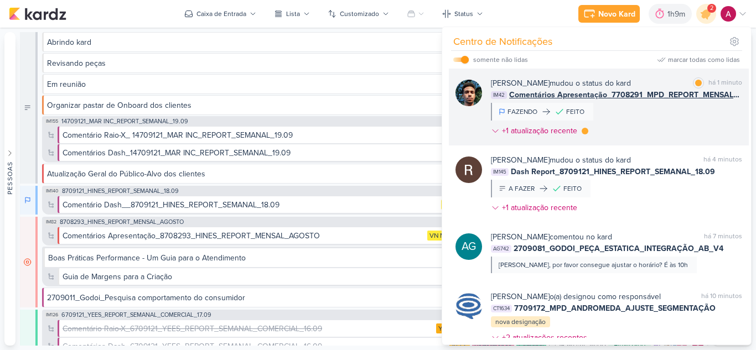
click at [654, 118] on div "Nelito Junior mudou o status do kard marcar como lida há 1 minuto IM42 Comentár…" at bounding box center [616, 109] width 251 height 64
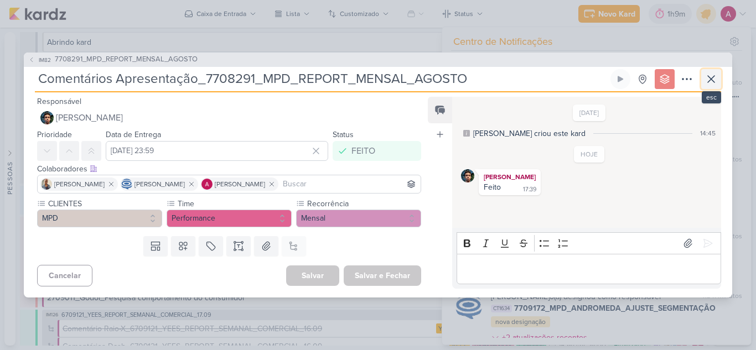
click at [709, 83] on icon at bounding box center [710, 78] width 13 height 13
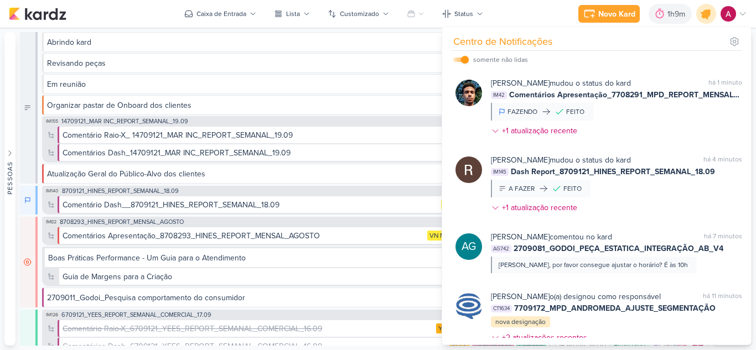
click at [706, 15] on icon at bounding box center [705, 13] width 13 height 13
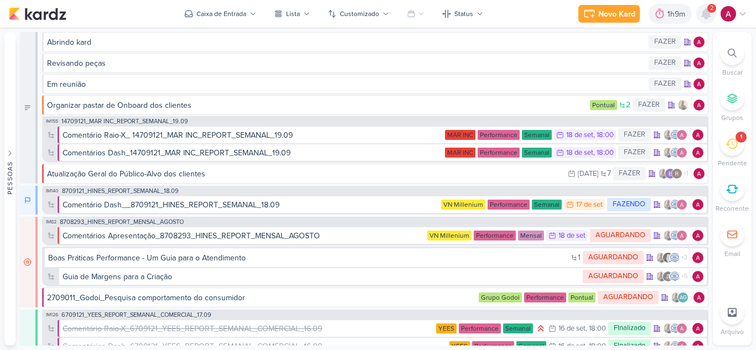
click at [708, 12] on icon at bounding box center [705, 14] width 9 height 10
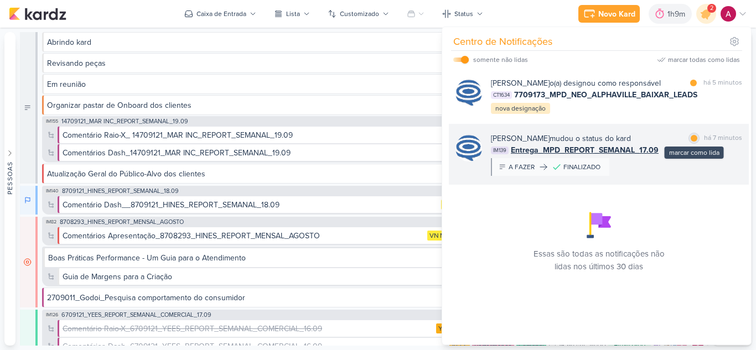
click at [690, 142] on div at bounding box center [693, 138] width 7 height 7
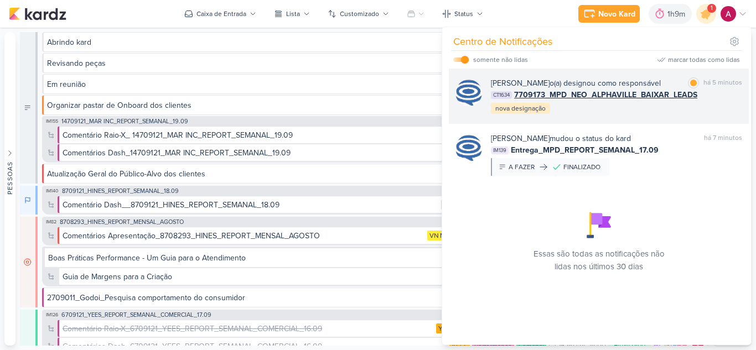
click at [576, 115] on div "Caroline Traven De Andrade o(a) designou como responsável marcar como lida há 5…" at bounding box center [616, 96] width 251 height 38
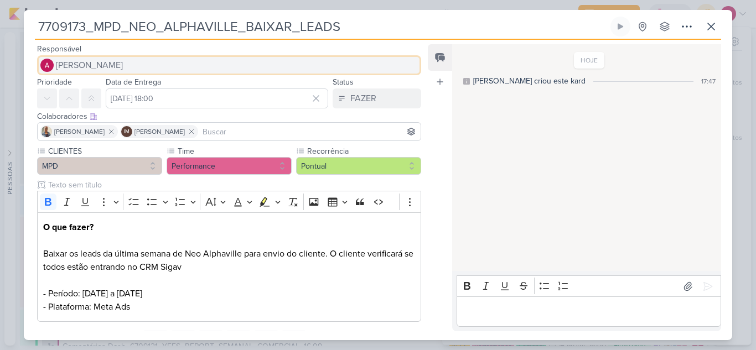
click at [132, 61] on button "[PERSON_NAME]" at bounding box center [229, 65] width 384 height 20
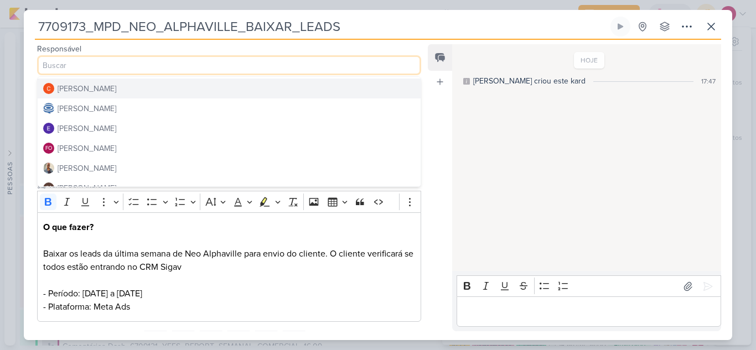
scroll to position [55, 0]
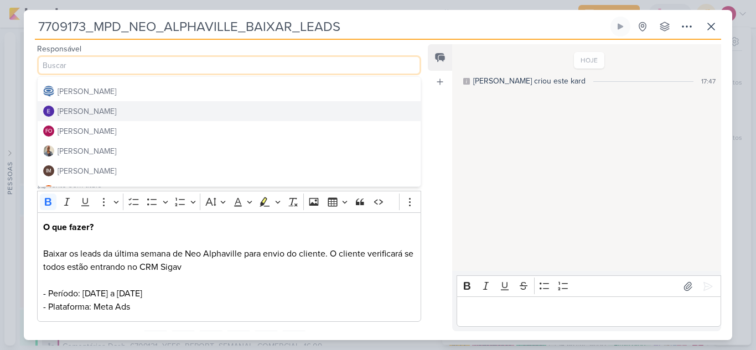
click at [128, 111] on button "[PERSON_NAME]" at bounding box center [229, 111] width 383 height 20
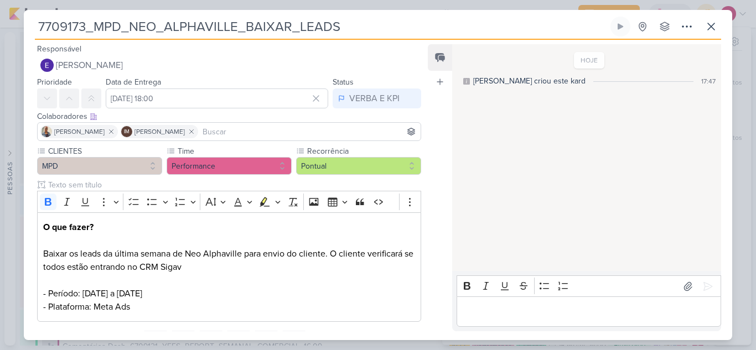
click at [223, 128] on input at bounding box center [309, 131] width 218 height 13
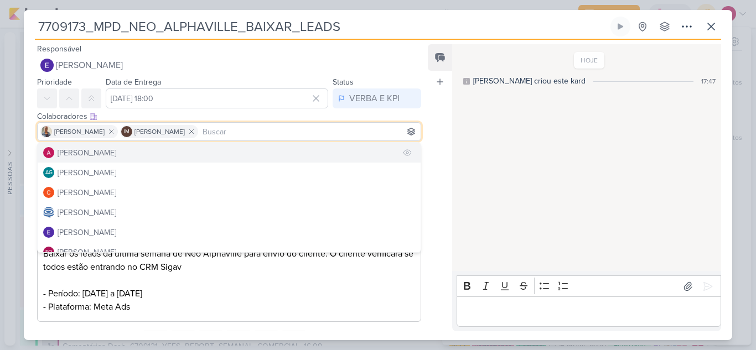
click at [178, 147] on button "[PERSON_NAME]" at bounding box center [229, 153] width 383 height 20
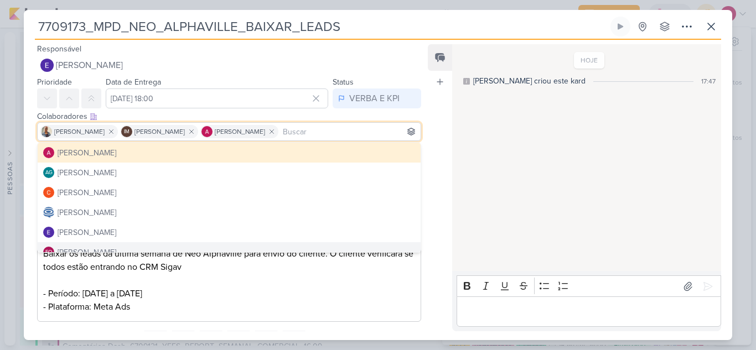
scroll to position [52, 0]
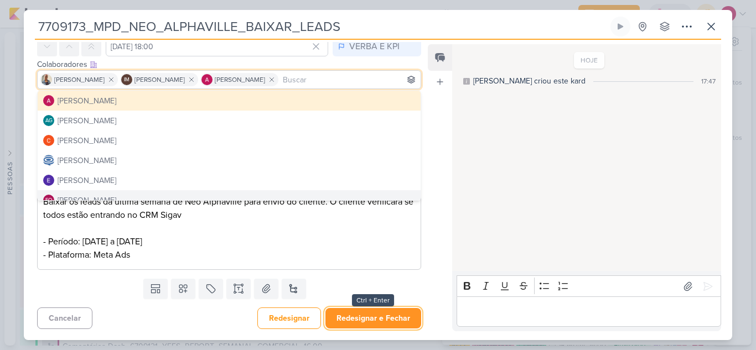
click at [361, 319] on button "Redesignar e Fechar" at bounding box center [373, 318] width 96 height 20
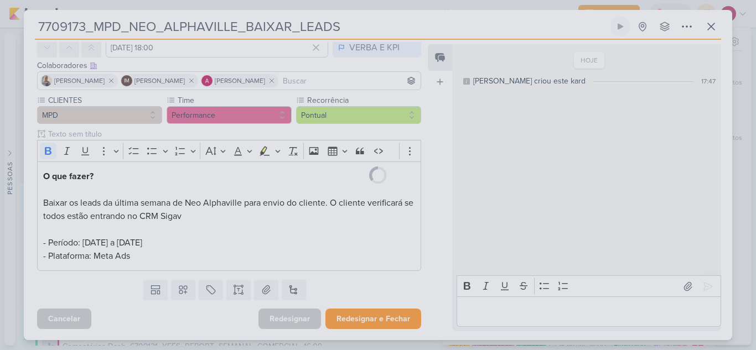
scroll to position [51, 0]
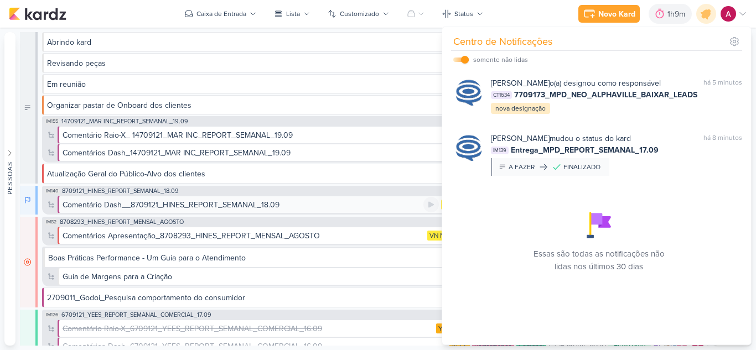
click at [256, 205] on div "Comentário Dash__8709121_HINES_REPORT_SEMANAL_18.09" at bounding box center [171, 205] width 217 height 12
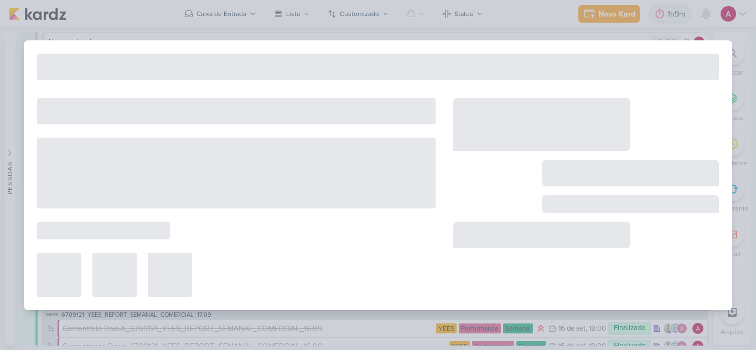
type input "Comentário Dash__8709121_HINES_REPORT_SEMANAL_18.09"
type input "17 de setembro de 2025 às 23:59"
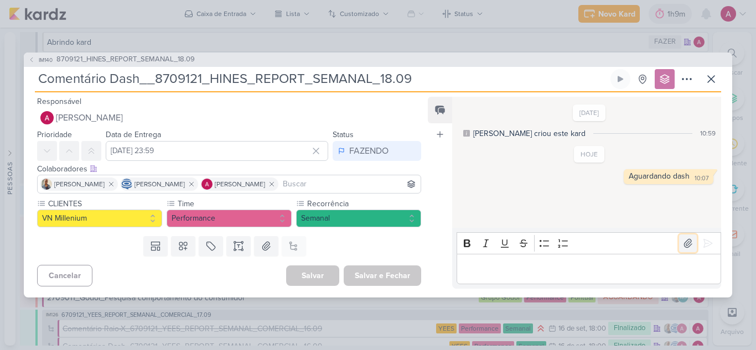
click at [681, 237] on button at bounding box center [688, 244] width 18 height 18
click at [502, 260] on div "Editor editing area: main" at bounding box center [588, 269] width 264 height 30
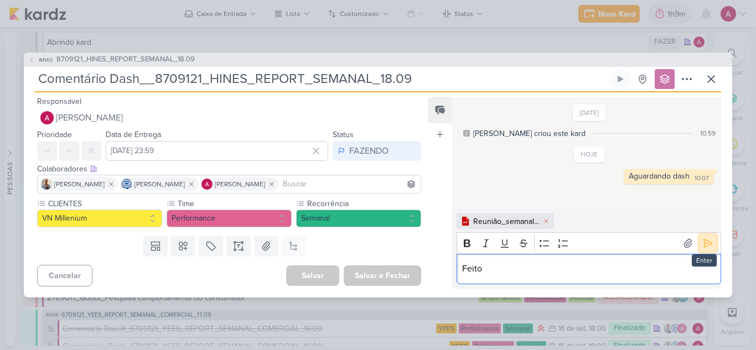
click at [702, 238] on icon at bounding box center [707, 243] width 11 height 11
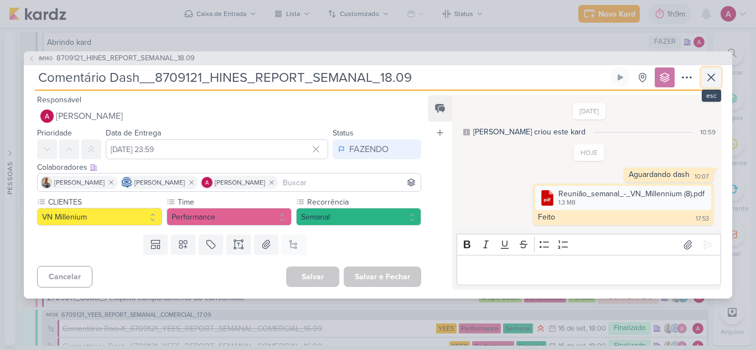
click at [712, 81] on icon at bounding box center [710, 77] width 13 height 13
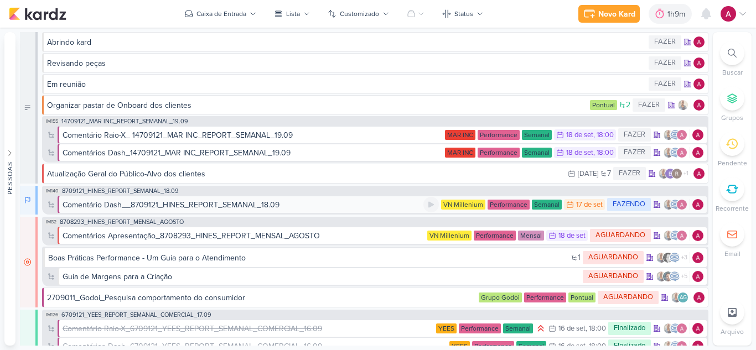
click at [151, 205] on div "Comentário Dash__8709121_HINES_REPORT_SEMANAL_18.09" at bounding box center [171, 205] width 217 height 12
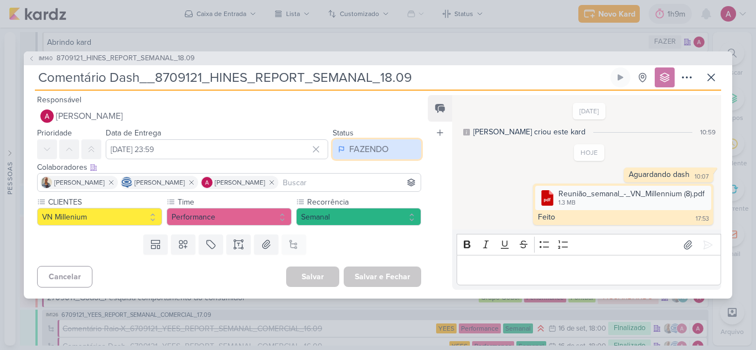
click at [365, 142] on button "FAZENDO" at bounding box center [376, 149] width 89 height 20
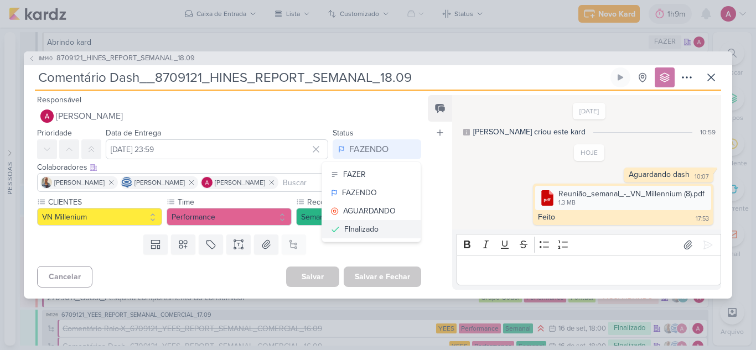
click at [370, 227] on div "FInalizado" at bounding box center [361, 229] width 34 height 12
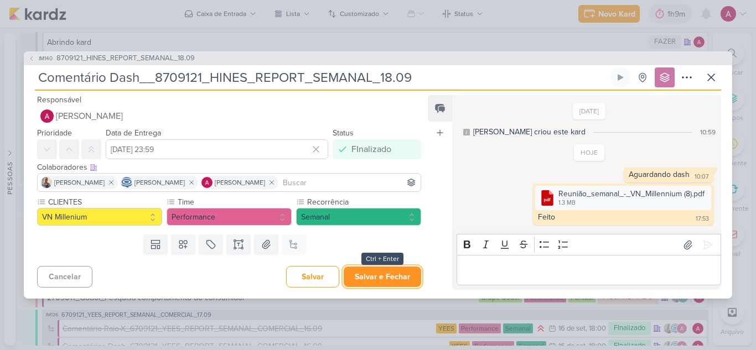
click at [408, 270] on button "Salvar e Fechar" at bounding box center [382, 277] width 77 height 20
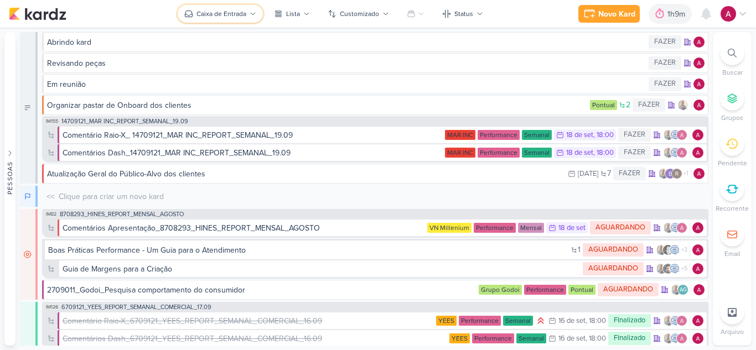
click at [199, 12] on div "Caixa de Entrada" at bounding box center [221, 14] width 50 height 10
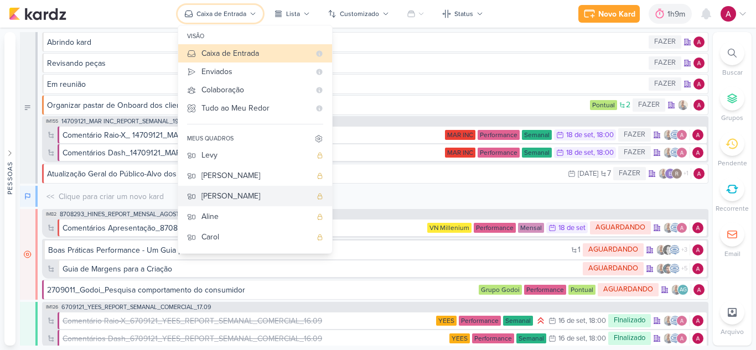
scroll to position [0, 0]
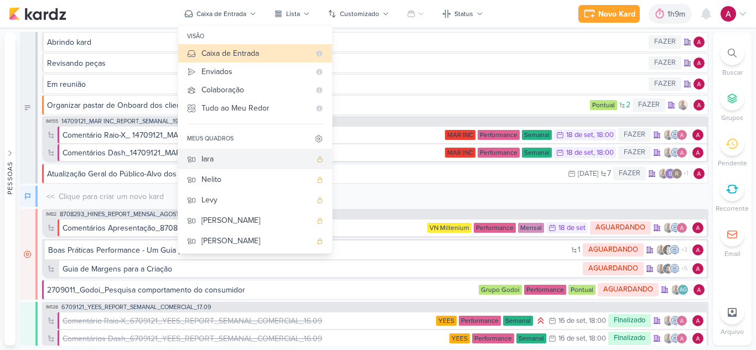
click at [244, 162] on div "Iara" at bounding box center [256, 159] width 110 height 12
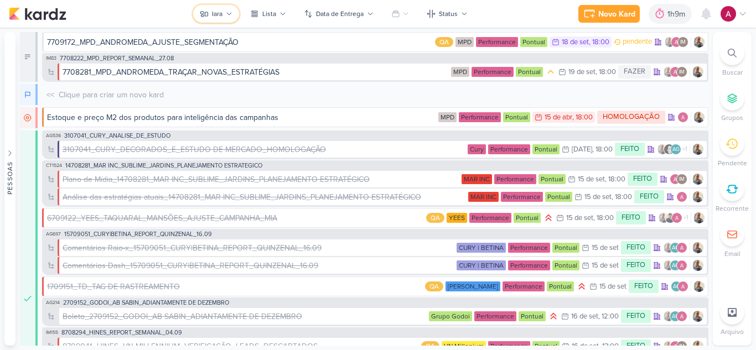
click at [217, 17] on div "Iara" at bounding box center [217, 14] width 11 height 10
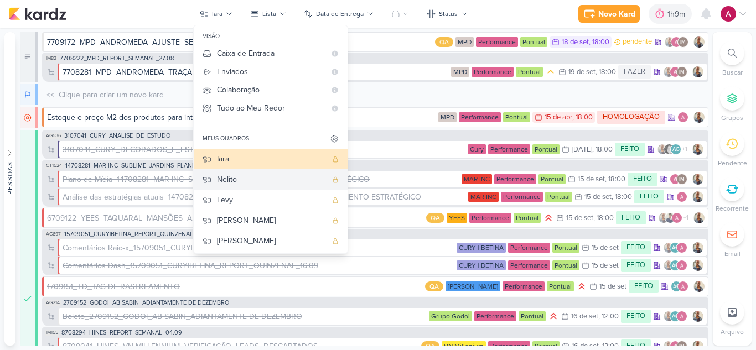
click at [251, 182] on div "Nelito" at bounding box center [272, 180] width 110 height 12
